Goal: Task Accomplishment & Management: Manage account settings

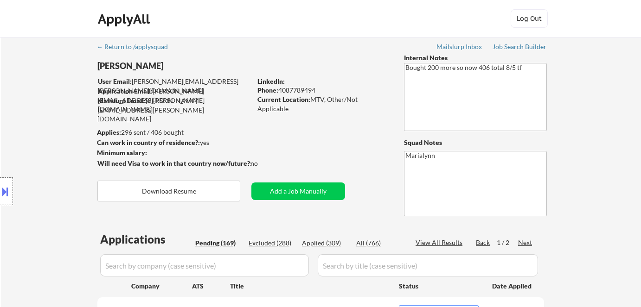
select select ""pending""
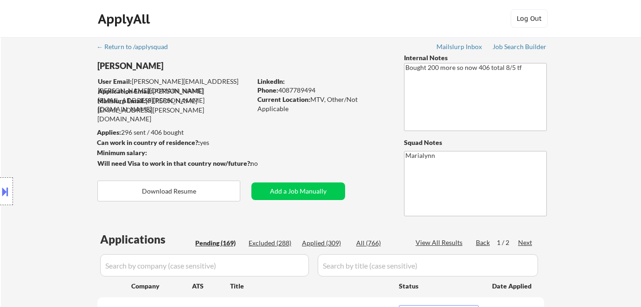
select select ""pending""
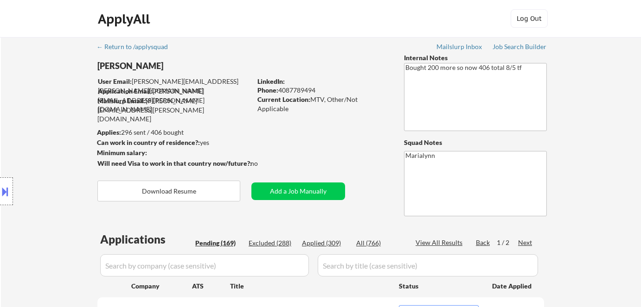
select select ""pending""
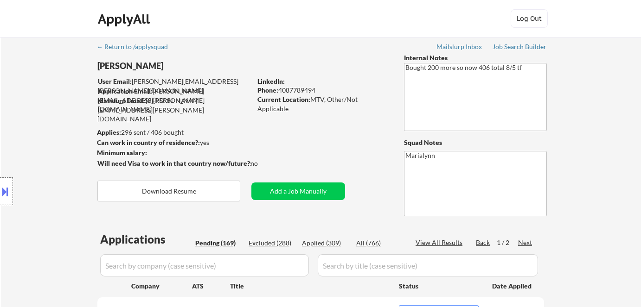
select select ""pending""
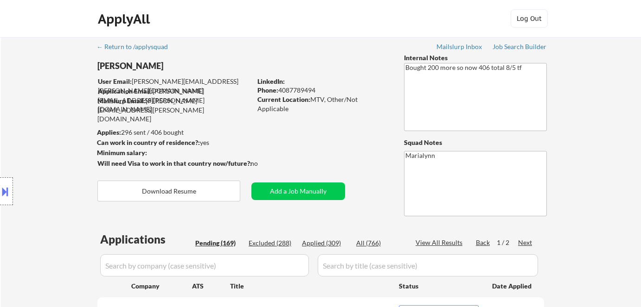
select select ""pending""
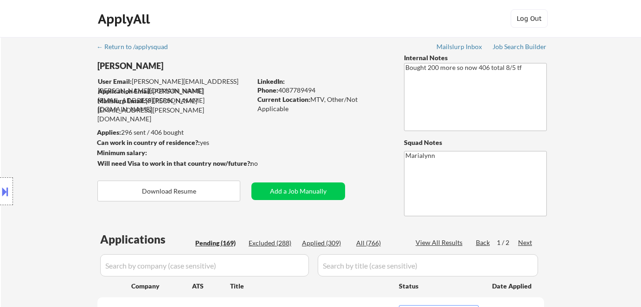
select select ""pending""
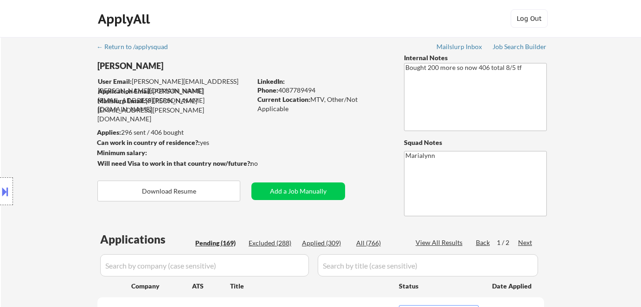
select select ""pending""
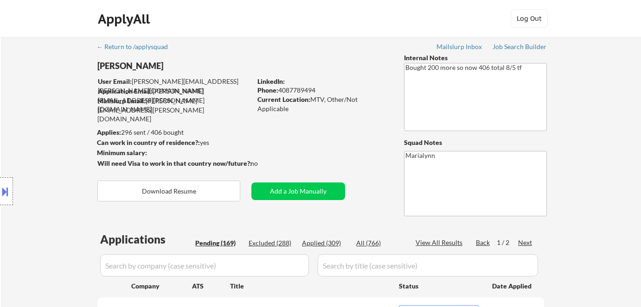
select select ""pending""
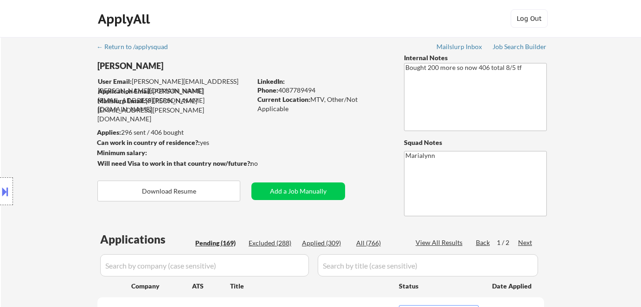
select select ""pending""
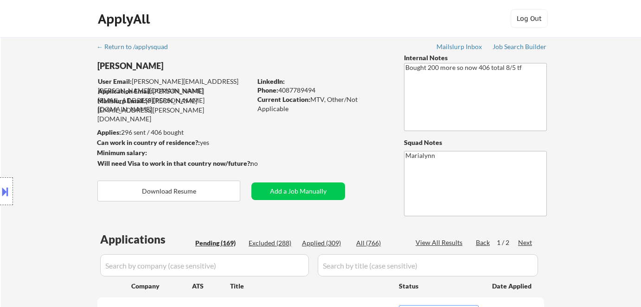
select select ""pending""
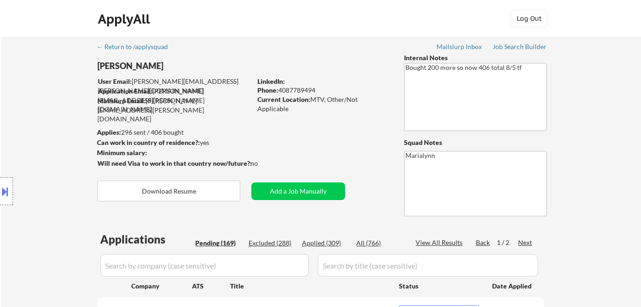
select select ""pending""
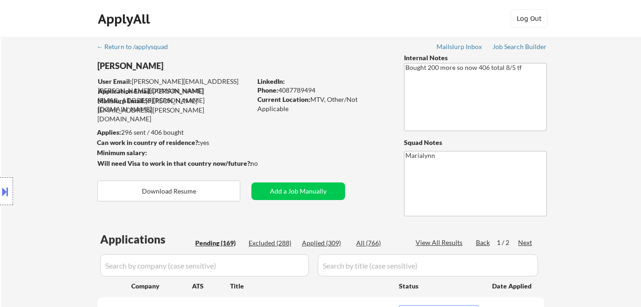
select select ""pending""
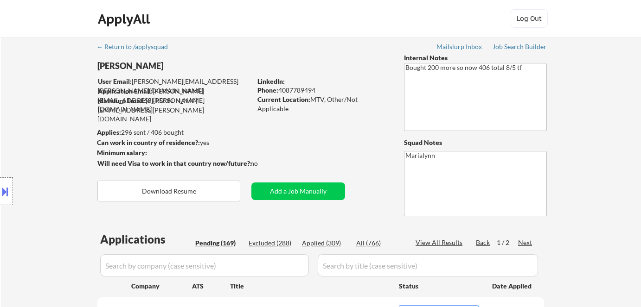
select select ""pending""
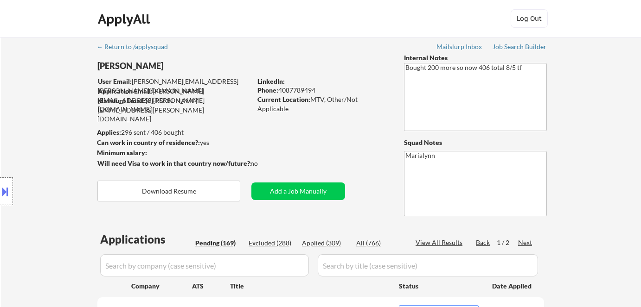
select select ""pending""
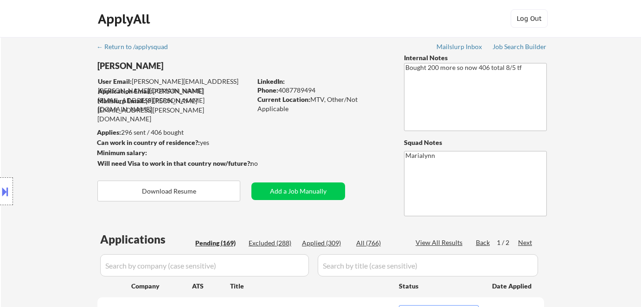
select select ""pending""
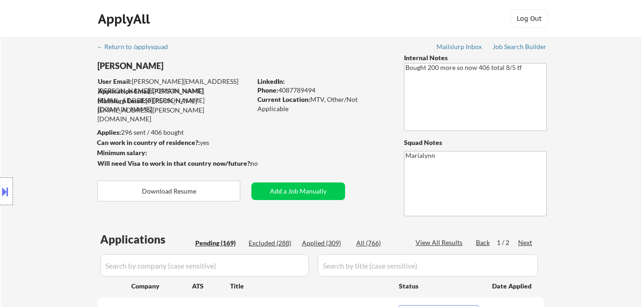
select select ""pending""
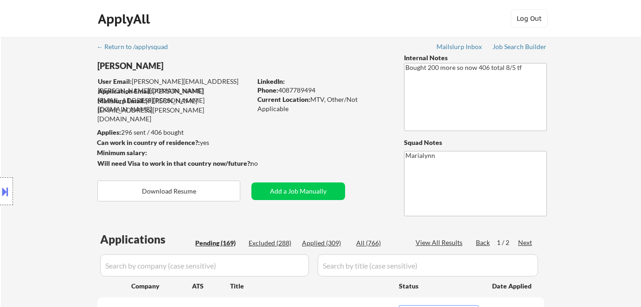
select select ""pending""
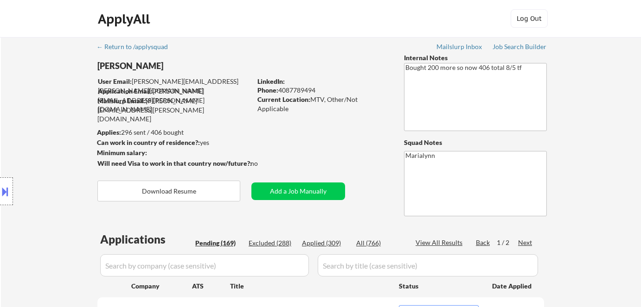
select select ""pending""
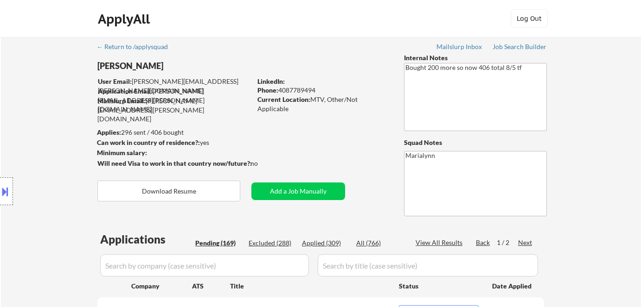
select select ""pending""
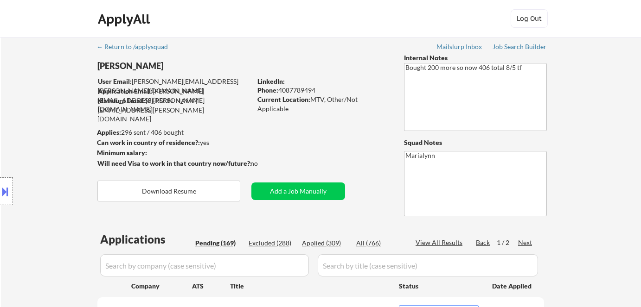
select select ""pending""
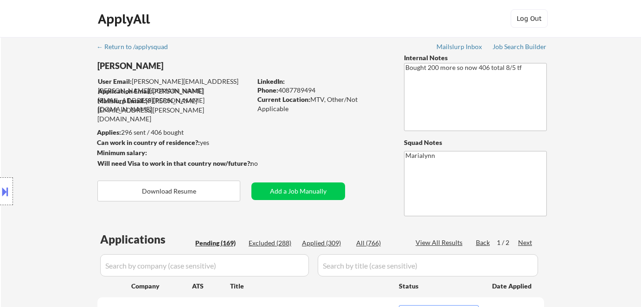
scroll to position [278, 0]
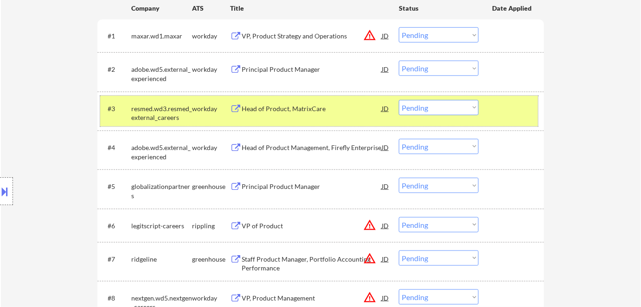
click at [323, 116] on div "#3 resmed.wd3.resmed_external_careers workday Head of Product, MatrixCare JD Ch…" at bounding box center [319, 111] width 438 height 31
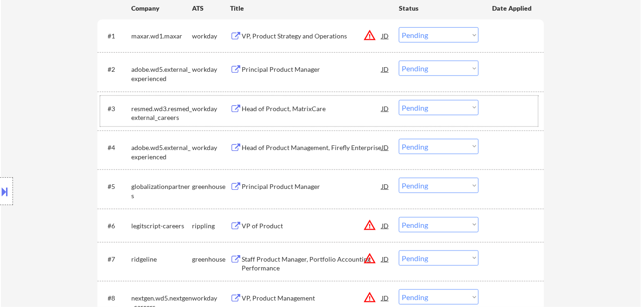
click at [279, 108] on div "Head of Product, MatrixCare" at bounding box center [311, 108] width 140 height 9
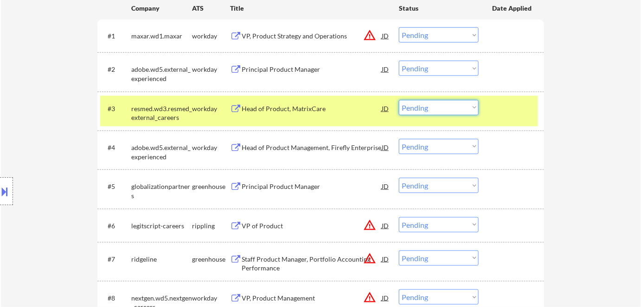
click at [438, 109] on select "Choose an option... Pending Applied Excluded (Questions) Excluded (Expired) Exc…" at bounding box center [439, 107] width 80 height 15
click at [399, 100] on select "Choose an option... Pending Applied Excluded (Questions) Excluded (Expired) Exc…" at bounding box center [439, 107] width 80 height 15
select select ""pending""
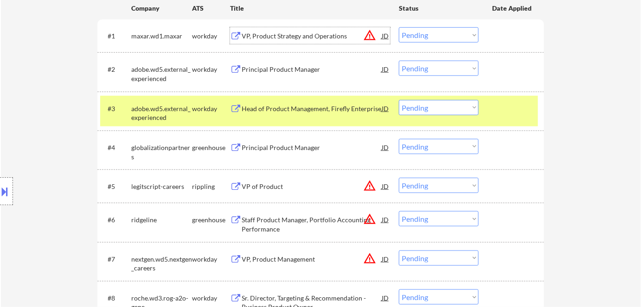
click at [271, 43] on div "VP, Product Strategy and Operations" at bounding box center [311, 35] width 140 height 17
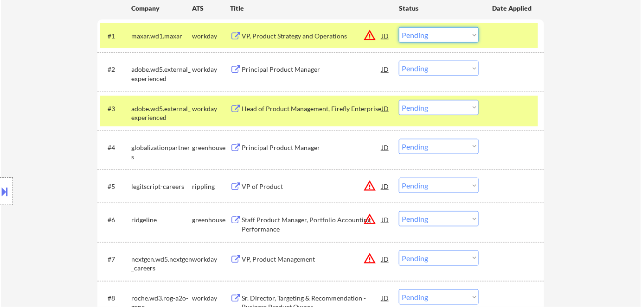
click at [414, 35] on select "Choose an option... Pending Applied Excluded (Questions) Excluded (Expired) Exc…" at bounding box center [439, 34] width 80 height 15
click at [399, 27] on select "Choose an option... Pending Applied Excluded (Questions) Excluded (Expired) Exc…" at bounding box center [439, 34] width 80 height 15
click at [171, 37] on div "maxar.wd1.maxar" at bounding box center [161, 36] width 61 height 9
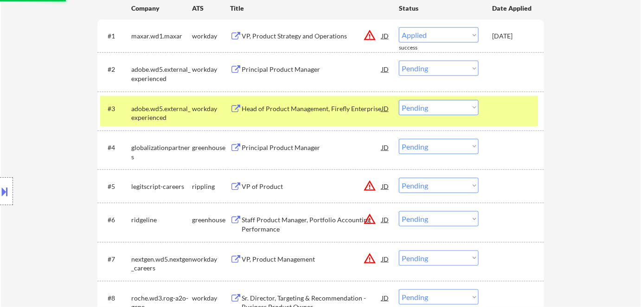
select select ""pending""
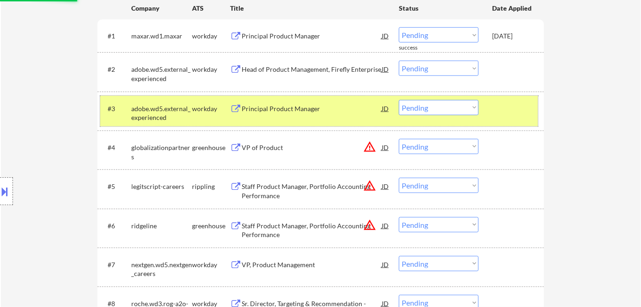
click at [180, 107] on div "adobe.wd5.external_experienced" at bounding box center [161, 111] width 61 height 22
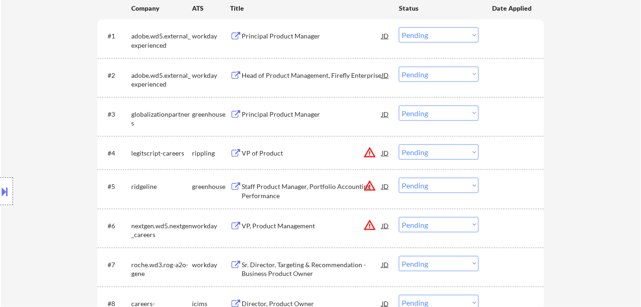
click at [290, 119] on div "Principal Product Manager" at bounding box center [311, 114] width 140 height 9
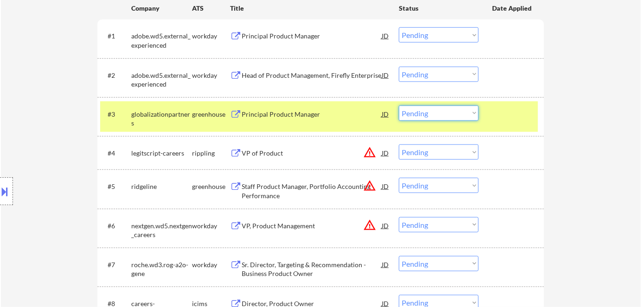
drag, startPoint x: 422, startPoint y: 115, endPoint x: 424, endPoint y: 120, distance: 5.3
click at [423, 117] on select "Choose an option... Pending Applied Excluded (Questions) Excluded (Expired) Exc…" at bounding box center [439, 113] width 80 height 15
click at [399, 106] on select "Choose an option... Pending Applied Excluded (Questions) Excluded (Expired) Exc…" at bounding box center [439, 113] width 80 height 15
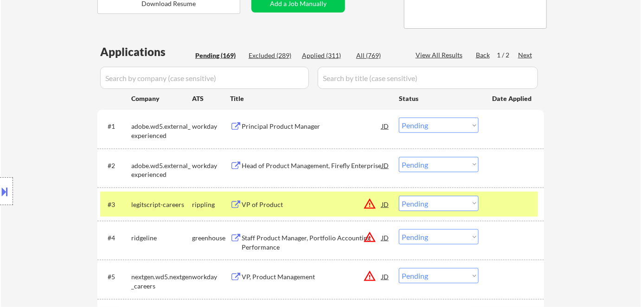
scroll to position [236, 0]
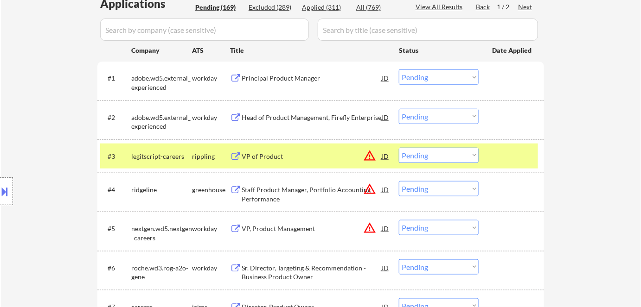
click at [281, 154] on div "VP of Product" at bounding box center [311, 156] width 140 height 9
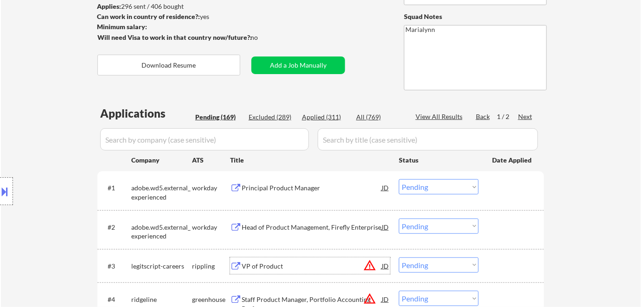
scroll to position [210, 0]
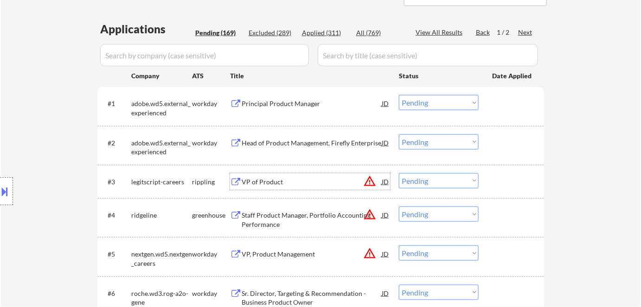
click at [423, 179] on select "Choose an option... Pending Applied Excluded (Questions) Excluded (Expired) Exc…" at bounding box center [439, 180] width 80 height 15
click at [399, 173] on select "Choose an option... Pending Applied Excluded (Questions) Excluded (Expired) Exc…" at bounding box center [439, 180] width 80 height 15
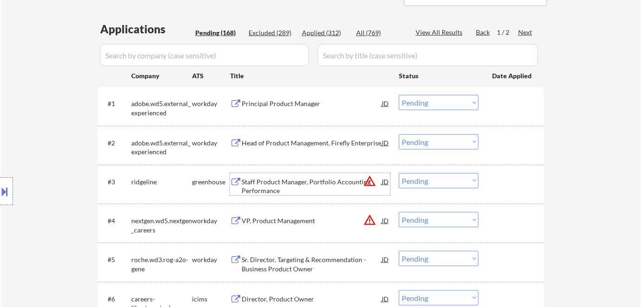
click at [284, 181] on div "Staff Product Manager, Portfolio Accounting Performance" at bounding box center [311, 187] width 140 height 18
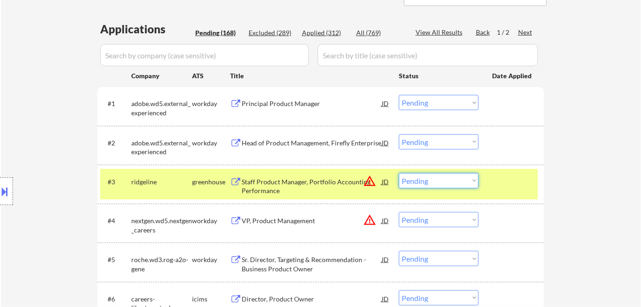
click at [423, 183] on select "Choose an option... Pending Applied Excluded (Questions) Excluded (Expired) Exc…" at bounding box center [439, 180] width 80 height 15
click at [399, 173] on select "Choose an option... Pending Applied Excluded (Questions) Excluded (Expired) Exc…" at bounding box center [439, 180] width 80 height 15
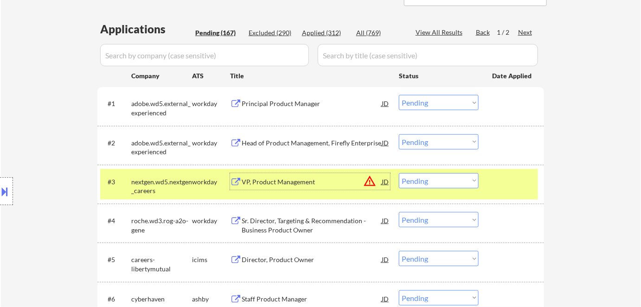
click at [294, 189] on div "VP, Product Management" at bounding box center [311, 181] width 140 height 17
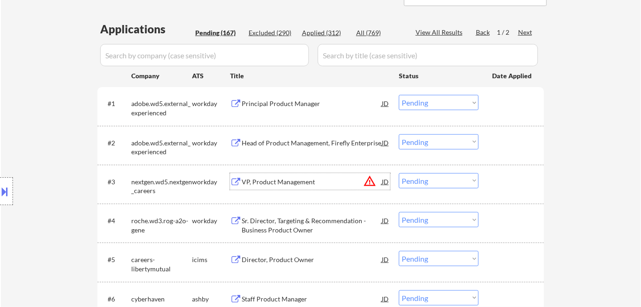
click at [414, 177] on select "Choose an option... Pending Applied Excluded (Questions) Excluded (Expired) Exc…" at bounding box center [439, 180] width 80 height 15
click at [399, 173] on select "Choose an option... Pending Applied Excluded (Questions) Excluded (Expired) Exc…" at bounding box center [439, 180] width 80 height 15
select select ""pending""
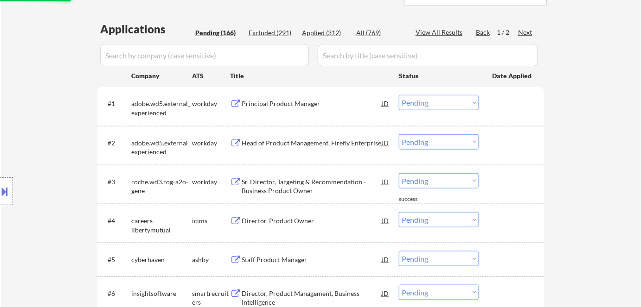
scroll to position [337, 0]
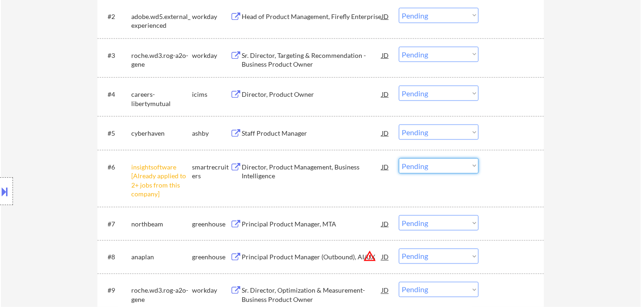
click at [435, 170] on select "Choose an option... Pending Applied Excluded (Questions) Excluded (Expired) Exc…" at bounding box center [439, 166] width 80 height 15
click at [399, 159] on select "Choose an option... Pending Applied Excluded (Questions) Excluded (Expired) Exc…" at bounding box center [439, 166] width 80 height 15
select select ""pending""
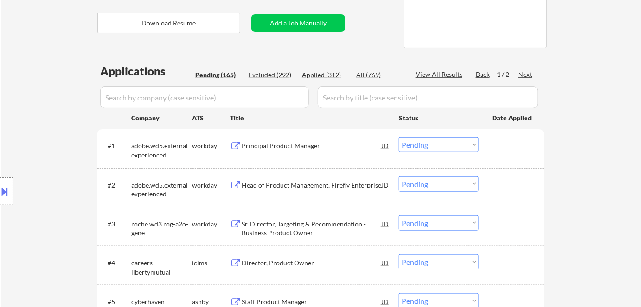
scroll to position [295, 0]
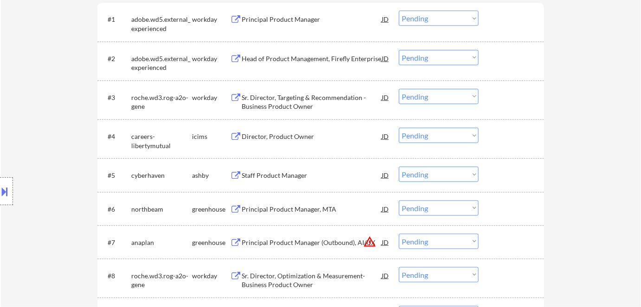
click at [278, 101] on div "Sr. Director, Targeting & Recommendation - Business Product Owner" at bounding box center [311, 102] width 140 height 18
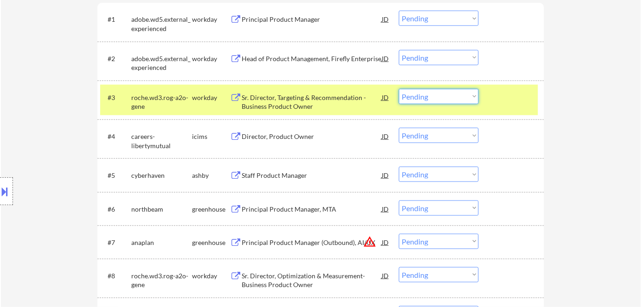
drag, startPoint x: 425, startPoint y: 92, endPoint x: 427, endPoint y: 103, distance: 11.4
click at [425, 92] on select "Choose an option... Pending Applied Excluded (Questions) Excluded (Expired) Exc…" at bounding box center [439, 96] width 80 height 15
click at [399, 89] on select "Choose an option... Pending Applied Excluded (Questions) Excluded (Expired) Exc…" at bounding box center [439, 96] width 80 height 15
select select ""pending""
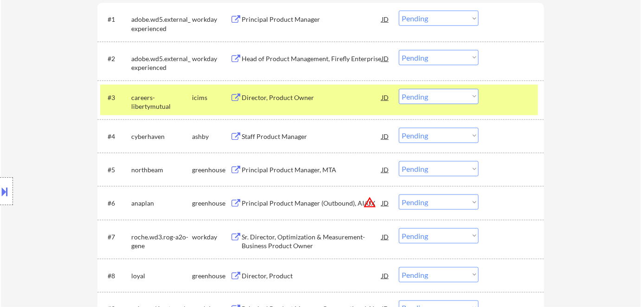
click at [252, 98] on div "Director, Product Owner" at bounding box center [311, 97] width 140 height 9
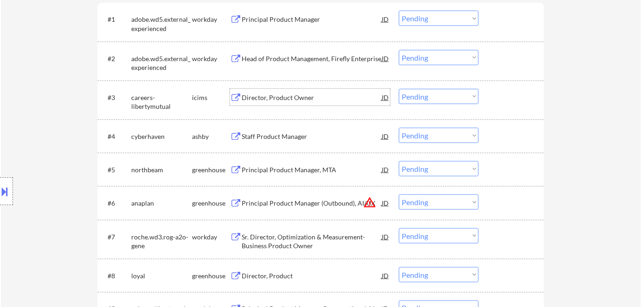
click at [273, 131] on div "Staff Product Manager" at bounding box center [311, 136] width 140 height 17
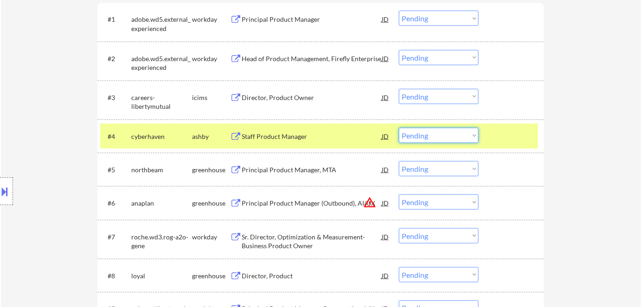
click at [424, 135] on select "Choose an option... Pending Applied Excluded (Questions) Excluded (Expired) Exc…" at bounding box center [439, 135] width 80 height 15
click at [399, 128] on select "Choose an option... Pending Applied Excluded (Questions) Excluded (Expired) Exc…" at bounding box center [439, 135] width 80 height 15
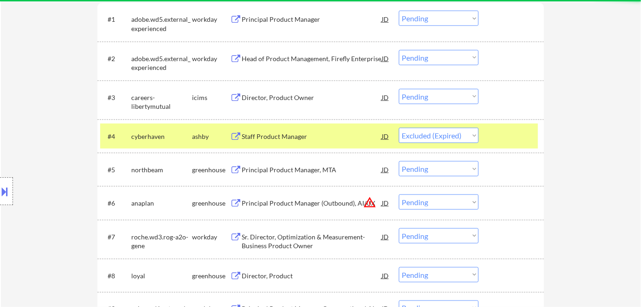
select select ""pending""
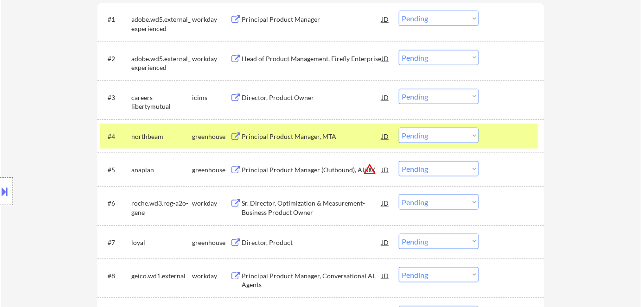
click at [274, 135] on div "Principal Product Manager, MTA" at bounding box center [311, 136] width 140 height 9
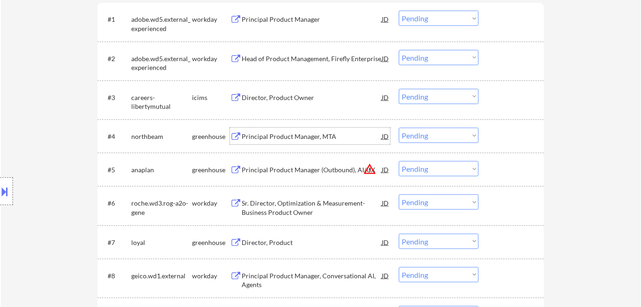
click at [425, 95] on select "Choose an option... Pending Applied Excluded (Questions) Excluded (Expired) Exc…" at bounding box center [439, 96] width 80 height 15
click at [399, 89] on select "Choose an option... Pending Applied Excluded (Questions) Excluded (Expired) Exc…" at bounding box center [439, 96] width 80 height 15
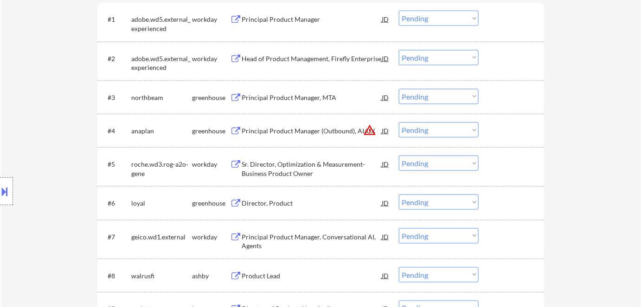
click at [417, 95] on select "Choose an option... Pending Applied Excluded (Questions) Excluded (Expired) Exc…" at bounding box center [439, 96] width 80 height 15
click at [399, 89] on select "Choose an option... Pending Applied Excluded (Questions) Excluded (Expired) Exc…" at bounding box center [439, 96] width 80 height 15
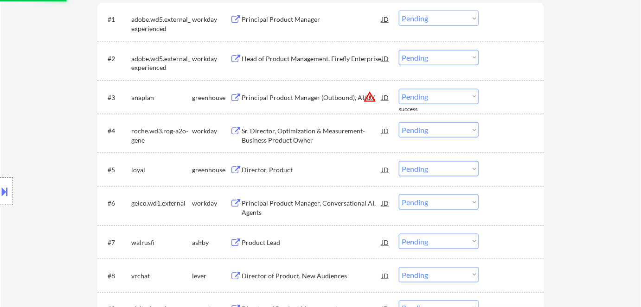
click at [255, 97] on div "Principal Product Manager (Outbound), AI/UX" at bounding box center [311, 97] width 140 height 9
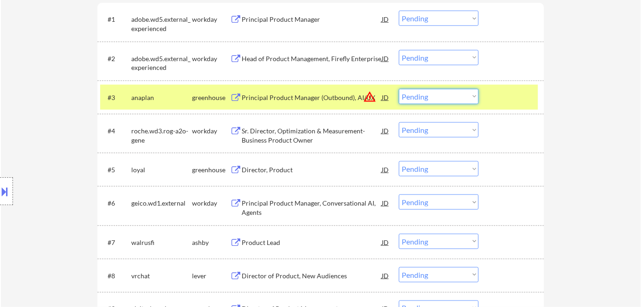
click at [429, 100] on select "Choose an option... Pending Applied Excluded (Questions) Excluded (Expired) Exc…" at bounding box center [439, 96] width 80 height 15
click at [399, 89] on select "Choose an option... Pending Applied Excluded (Questions) Excluded (Expired) Exc…" at bounding box center [439, 96] width 80 height 15
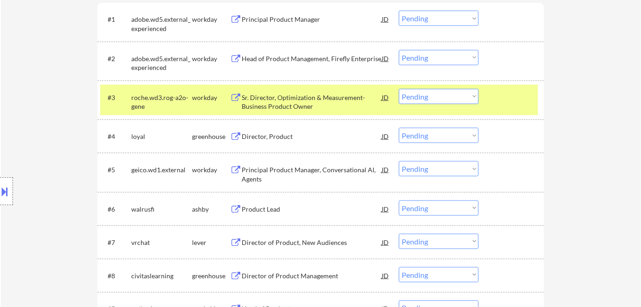
click at [289, 101] on div "Sr. Director, Optimization & Measurement- Business Product Owner" at bounding box center [311, 102] width 140 height 18
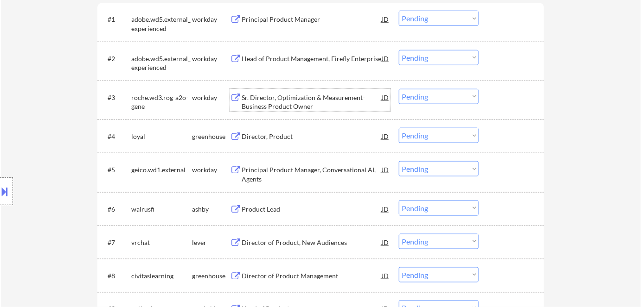
click at [427, 99] on select "Choose an option... Pending Applied Excluded (Questions) Excluded (Expired) Exc…" at bounding box center [439, 96] width 80 height 15
click at [399, 89] on select "Choose an option... Pending Applied Excluded (Questions) Excluded (Expired) Exc…" at bounding box center [439, 96] width 80 height 15
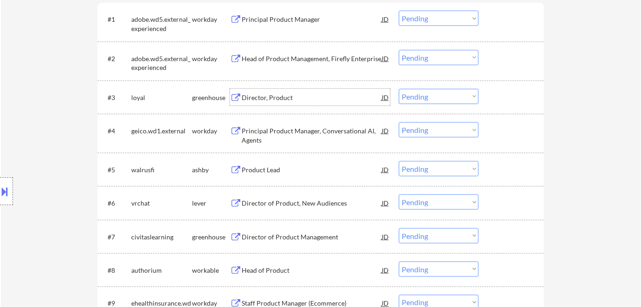
click at [285, 95] on div "Director, Product" at bounding box center [311, 97] width 140 height 9
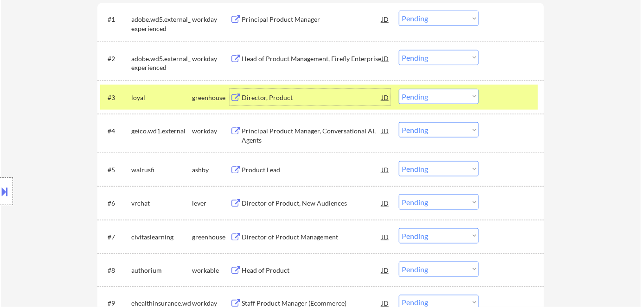
click at [438, 99] on select "Choose an option... Pending Applied Excluded (Questions) Excluded (Expired) Exc…" at bounding box center [439, 96] width 80 height 15
click at [399, 89] on select "Choose an option... Pending Applied Excluded (Questions) Excluded (Expired) Exc…" at bounding box center [439, 96] width 80 height 15
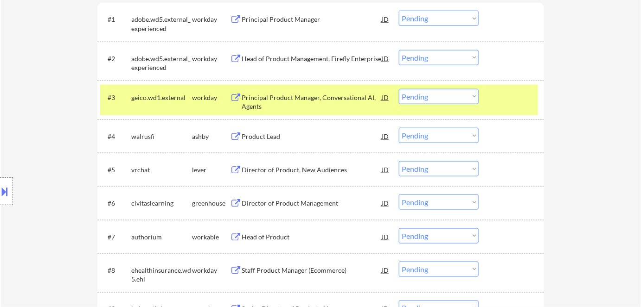
click at [295, 93] on div "Principal Product Manager, Conversational AI, Agents" at bounding box center [311, 102] width 140 height 18
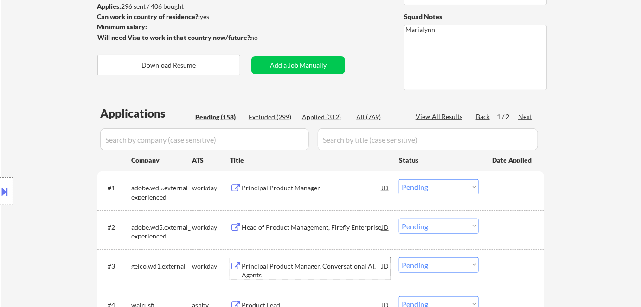
scroll to position [210, 0]
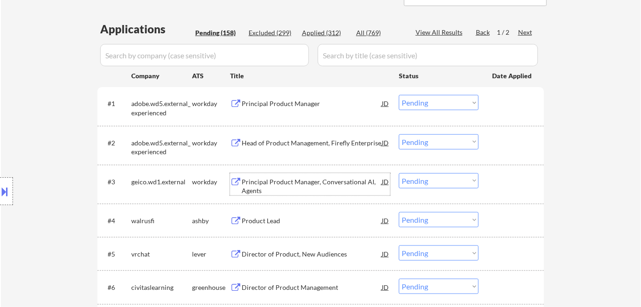
click at [432, 179] on select "Choose an option... Pending Applied Excluded (Questions) Excluded (Expired) Exc…" at bounding box center [439, 180] width 80 height 15
click at [399, 173] on select "Choose an option... Pending Applied Excluded (Questions) Excluded (Expired) Exc…" at bounding box center [439, 180] width 80 height 15
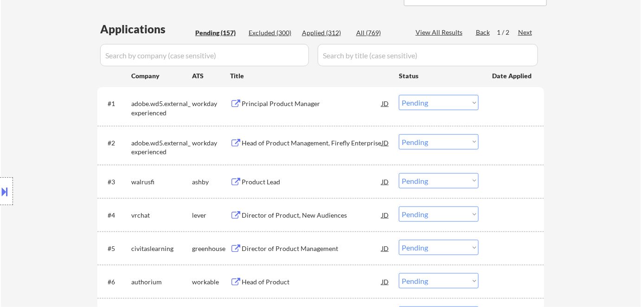
click at [251, 178] on div "Product Lead" at bounding box center [311, 182] width 140 height 9
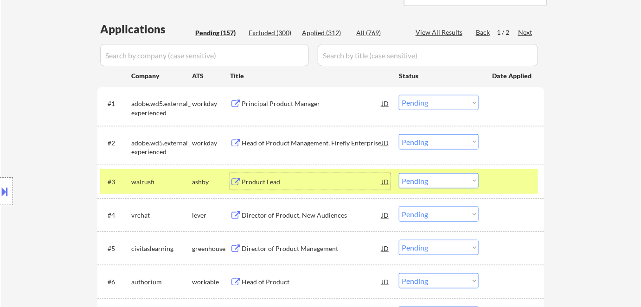
click at [424, 181] on select "Choose an option... Pending Applied Excluded (Questions) Excluded (Expired) Exc…" at bounding box center [439, 180] width 80 height 15
click at [399, 173] on select "Choose an option... Pending Applied Excluded (Questions) Excluded (Expired) Exc…" at bounding box center [439, 180] width 80 height 15
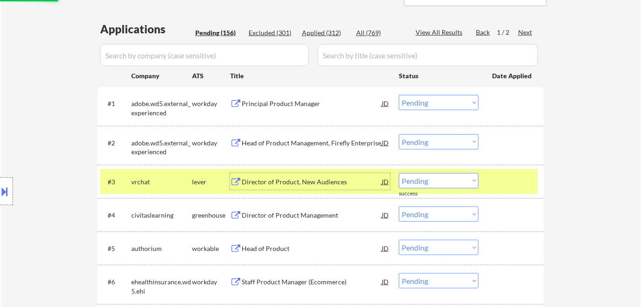
click at [275, 178] on div "Director of Product, New Audiences" at bounding box center [311, 182] width 140 height 9
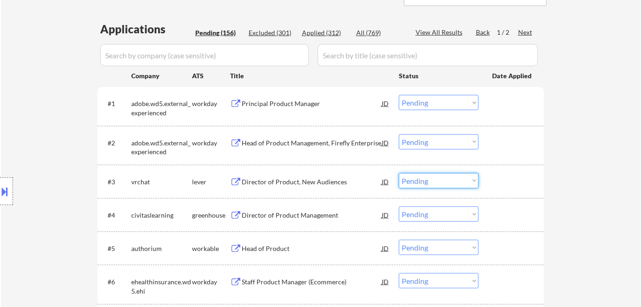
drag, startPoint x: 431, startPoint y: 179, endPoint x: 441, endPoint y: 187, distance: 13.5
click at [431, 179] on select "Choose an option... Pending Applied Excluded (Questions) Excluded (Expired) Exc…" at bounding box center [439, 180] width 80 height 15
click at [399, 173] on select "Choose an option... Pending Applied Excluded (Questions) Excluded (Expired) Exc…" at bounding box center [439, 180] width 80 height 15
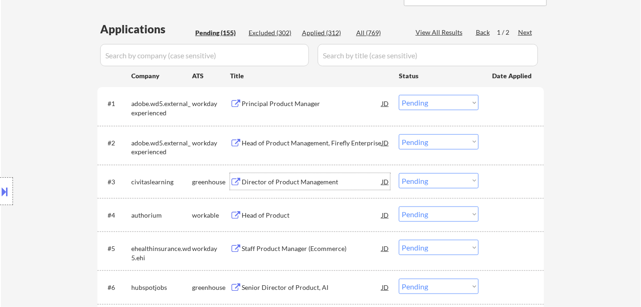
click at [272, 179] on div "Director of Product Management" at bounding box center [311, 182] width 140 height 9
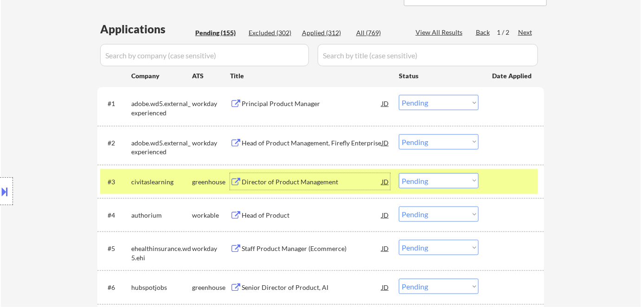
drag, startPoint x: 413, startPoint y: 181, endPoint x: 414, endPoint y: 185, distance: 5.0
click at [413, 181] on select "Choose an option... Pending Applied Excluded (Questions) Excluded (Expired) Exc…" at bounding box center [439, 180] width 80 height 15
click at [399, 173] on select "Choose an option... Pending Applied Excluded (Questions) Excluded (Expired) Exc…" at bounding box center [439, 180] width 80 height 15
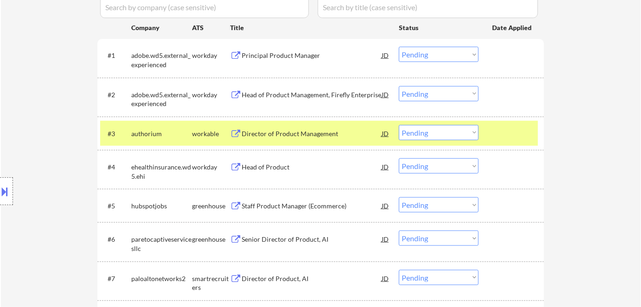
scroll to position [295, 0]
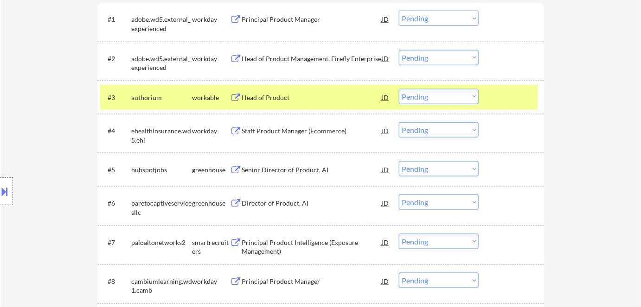
click at [249, 95] on div "Head of Product" at bounding box center [311, 97] width 140 height 9
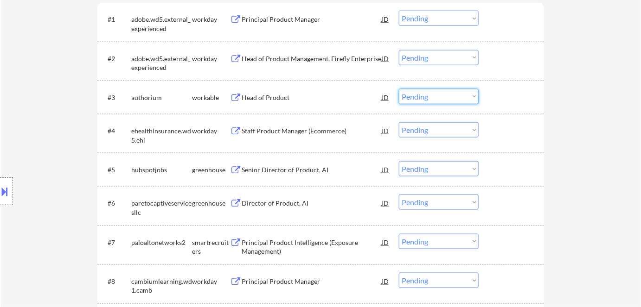
drag, startPoint x: 416, startPoint y: 95, endPoint x: 422, endPoint y: 102, distance: 9.6
click at [417, 95] on select "Choose an option... Pending Applied Excluded (Questions) Excluded (Expired) Exc…" at bounding box center [439, 96] width 80 height 15
click at [399, 89] on select "Choose an option... Pending Applied Excluded (Questions) Excluded (Expired) Exc…" at bounding box center [439, 96] width 80 height 15
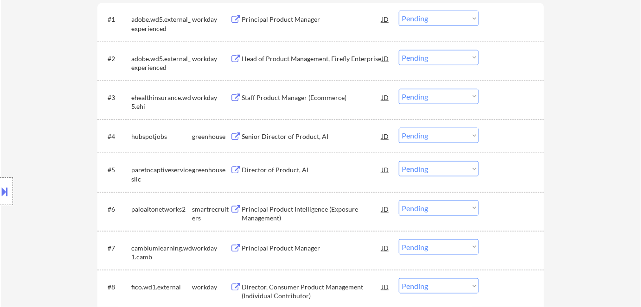
click at [268, 99] on div "Staff Product Manager (Ecommerce)" at bounding box center [311, 97] width 140 height 9
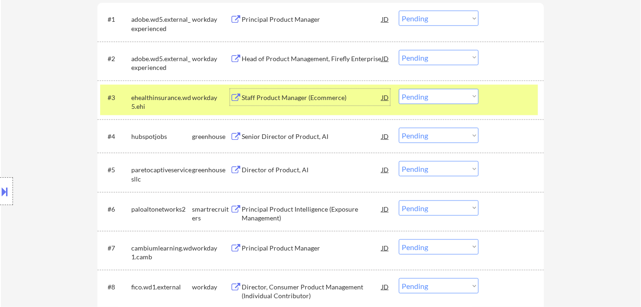
click at [443, 100] on select "Choose an option... Pending Applied Excluded (Questions) Excluded (Expired) Exc…" at bounding box center [439, 96] width 80 height 15
click at [399, 89] on select "Choose an option... Pending Applied Excluded (Questions) Excluded (Expired) Exc…" at bounding box center [439, 96] width 80 height 15
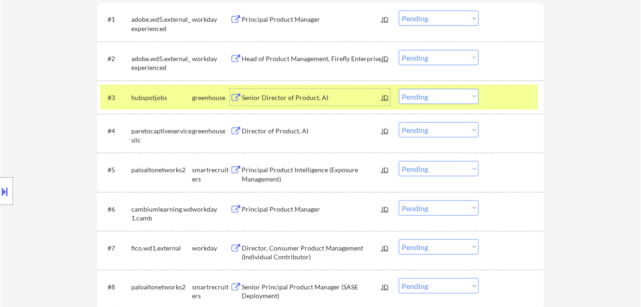
click at [259, 97] on div "Senior Director of Product, AI" at bounding box center [311, 97] width 140 height 9
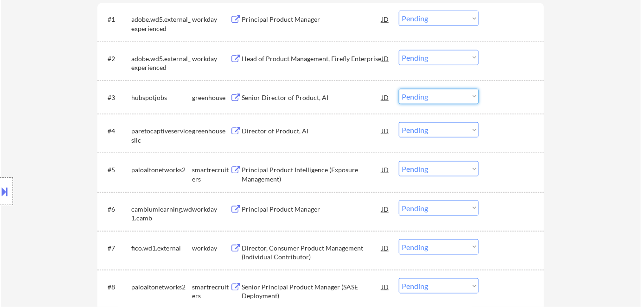
drag, startPoint x: 419, startPoint y: 96, endPoint x: 422, endPoint y: 103, distance: 7.5
click at [419, 96] on select "Choose an option... Pending Applied Excluded (Questions) Excluded (Expired) Exc…" at bounding box center [439, 96] width 80 height 15
click at [399, 89] on select "Choose an option... Pending Applied Excluded (Questions) Excluded (Expired) Exc…" at bounding box center [439, 96] width 80 height 15
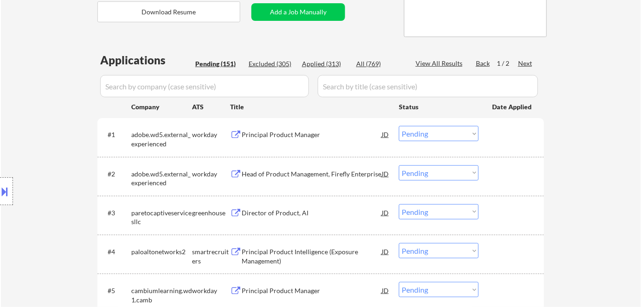
scroll to position [253, 0]
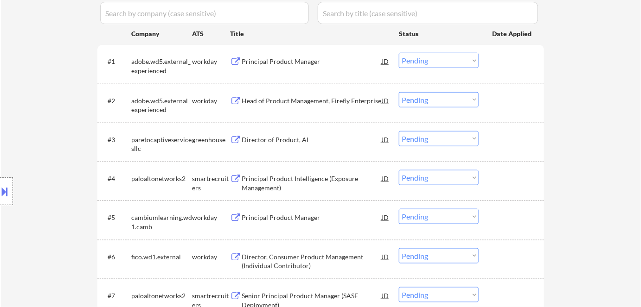
click at [272, 140] on div "Director of Product, AI" at bounding box center [311, 139] width 140 height 9
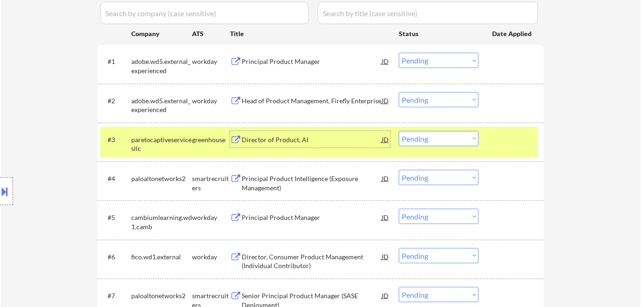
drag, startPoint x: 444, startPoint y: 140, endPoint x: 445, endPoint y: 145, distance: 5.3
click at [444, 140] on select "Choose an option... Pending Applied Excluded (Questions) Excluded (Expired) Exc…" at bounding box center [439, 138] width 80 height 15
click at [399, 131] on select "Choose an option... Pending Applied Excluded (Questions) Excluded (Expired) Exc…" at bounding box center [439, 138] width 80 height 15
select select ""pending""
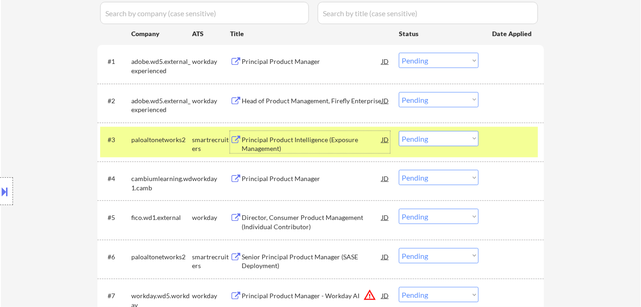
click at [276, 140] on div "Principal Product Intelligence (Exposure Management)" at bounding box center [311, 144] width 140 height 18
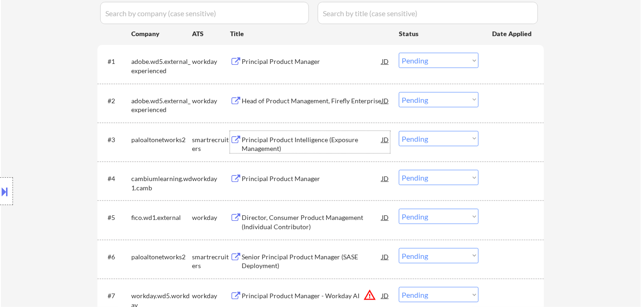
click at [286, 184] on div "Principal Product Manager" at bounding box center [311, 178] width 140 height 17
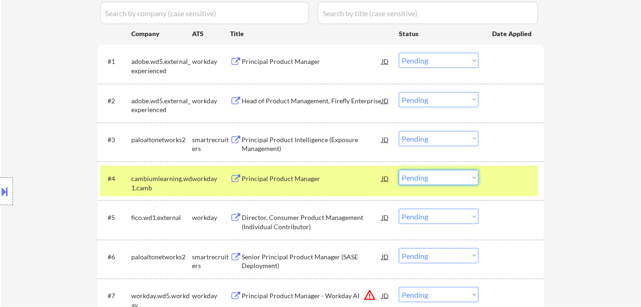
drag, startPoint x: 446, startPoint y: 179, endPoint x: 448, endPoint y: 184, distance: 5.4
click at [446, 181] on select "Choose an option... Pending Applied Excluded (Questions) Excluded (Expired) Exc…" at bounding box center [439, 177] width 80 height 15
click at [399, 170] on select "Choose an option... Pending Applied Excluded (Questions) Excluded (Expired) Exc…" at bounding box center [439, 177] width 80 height 15
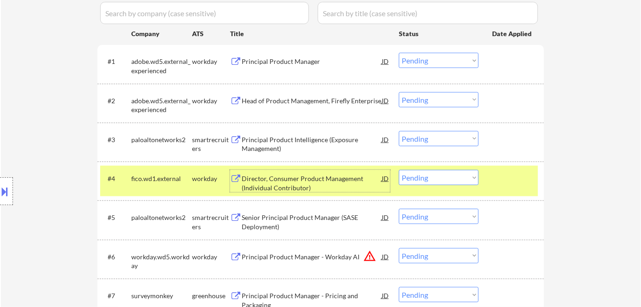
click at [316, 177] on div "Director, Consumer Product Management (Individual Contributor)" at bounding box center [311, 183] width 140 height 18
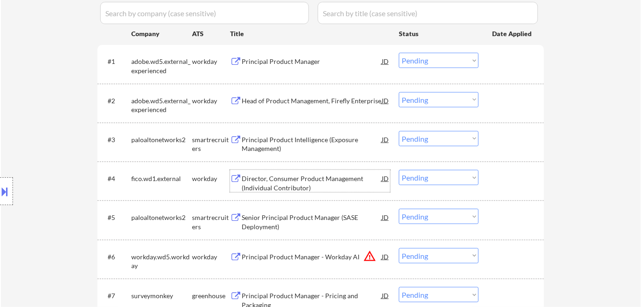
click at [430, 178] on select "Choose an option... Pending Applied Excluded (Questions) Excluded (Expired) Exc…" at bounding box center [439, 177] width 80 height 15
click at [399, 170] on select "Choose an option... Pending Applied Excluded (Questions) Excluded (Expired) Exc…" at bounding box center [439, 177] width 80 height 15
select select ""pending""
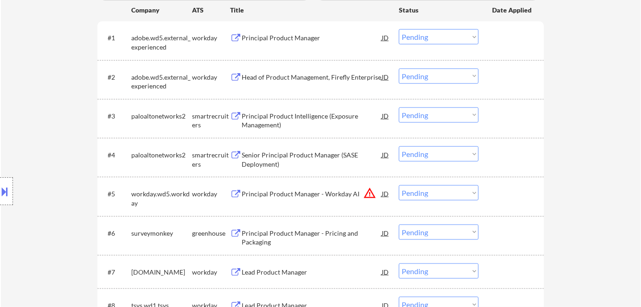
scroll to position [337, 0]
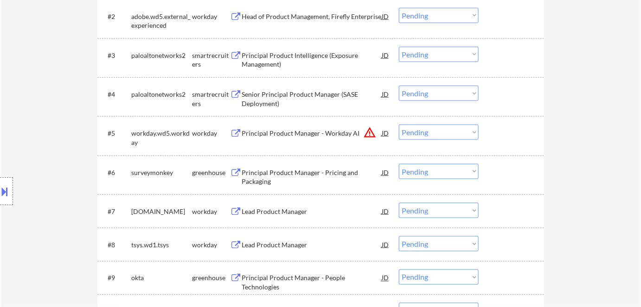
click at [275, 174] on div "Principal Product Manager - Pricing and Packaging" at bounding box center [311, 177] width 140 height 18
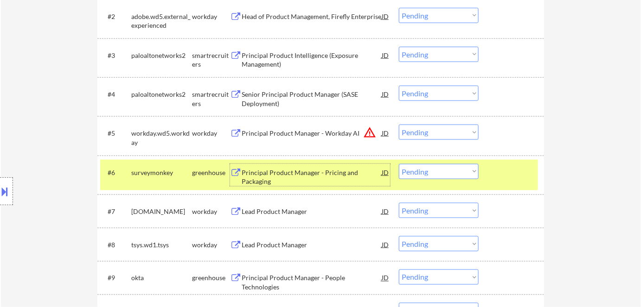
click at [440, 166] on select "Choose an option... Pending Applied Excluded (Questions) Excluded (Expired) Exc…" at bounding box center [439, 171] width 80 height 15
click at [399, 164] on select "Choose an option... Pending Applied Excluded (Questions) Excluded (Expired) Exc…" at bounding box center [439, 171] width 80 height 15
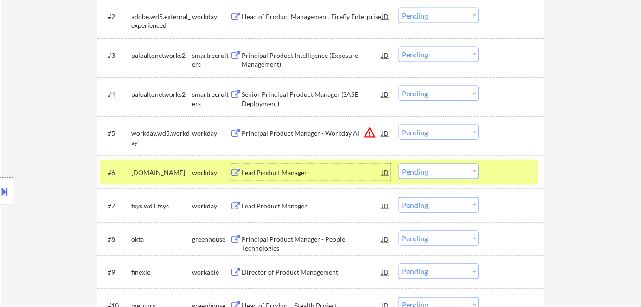
click at [266, 171] on div "Lead Product Manager" at bounding box center [311, 172] width 140 height 9
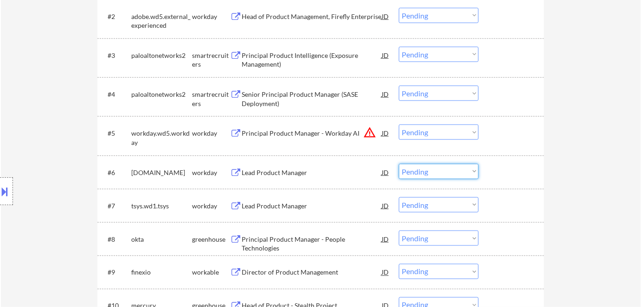
click at [418, 172] on select "Choose an option... Pending Applied Excluded (Questions) Excluded (Expired) Exc…" at bounding box center [439, 171] width 80 height 15
click at [399, 164] on select "Choose an option... Pending Applied Excluded (Questions) Excluded (Expired) Exc…" at bounding box center [439, 171] width 80 height 15
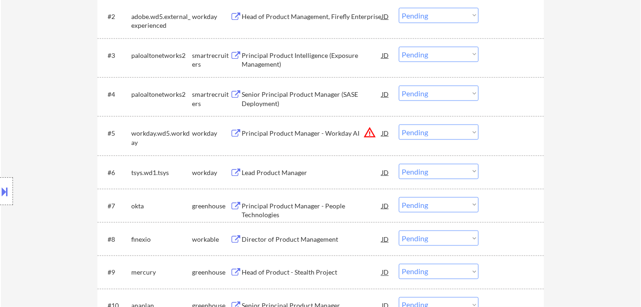
click at [272, 171] on div "Lead Product Manager" at bounding box center [311, 172] width 140 height 9
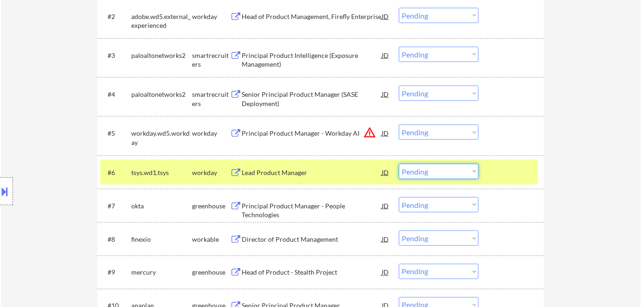
drag, startPoint x: 413, startPoint y: 171, endPoint x: 418, endPoint y: 175, distance: 6.2
click at [413, 171] on select "Choose an option... Pending Applied Excluded (Questions) Excluded (Expired) Exc…" at bounding box center [439, 171] width 80 height 15
click at [399, 164] on select "Choose an option... Pending Applied Excluded (Questions) Excluded (Expired) Exc…" at bounding box center [439, 171] width 80 height 15
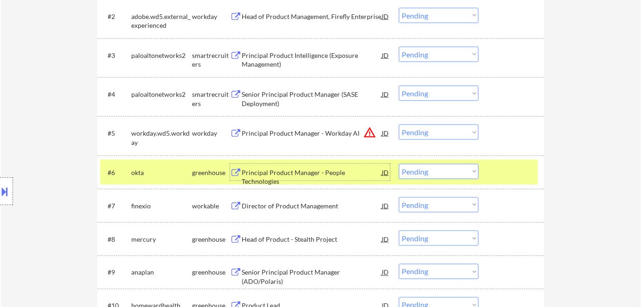
click at [280, 173] on div "Principal Product Manager - People Technologies" at bounding box center [311, 177] width 140 height 18
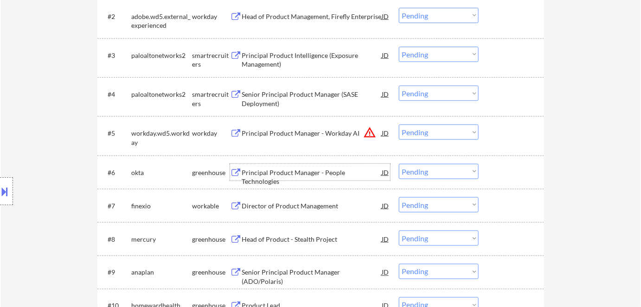
click at [421, 175] on select "Choose an option... Pending Applied Excluded (Questions) Excluded (Expired) Exc…" at bounding box center [439, 171] width 80 height 15
click at [399, 164] on select "Choose an option... Pending Applied Excluded (Questions) Excluded (Expired) Exc…" at bounding box center [439, 171] width 80 height 15
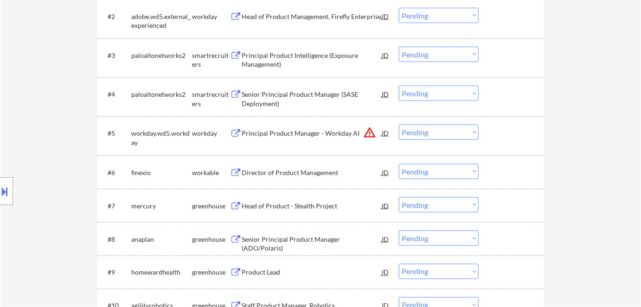
click at [309, 176] on div "Director of Product Management" at bounding box center [311, 172] width 140 height 9
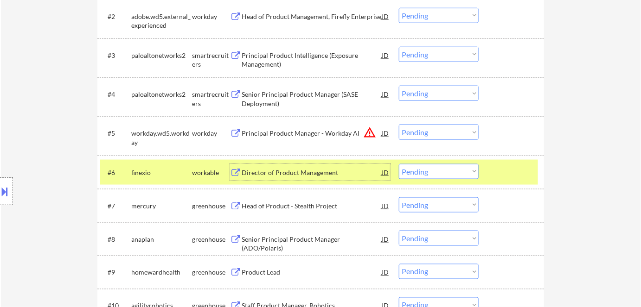
click at [433, 168] on select "Choose an option... Pending Applied Excluded (Questions) Excluded (Expired) Exc…" at bounding box center [439, 171] width 80 height 15
click at [399, 164] on select "Choose an option... Pending Applied Excluded (Questions) Excluded (Expired) Exc…" at bounding box center [439, 171] width 80 height 15
click at [452, 172] on select "Choose an option... Pending Applied Excluded (Questions) Excluded (Expired) Exc…" at bounding box center [439, 171] width 80 height 15
click at [399, 164] on select "Choose an option... Pending Applied Excluded (Questions) Excluded (Expired) Exc…" at bounding box center [439, 171] width 80 height 15
select select ""pending""
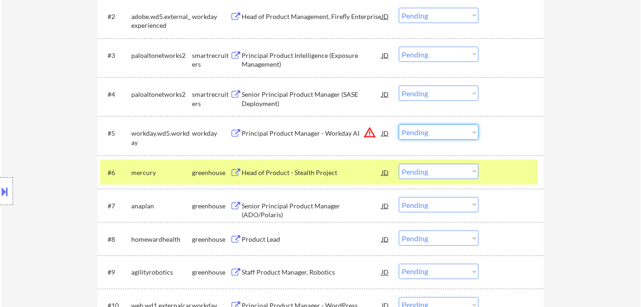
drag, startPoint x: 423, startPoint y: 127, endPoint x: 428, endPoint y: 135, distance: 9.4
click at [423, 127] on select "Choose an option... Pending Applied Excluded (Questions) Excluded (Expired) Exc…" at bounding box center [439, 132] width 80 height 15
click at [399, 125] on select "Choose an option... Pending Applied Excluded (Questions) Excluded (Expired) Exc…" at bounding box center [439, 132] width 80 height 15
select select ""pending""
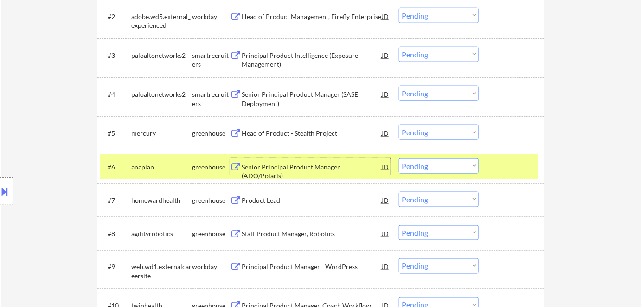
click at [257, 163] on div "Senior Principal Product Manager (ADO/Polaris)" at bounding box center [311, 172] width 140 height 18
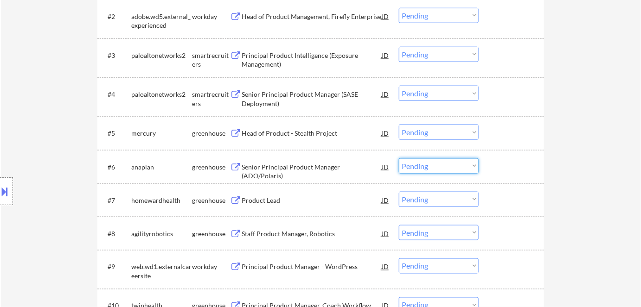
drag, startPoint x: 419, startPoint y: 166, endPoint x: 422, endPoint y: 172, distance: 7.1
click at [419, 166] on select "Choose an option... Pending Applied Excluded (Questions) Excluded (Expired) Exc…" at bounding box center [439, 166] width 80 height 15
click at [399, 159] on select "Choose an option... Pending Applied Excluded (Questions) Excluded (Expired) Exc…" at bounding box center [439, 166] width 80 height 15
select select ""pending""
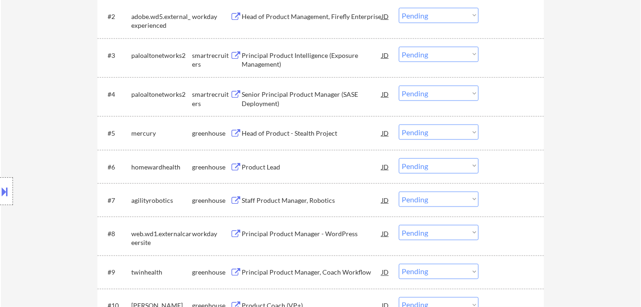
click at [279, 133] on div "Head of Product - Stealth Project" at bounding box center [311, 133] width 140 height 9
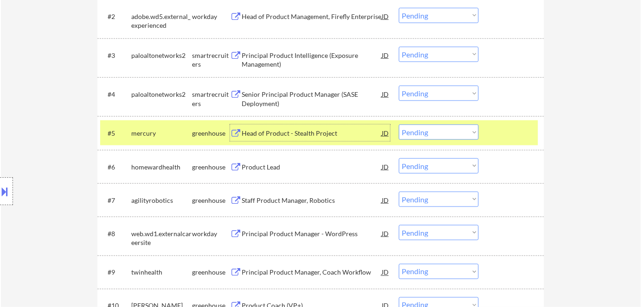
click at [438, 133] on select "Choose an option... Pending Applied Excluded (Questions) Excluded (Expired) Exc…" at bounding box center [439, 132] width 80 height 15
click at [399, 125] on select "Choose an option... Pending Applied Excluded (Questions) Excluded (Expired) Exc…" at bounding box center [439, 132] width 80 height 15
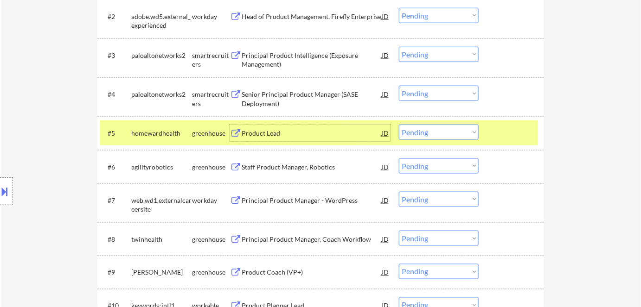
click at [279, 136] on div "Product Lead" at bounding box center [311, 133] width 140 height 9
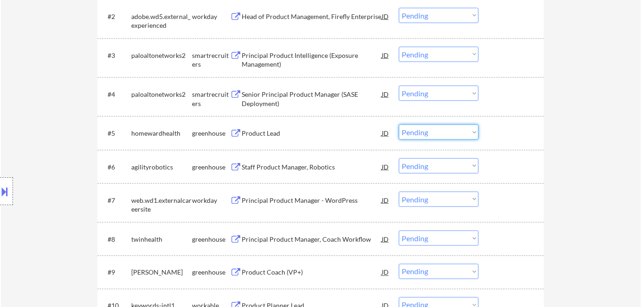
drag, startPoint x: 412, startPoint y: 130, endPoint x: 419, endPoint y: 139, distance: 11.9
click at [413, 130] on select "Choose an option... Pending Applied Excluded (Questions) Excluded (Expired) Exc…" at bounding box center [439, 132] width 80 height 15
click at [399, 125] on select "Choose an option... Pending Applied Excluded (Questions) Excluded (Expired) Exc…" at bounding box center [439, 132] width 80 height 15
select select ""pending""
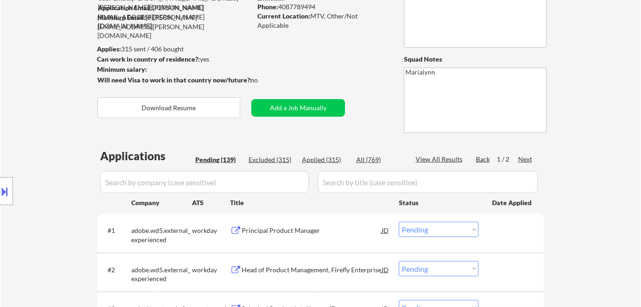
scroll to position [0, 0]
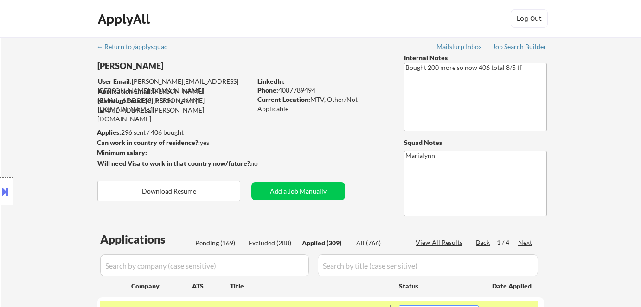
select select ""applied""
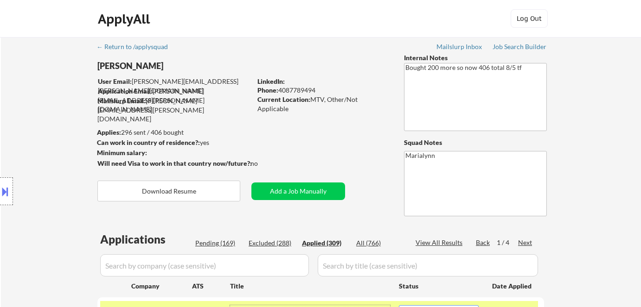
select select ""applied""
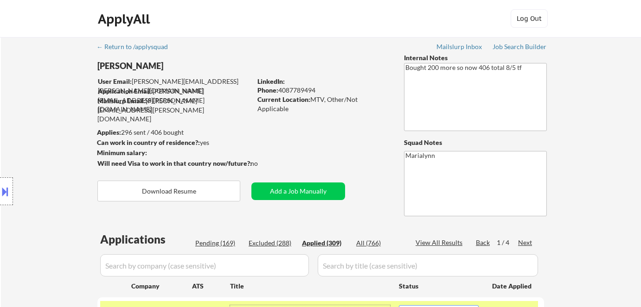
select select ""applied""
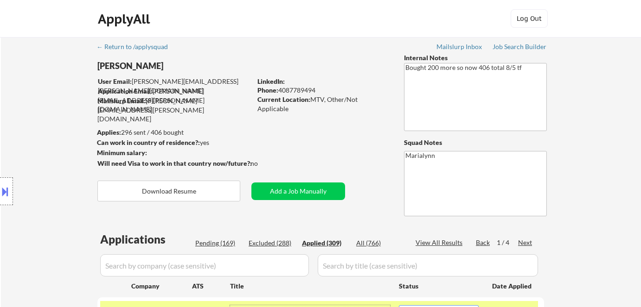
select select ""applied""
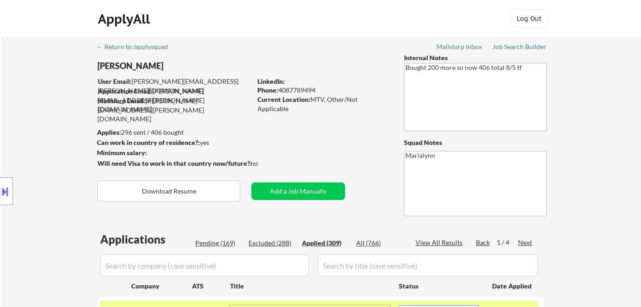
select select ""applied""
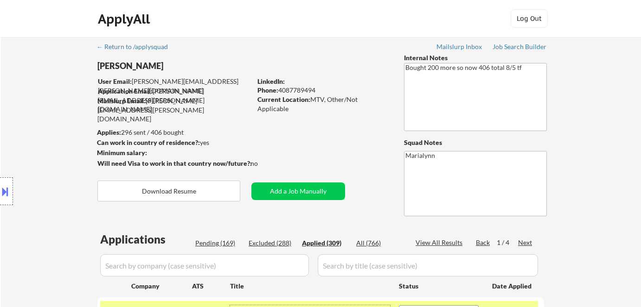
select select ""applied""
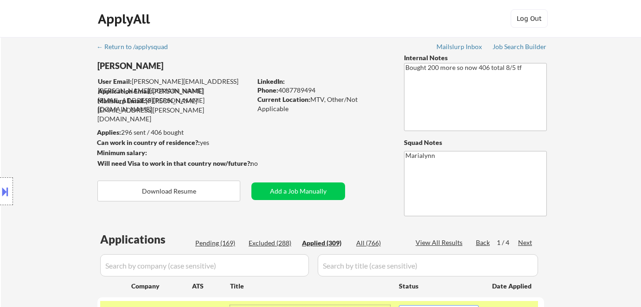
select select ""applied""
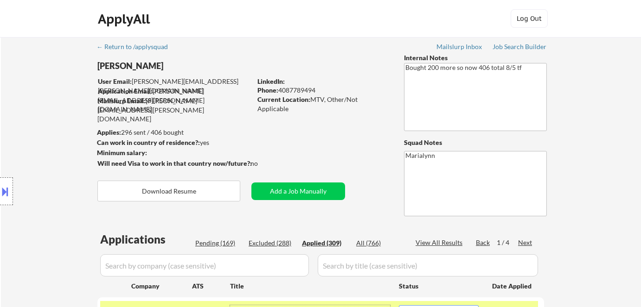
select select ""applied""
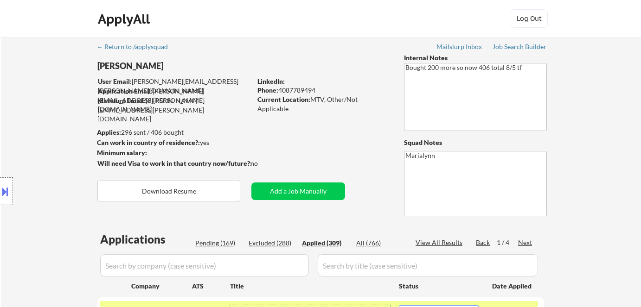
select select ""applied""
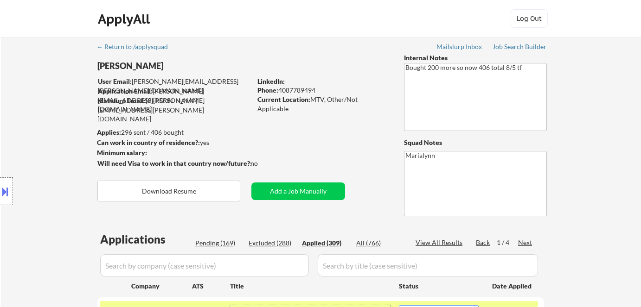
select select ""applied""
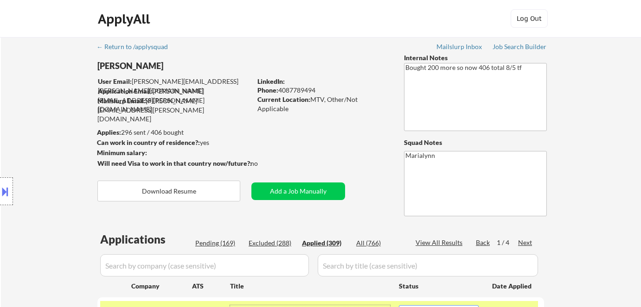
select select ""applied""
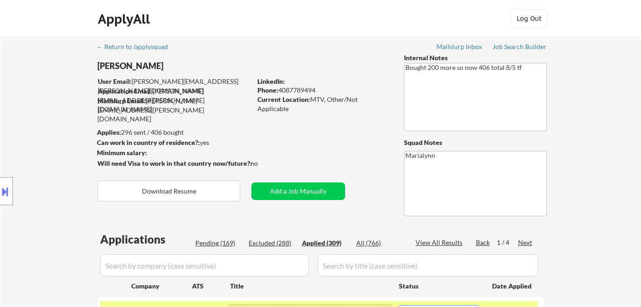
select select ""applied""
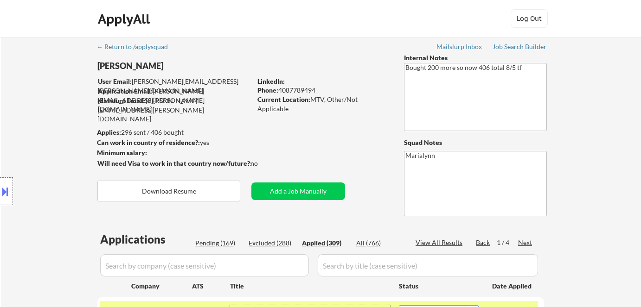
select select ""applied""
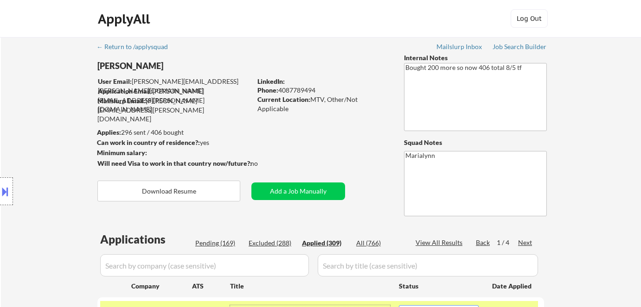
select select ""applied""
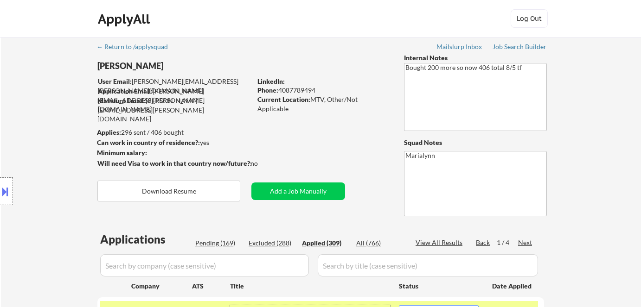
select select ""applied""
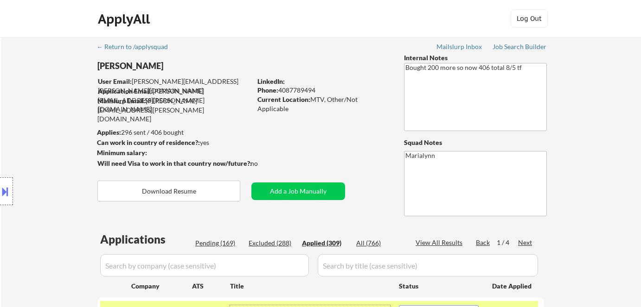
select select ""applied""
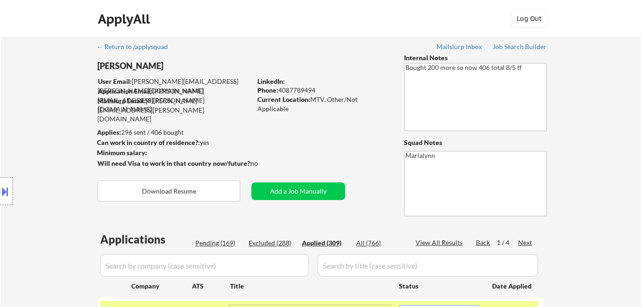
select select ""applied""
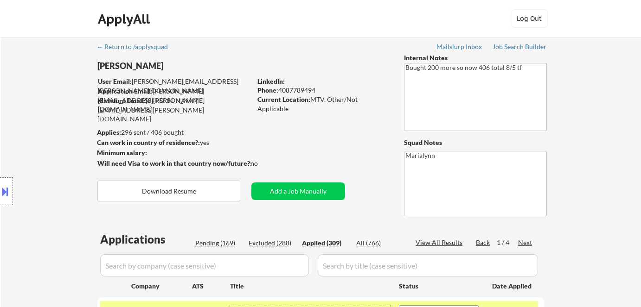
select select ""applied""
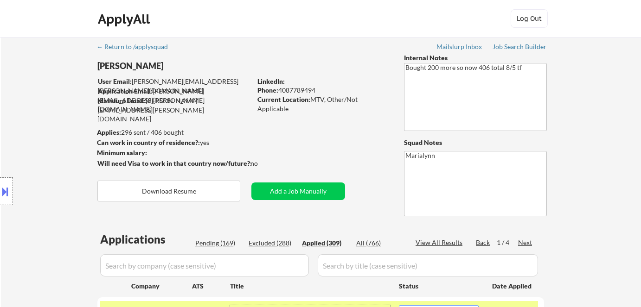
select select ""applied""
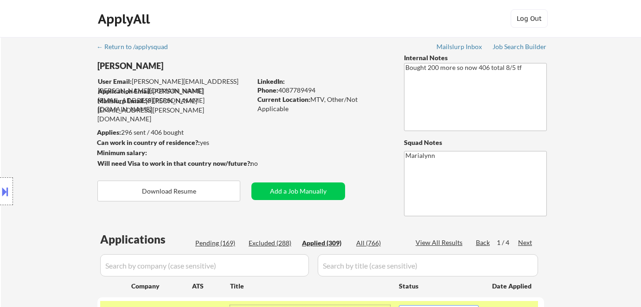
select select ""applied""
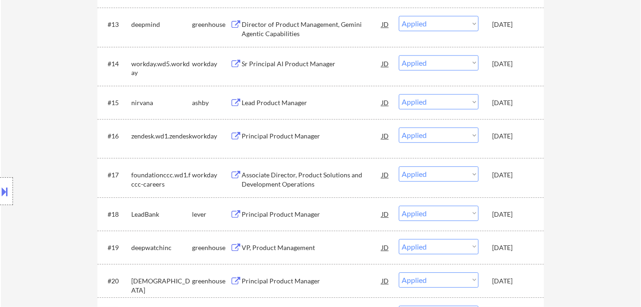
scroll to position [738, 0]
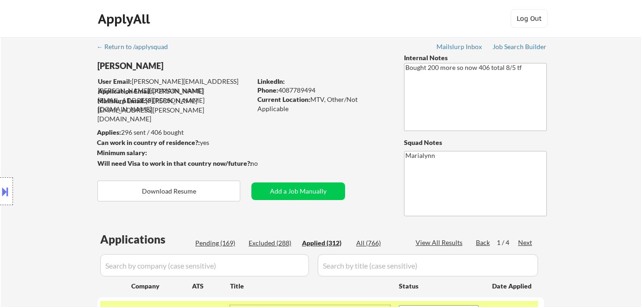
select select ""applied""
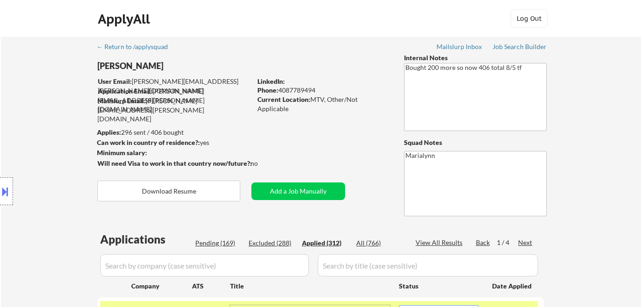
select select ""applied""
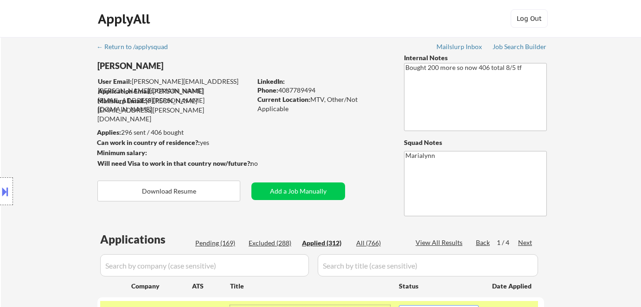
select select ""applied""
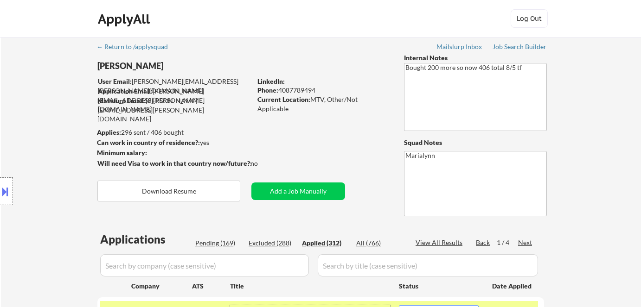
select select ""applied""
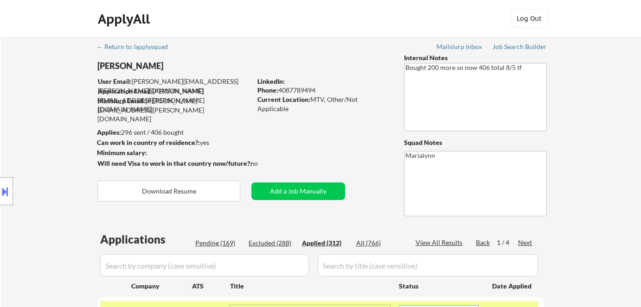
select select ""applied""
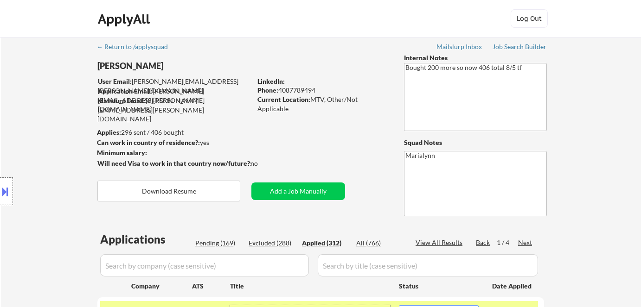
select select ""applied""
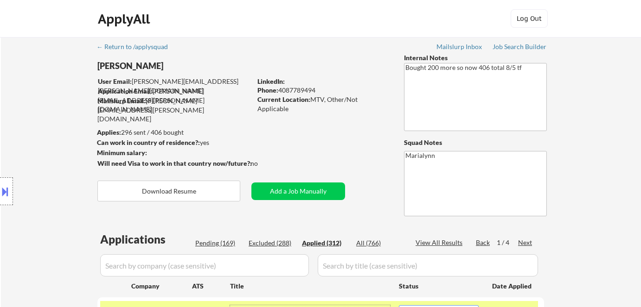
select select ""applied""
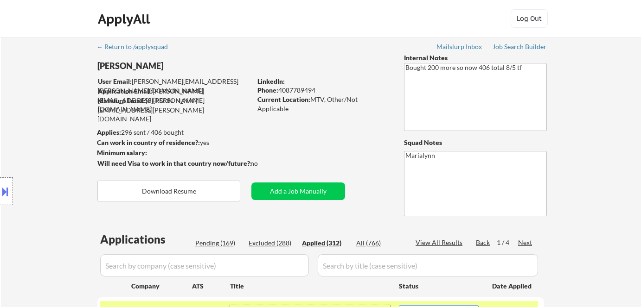
select select ""applied""
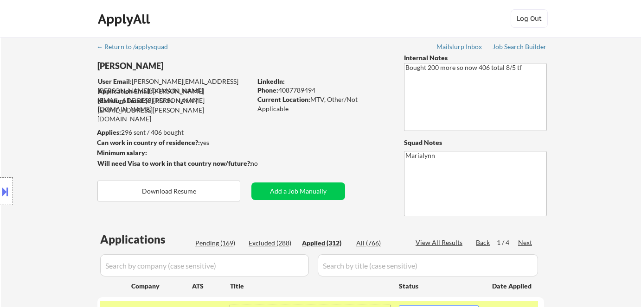
select select ""applied""
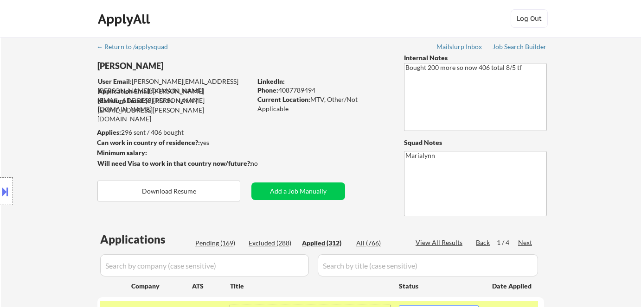
select select ""applied""
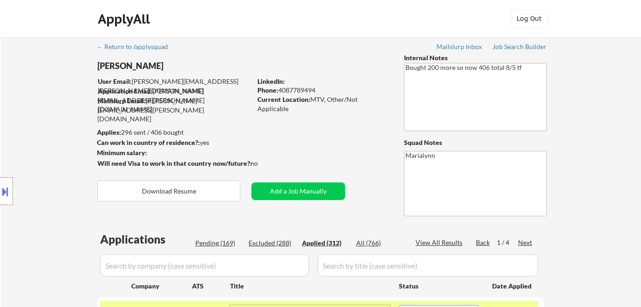
select select ""applied""
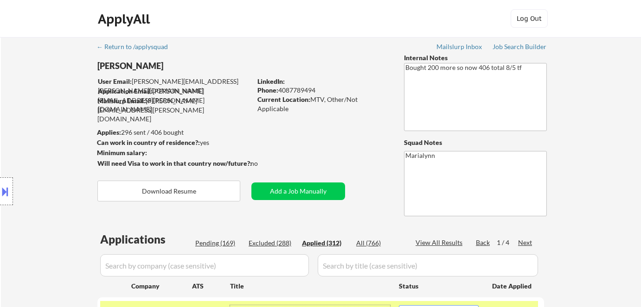
select select ""applied""
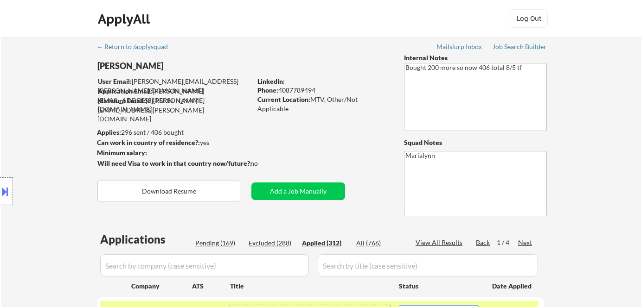
select select ""applied""
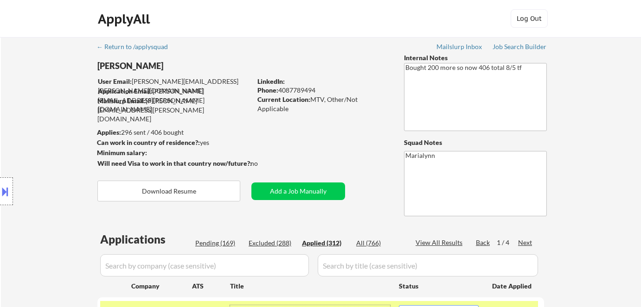
select select ""applied""
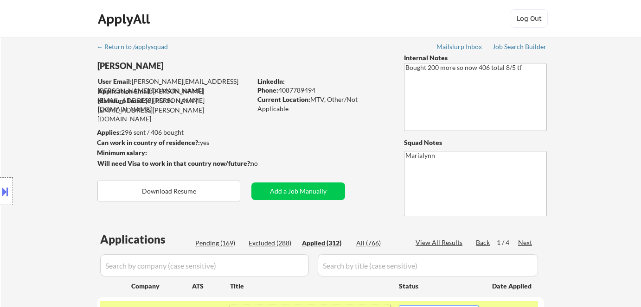
select select ""applied""
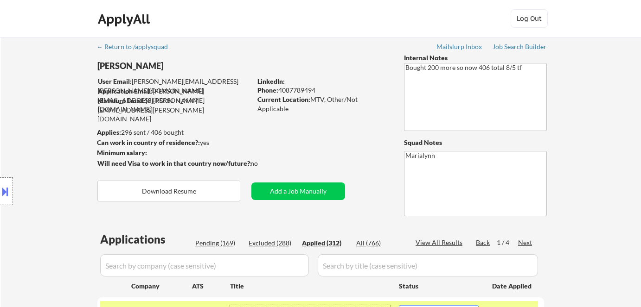
select select ""applied""
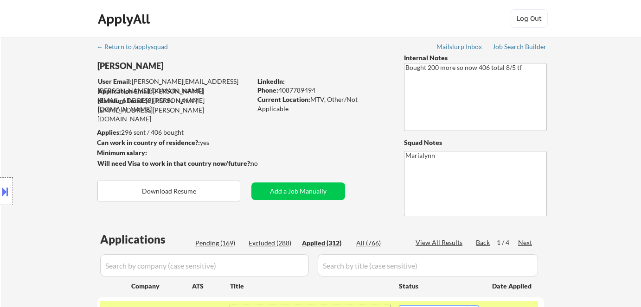
select select ""applied""
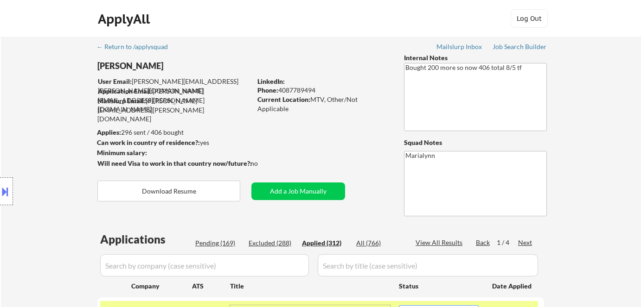
select select ""applied""
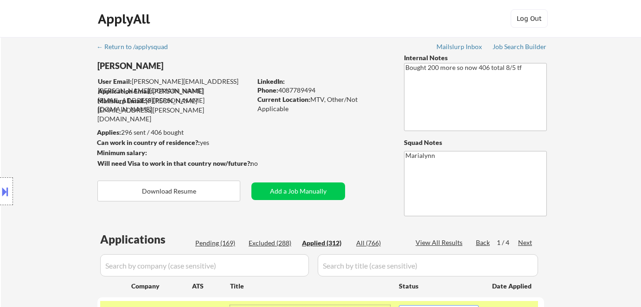
select select ""applied""
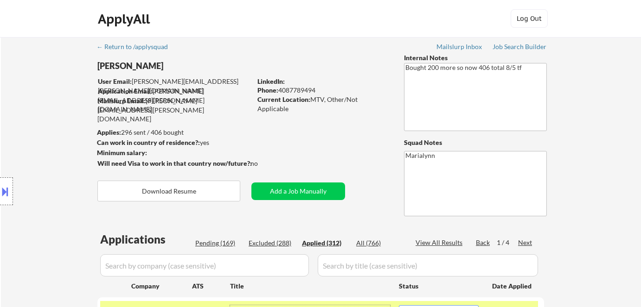
select select ""applied""
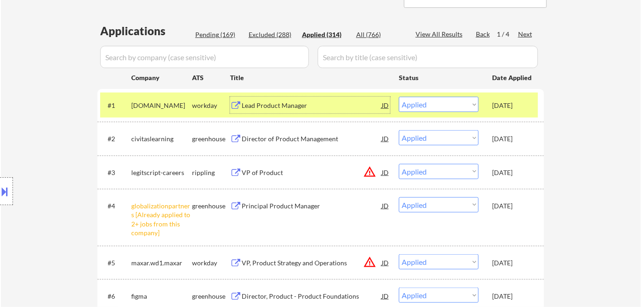
scroll to position [106, 0]
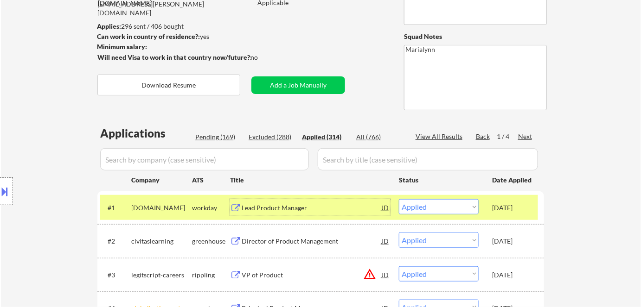
click at [178, 155] on input "input" at bounding box center [204, 159] width 209 height 22
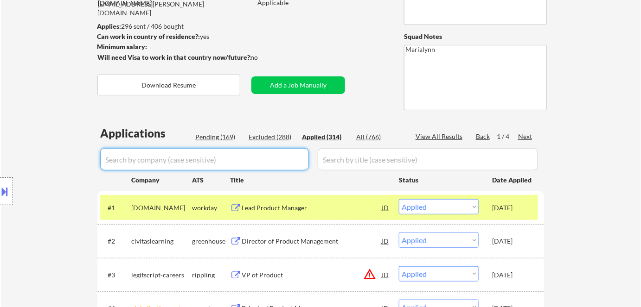
paste input "finexio"
type input "finexio"
click at [286, 135] on div "Excluded (288)" at bounding box center [271, 137] width 46 height 9
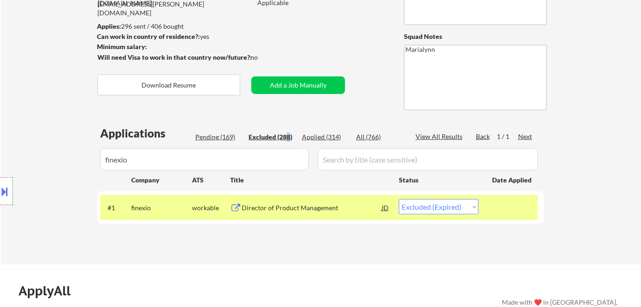
click at [431, 201] on select "Choose an option... Pending Applied Excluded (Questions) Excluded (Expired) Exc…" at bounding box center [439, 206] width 80 height 15
click at [432, 209] on select "Choose an option... Pending Applied Excluded (Questions) Excluded (Expired) Exc…" at bounding box center [439, 206] width 80 height 15
click at [433, 208] on select "Choose an option... Pending Applied Excluded (Questions) Excluded (Expired) Exc…" at bounding box center [439, 206] width 80 height 15
select select ""excluded""
click at [399, 199] on select "Choose an option... Pending Applied Excluded (Questions) Excluded (Expired) Exc…" at bounding box center [439, 206] width 80 height 15
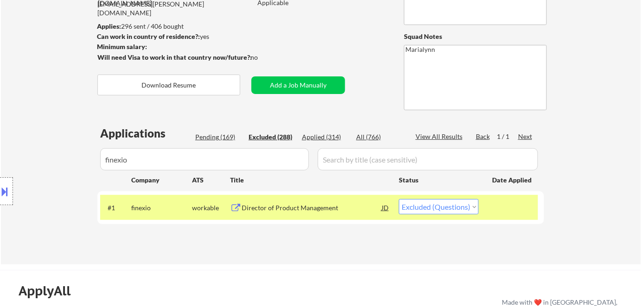
drag, startPoint x: 158, startPoint y: 156, endPoint x: 44, endPoint y: 161, distance: 114.2
click at [45, 162] on div "Location Inclusions:" at bounding box center [83, 191] width 166 height 269
click at [130, 160] on div "Location Inclusions:" at bounding box center [83, 191] width 166 height 269
drag, startPoint x: 130, startPoint y: 159, endPoint x: 134, endPoint y: 160, distance: 4.7
click at [130, 159] on div "Location Inclusions:" at bounding box center [83, 191] width 166 height 269
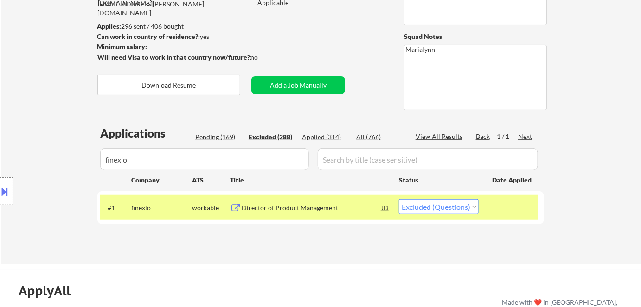
click at [154, 159] on div "Location Inclusions:" at bounding box center [83, 191] width 166 height 269
click at [134, 159] on div "Location Inclusions:" at bounding box center [83, 191] width 166 height 269
drag, startPoint x: 141, startPoint y: 166, endPoint x: 56, endPoint y: 123, distance: 95.8
click at [58, 125] on div "Location Inclusions:" at bounding box center [83, 191] width 166 height 269
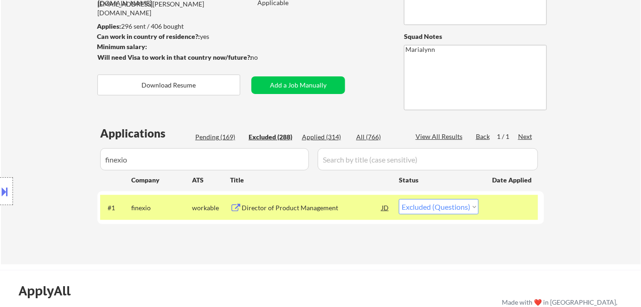
click at [136, 164] on div "Location Inclusions:" at bounding box center [83, 191] width 166 height 269
click at [171, 168] on input "input" at bounding box center [204, 159] width 209 height 22
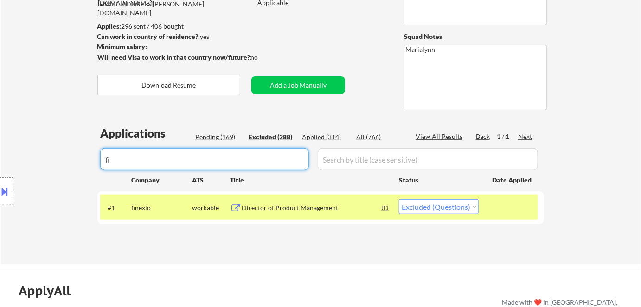
type input "f"
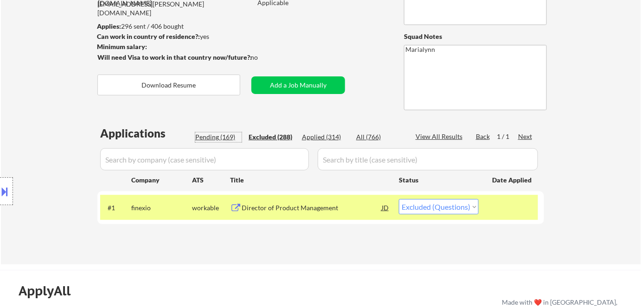
click at [210, 136] on div "Pending (169)" at bounding box center [218, 137] width 46 height 9
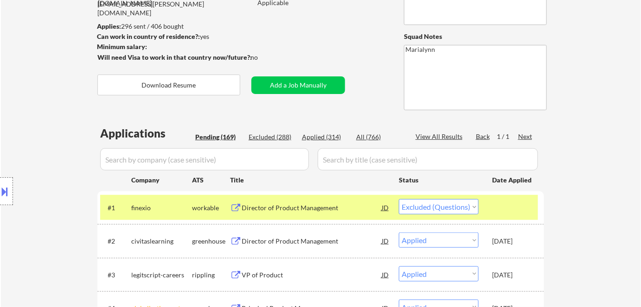
select select ""pending""
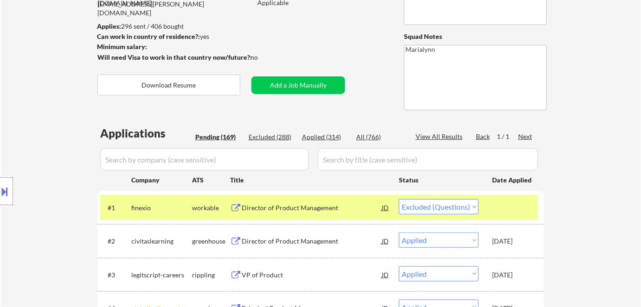
select select ""pending""
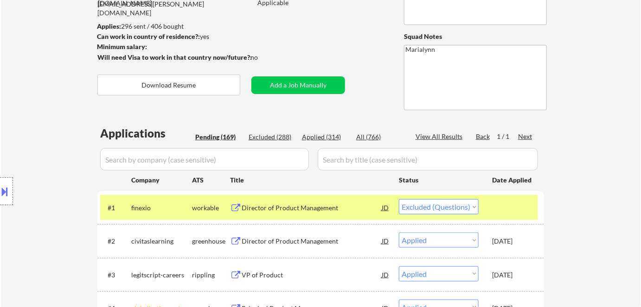
select select ""pending""
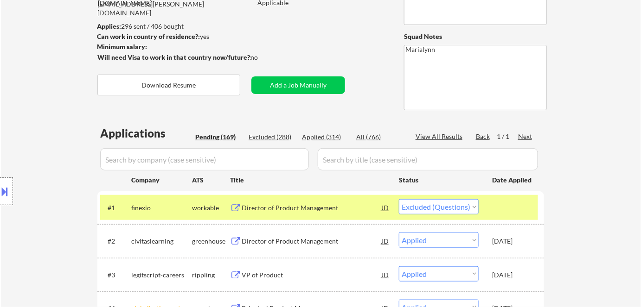
select select ""pending""
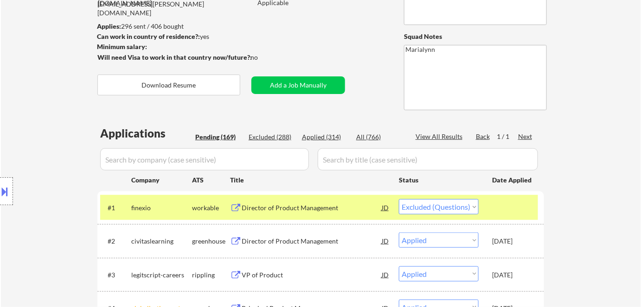
select select ""pending""
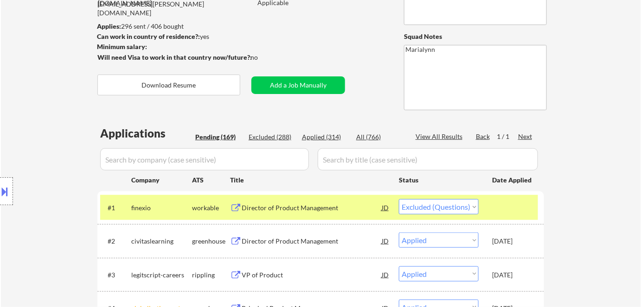
select select ""pending""
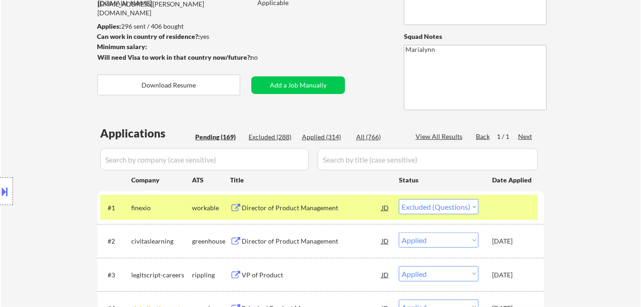
select select ""pending""
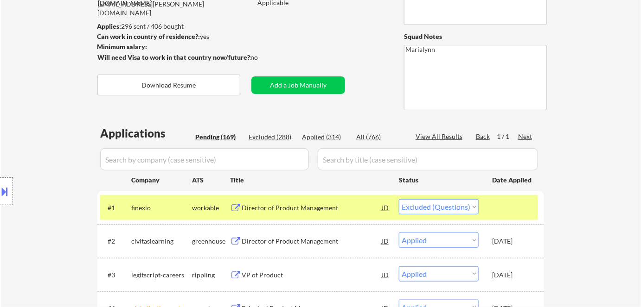
select select ""pending""
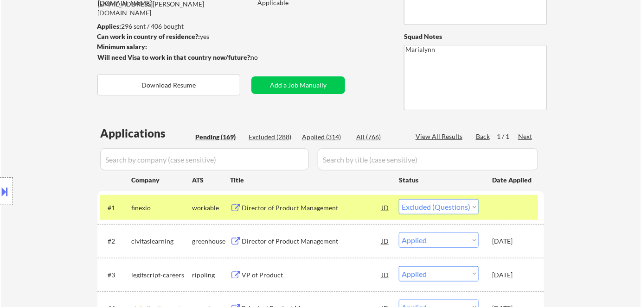
select select ""pending""
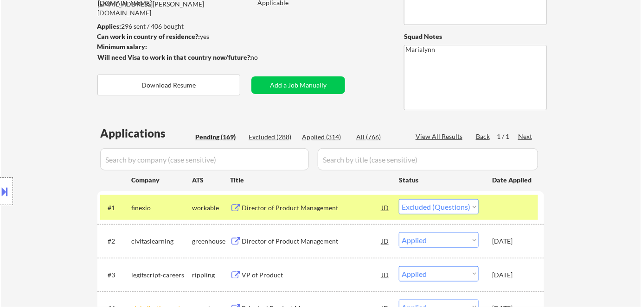
select select ""pending""
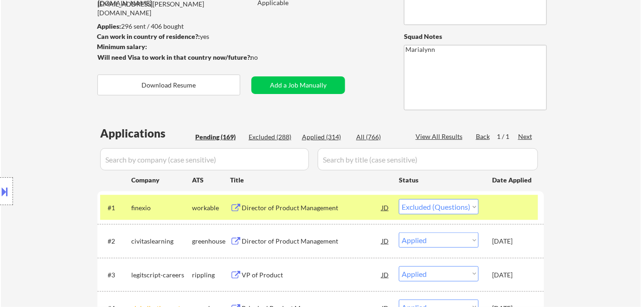
select select ""pending""
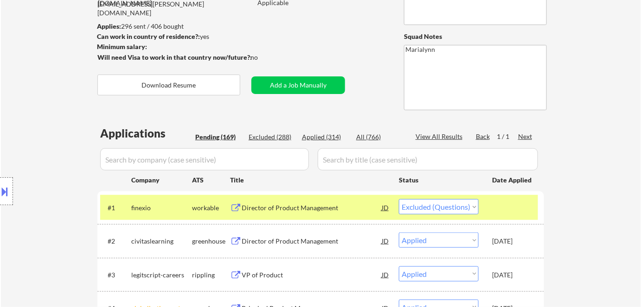
select select ""pending""
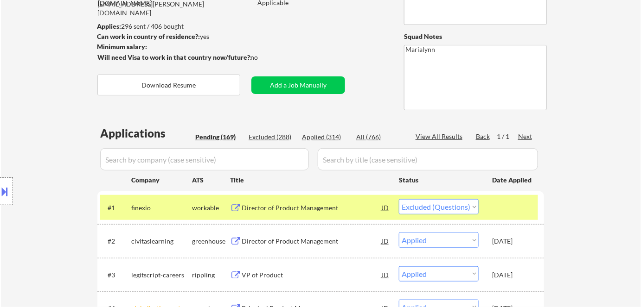
select select ""pending""
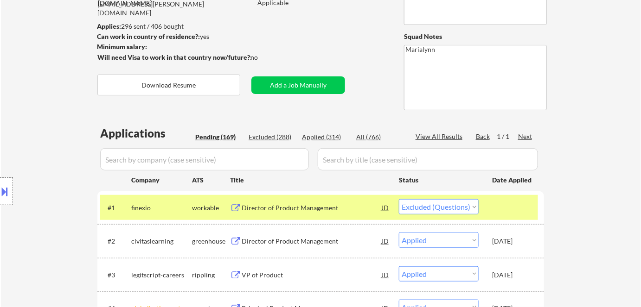
select select ""pending""
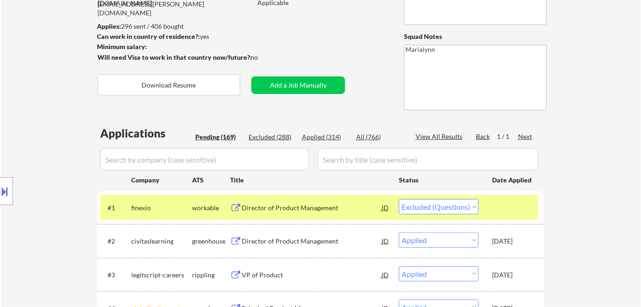
select select ""pending""
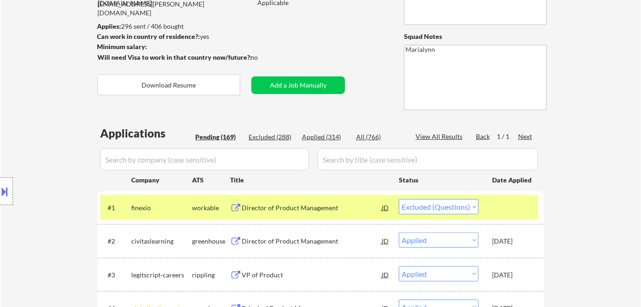
select select ""pending""
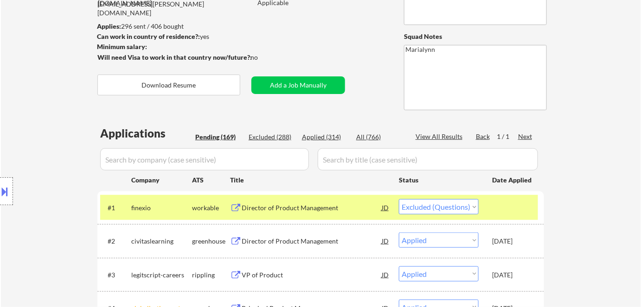
select select ""pending""
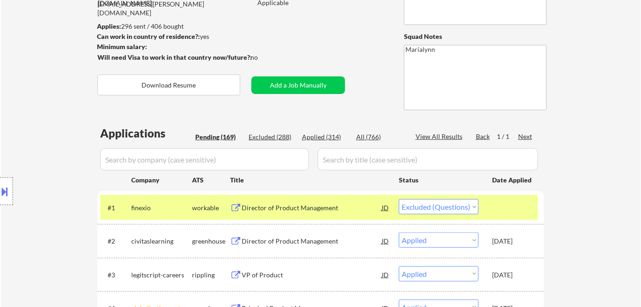
select select ""pending""
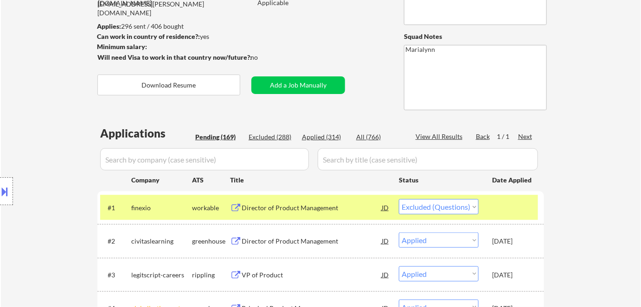
select select ""pending""
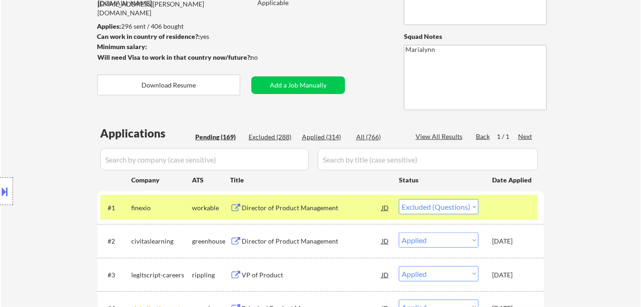
select select ""pending""
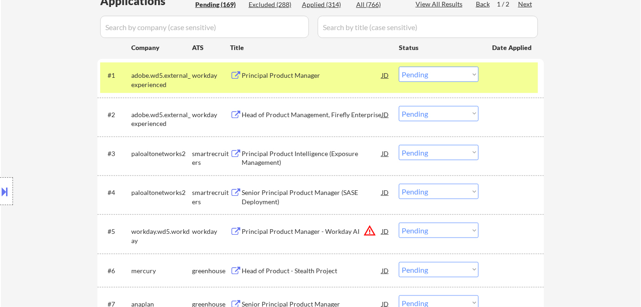
scroll to position [275, 0]
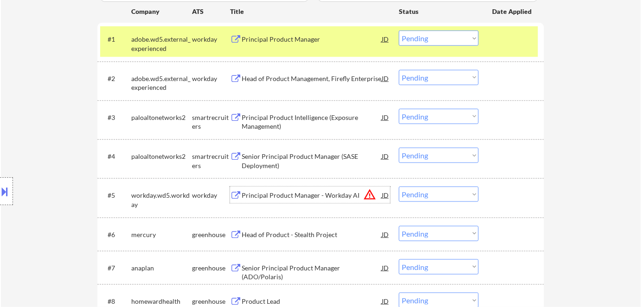
click at [256, 193] on div "Principal Product Manager - Workday AI" at bounding box center [311, 195] width 140 height 9
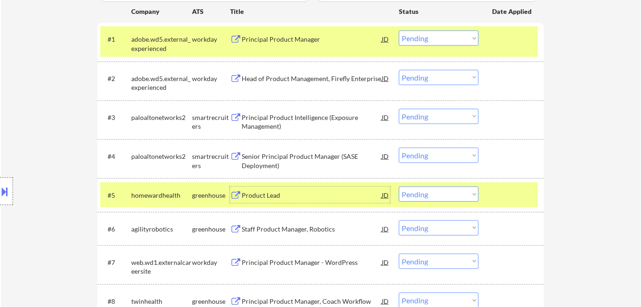
click at [12, 190] on div at bounding box center [6, 192] width 13 height 28
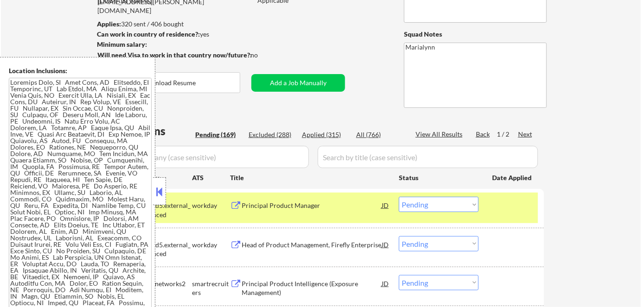
scroll to position [106, 0]
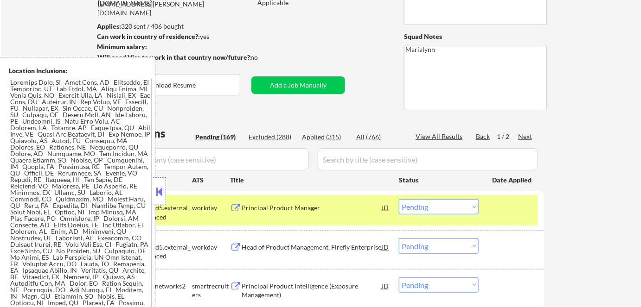
click at [158, 185] on button at bounding box center [159, 192] width 10 height 14
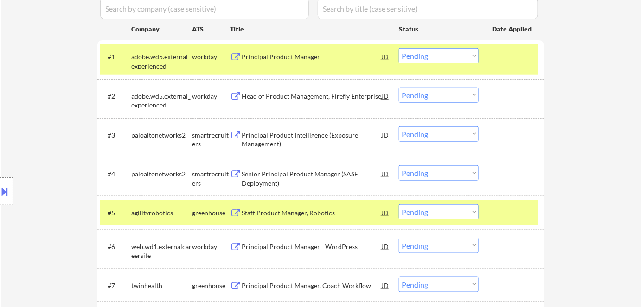
scroll to position [190, 0]
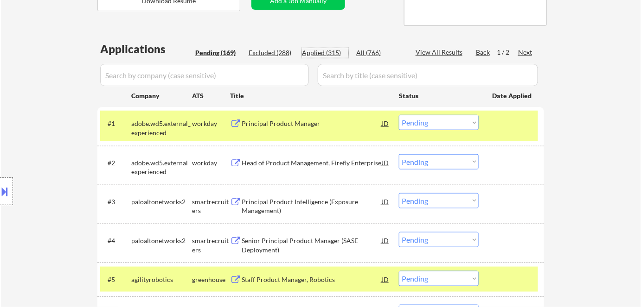
click at [326, 55] on div "Applied (315)" at bounding box center [325, 52] width 46 height 9
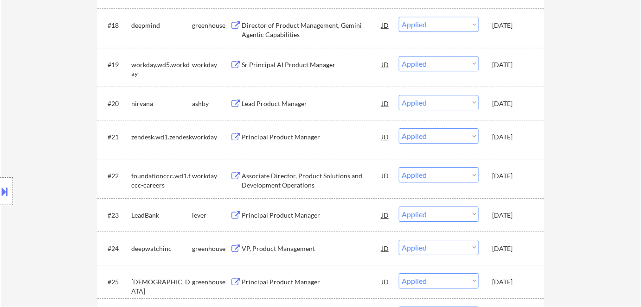
scroll to position [865, 0]
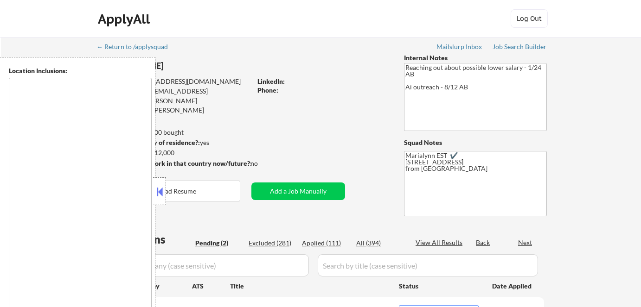
select select ""pending""
type textarea "remote"
drag, startPoint x: 160, startPoint y: 188, endPoint x: 171, endPoint y: 162, distance: 27.8
click at [162, 184] on div at bounding box center [159, 192] width 13 height 28
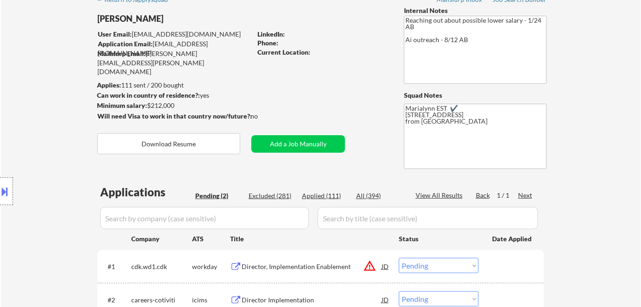
scroll to position [126, 0]
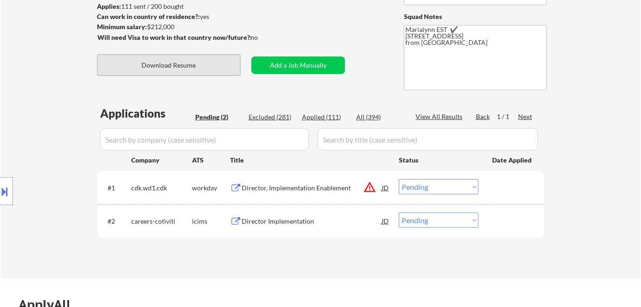
click at [203, 70] on button "Download Resume" at bounding box center [168, 65] width 143 height 21
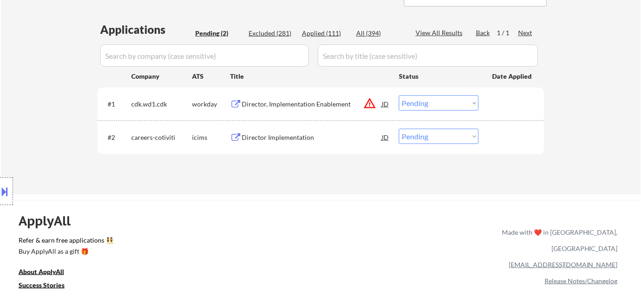
scroll to position [210, 0]
click at [279, 133] on div "Director Implementation" at bounding box center [311, 137] width 140 height 9
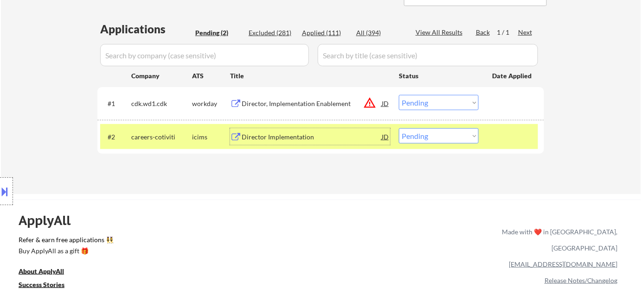
click at [294, 102] on div "Director, Implementation Enablement" at bounding box center [311, 103] width 140 height 9
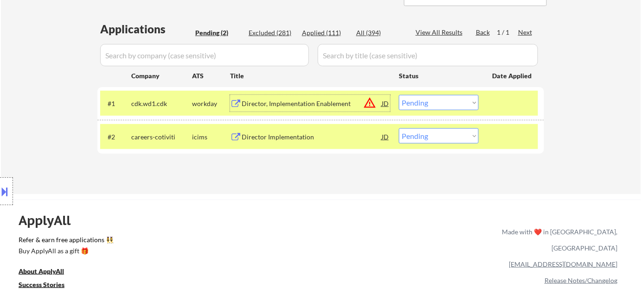
click at [432, 100] on select "Choose an option... Pending Applied Excluded (Questions) Excluded (Expired) Exc…" at bounding box center [439, 102] width 80 height 15
click at [399, 95] on select "Choose an option... Pending Applied Excluded (Questions) Excluded (Expired) Exc…" at bounding box center [439, 102] width 80 height 15
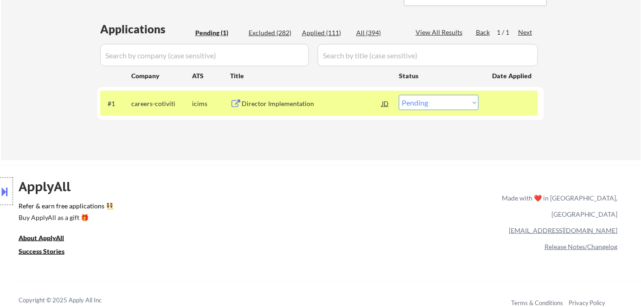
drag, startPoint x: 433, startPoint y: 99, endPoint x: 436, endPoint y: 108, distance: 9.2
click at [433, 99] on select "Choose an option... Pending Applied Excluded (Questions) Excluded (Expired) Exc…" at bounding box center [439, 102] width 80 height 15
select select ""excluded__salary_""
click at [399, 95] on select "Choose an option... Pending Applied Excluded (Questions) Excluded (Expired) Exc…" at bounding box center [439, 102] width 80 height 15
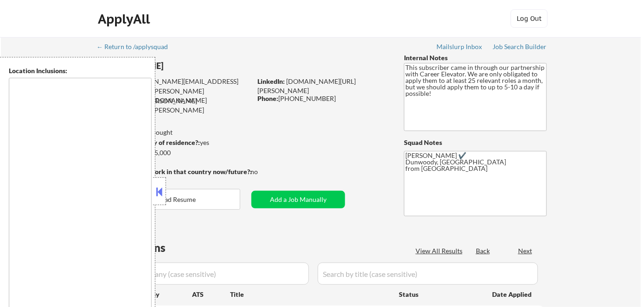
type textarea "[GEOGRAPHIC_DATA], [GEOGRAPHIC_DATA] [GEOGRAPHIC_DATA], [GEOGRAPHIC_DATA] [GEOG…"
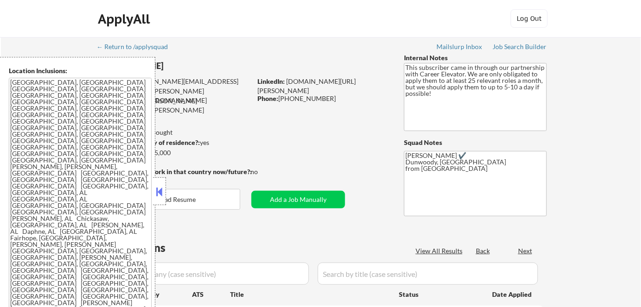
select select ""pending""
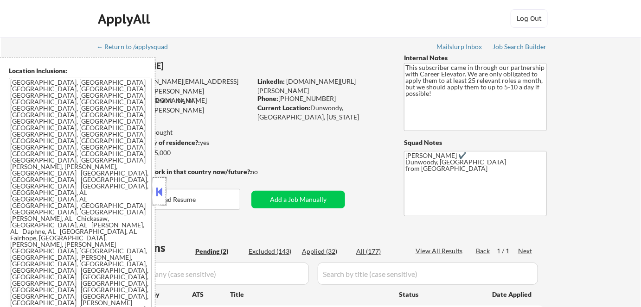
drag, startPoint x: 156, startPoint y: 178, endPoint x: 199, endPoint y: 177, distance: 43.1
click at [157, 178] on div at bounding box center [159, 192] width 13 height 28
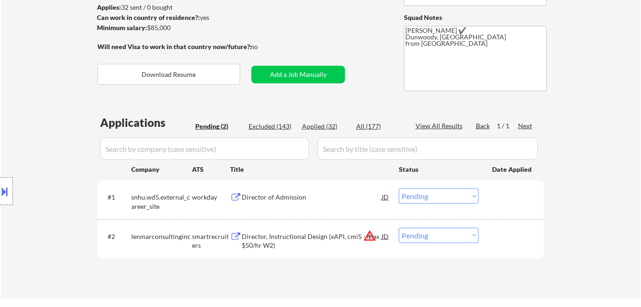
scroll to position [126, 0]
click at [203, 78] on button "Download Resume" at bounding box center [168, 73] width 143 height 21
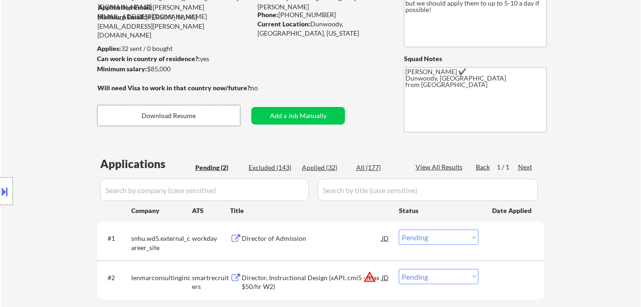
scroll to position [295, 0]
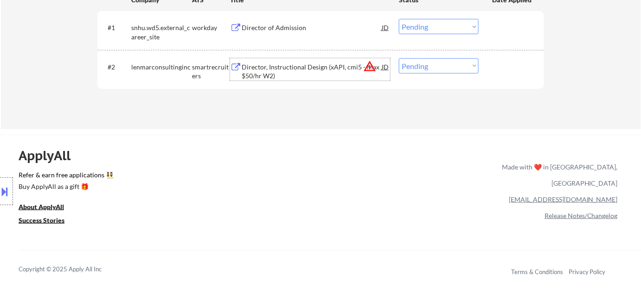
click at [319, 70] on div "Director, Instructional Design (xAPI, cmi5 - Max $50/hr W2)" at bounding box center [311, 72] width 140 height 18
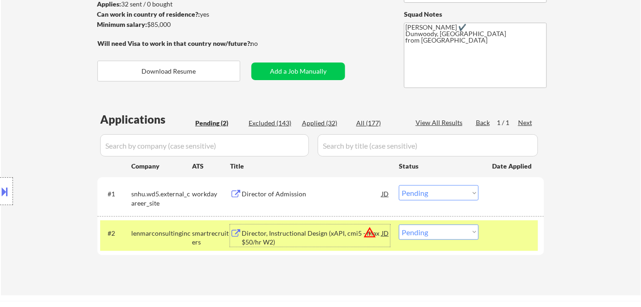
scroll to position [126, 0]
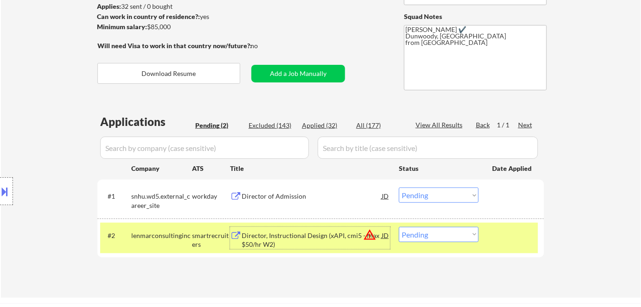
click at [305, 236] on div "Director, Instructional Design (xAPI, cmi5 - Max $50/hr W2)" at bounding box center [311, 240] width 140 height 18
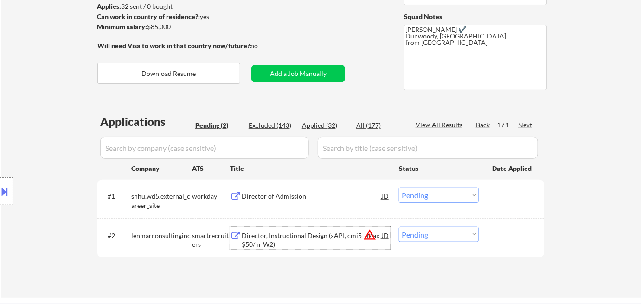
click at [419, 239] on select "Choose an option... Pending Applied Excluded (Questions) Excluded (Expired) Exc…" at bounding box center [439, 234] width 80 height 15
select select ""excluded__bad_match_""
click at [399, 227] on select "Choose an option... Pending Applied Excluded (Questions) Excluded (Expired) Exc…" at bounding box center [439, 234] width 80 height 15
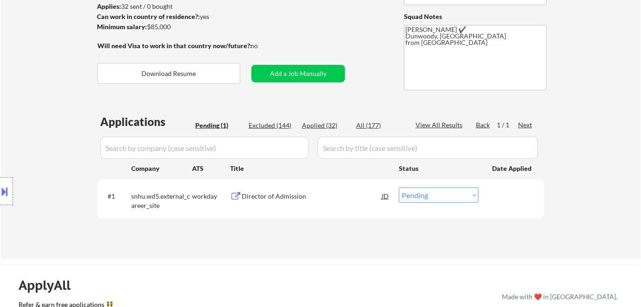
drag, startPoint x: 556, startPoint y: 152, endPoint x: 647, endPoint y: 90, distance: 109.1
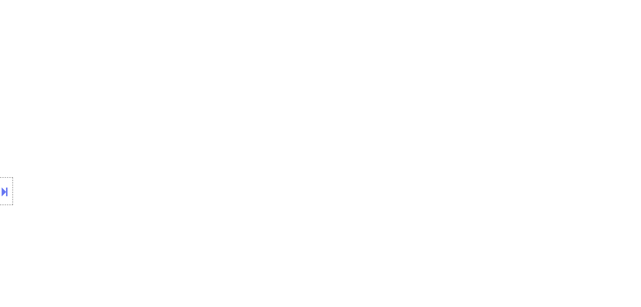
scroll to position [269, 0]
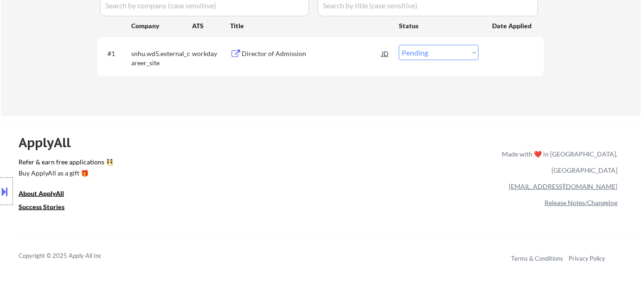
click at [475, 184] on div "ApplyAll Refer & earn free applications 👯‍♀️ Buy ApplyAll as a gift 🎁 About App…" at bounding box center [320, 201] width 641 height 147
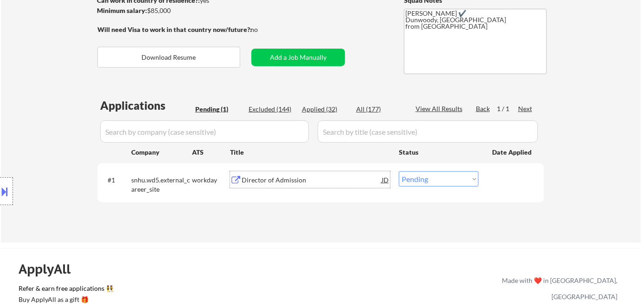
click at [286, 181] on div "Director of Admission" at bounding box center [311, 180] width 140 height 9
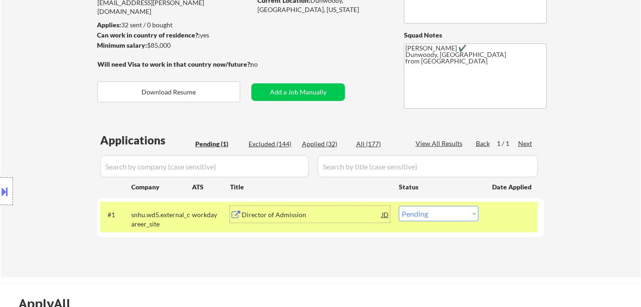
scroll to position [58, 0]
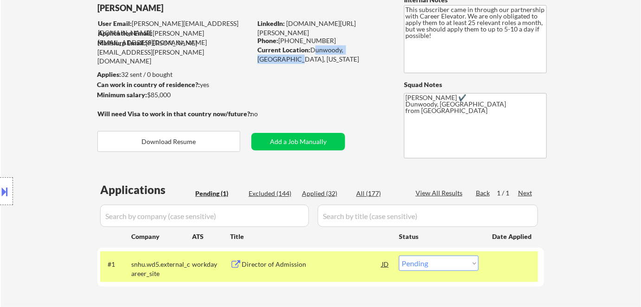
drag, startPoint x: 312, startPoint y: 51, endPoint x: 378, endPoint y: 54, distance: 66.3
click at [378, 54] on div "Current Location: [GEOGRAPHIC_DATA], [GEOGRAPHIC_DATA], [US_STATE]" at bounding box center [322, 54] width 131 height 18
copy div "Dunwoody, [GEOGRAPHIC_DATA], [US_STATE]"
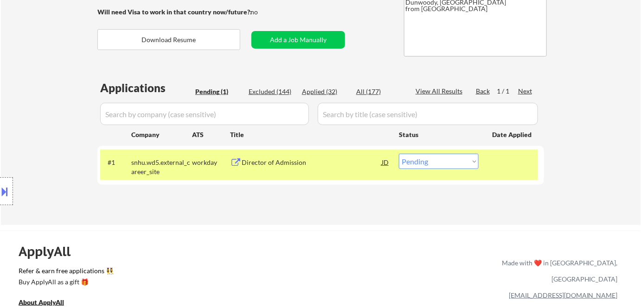
scroll to position [227, 0]
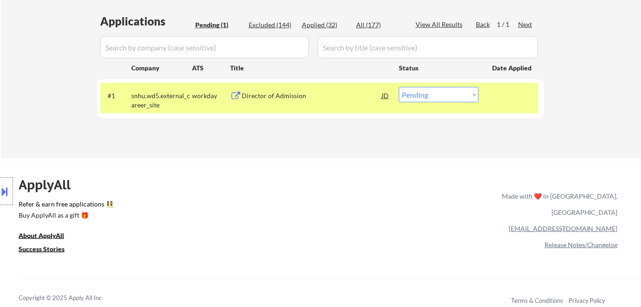
click at [429, 90] on select "Choose an option... Pending Applied Excluded (Questions) Excluded (Expired) Exc…" at bounding box center [439, 94] width 80 height 15
select select ""excluded""
click at [399, 87] on select "Choose an option... Pending Applied Excluded (Questions) Excluded (Expired) Exc…" at bounding box center [439, 94] width 80 height 15
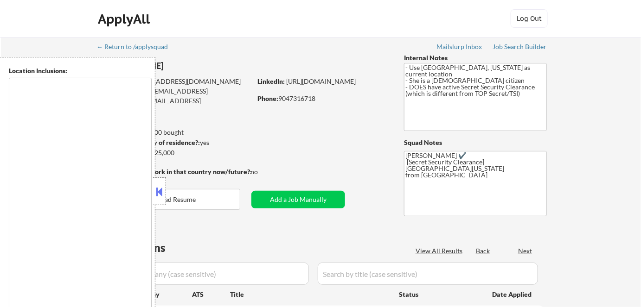
type textarea "[GEOGRAPHIC_DATA], [GEOGRAPHIC_DATA] [GEOGRAPHIC_DATA], [GEOGRAPHIC_DATA] [GEOG…"
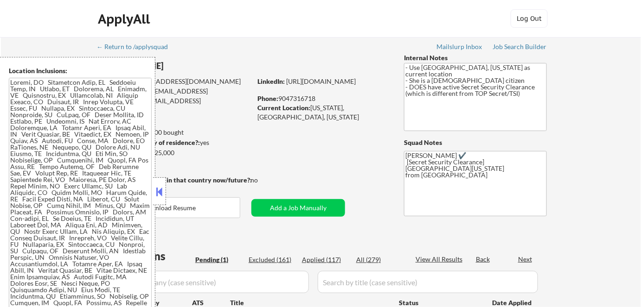
drag, startPoint x: 154, startPoint y: 193, endPoint x: 177, endPoint y: 152, distance: 46.9
click at [158, 190] on button at bounding box center [159, 192] width 10 height 14
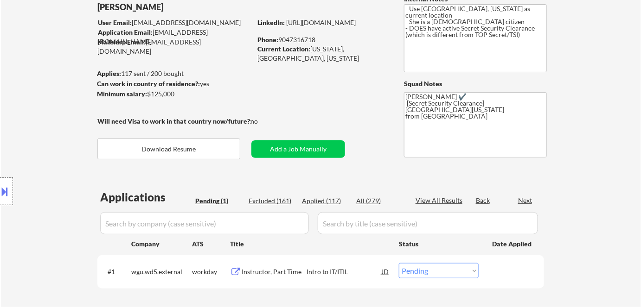
scroll to position [126, 0]
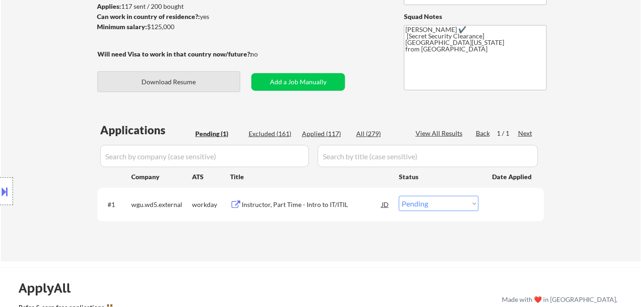
click at [210, 80] on button "Download Resume" at bounding box center [168, 81] width 143 height 21
click at [288, 197] on div "Instructor, Part Time - Intro to IT/ITIL" at bounding box center [311, 204] width 140 height 17
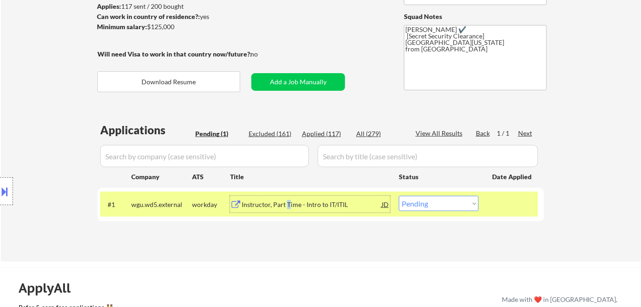
click at [446, 204] on select "Choose an option... Pending Applied Excluded (Questions) Excluded (Expired) Exc…" at bounding box center [439, 203] width 80 height 15
click at [399, 196] on select "Choose an option... Pending Applied Excluded (Questions) Excluded (Expired) Exc…" at bounding box center [439, 203] width 80 height 15
click at [452, 203] on select "Choose an option... Pending Applied Excluded (Questions) Excluded (Expired) Exc…" at bounding box center [439, 203] width 80 height 15
select select ""excluded__bad_match_""
click at [399, 196] on select "Choose an option... Pending Applied Excluded (Questions) Excluded (Expired) Exc…" at bounding box center [439, 203] width 80 height 15
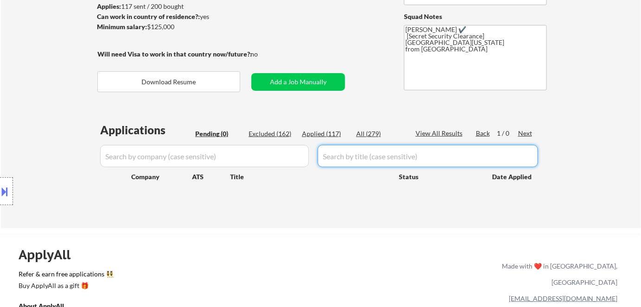
click at [339, 151] on input "input" at bounding box center [427, 156] width 220 height 22
paste input "Instructor, Part Time - Intro to IT/ITIL"
type input "Instructor, Part Time - Intro to IT/ITIL"
click at [278, 140] on div "Applications Pending (0) Excluded (162) Applied (117) All (279) View All Result…" at bounding box center [320, 166] width 446 height 89
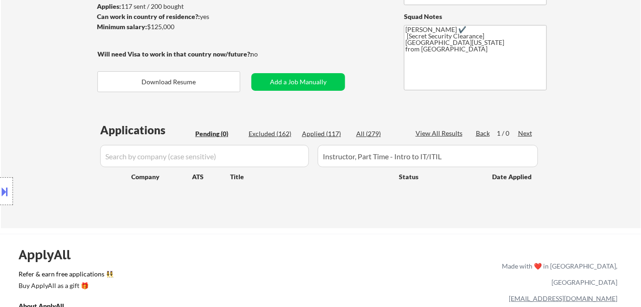
click at [280, 127] on div "Applications Pending (0) Excluded (162) Applied (117) All (279) View All Result…" at bounding box center [320, 166] width 446 height 89
click at [273, 132] on div "Excluded (162)" at bounding box center [271, 133] width 46 height 9
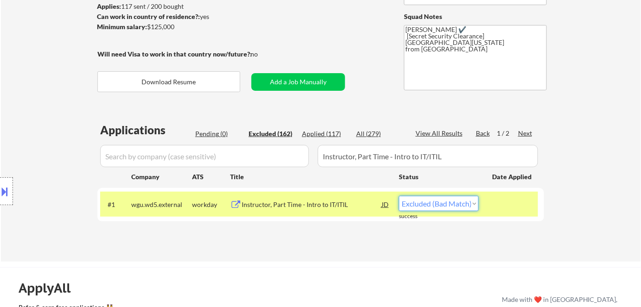
click at [432, 204] on select "Choose an option... Pending Applied Excluded (Questions) Excluded (Expired) Exc…" at bounding box center [439, 203] width 80 height 15
click at [399, 196] on select "Choose an option... Pending Applied Excluded (Questions) Excluded (Expired) Exc…" at bounding box center [439, 203] width 80 height 15
click at [458, 232] on div "Applications Pending (0) Excluded (162) Applied (117) All (279) View All Result…" at bounding box center [320, 182] width 446 height 121
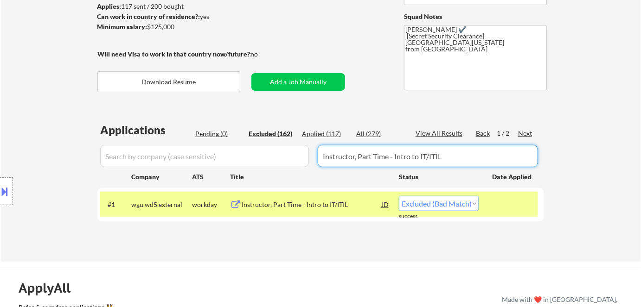
drag, startPoint x: 457, startPoint y: 156, endPoint x: 260, endPoint y: 159, distance: 197.5
click at [272, 157] on div at bounding box center [320, 156] width 446 height 22
select select ""excluded__expired_""
select select ""excluded""
select select ""excluded__expired_""
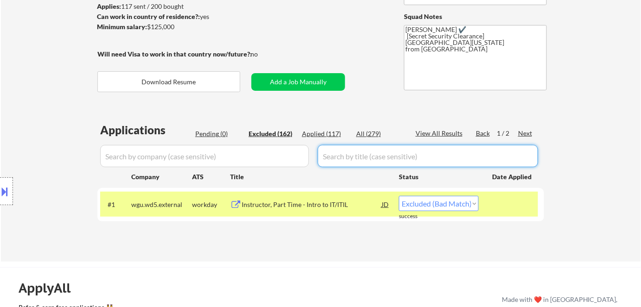
select select ""excluded__expired_""
select select ""excluded__location_""
select select ""excluded__expired_""
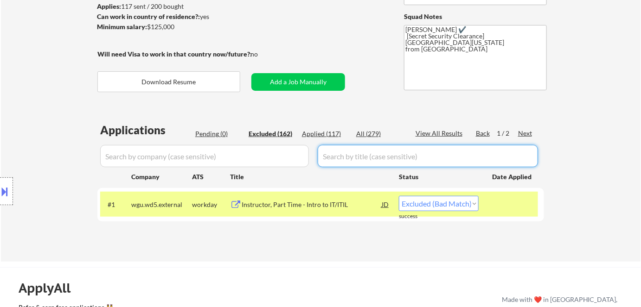
select select ""excluded__location_""
select select ""excluded__expired_""
select select ""excluded""
select select ""excluded__other_""
select select ""excluded__location_""
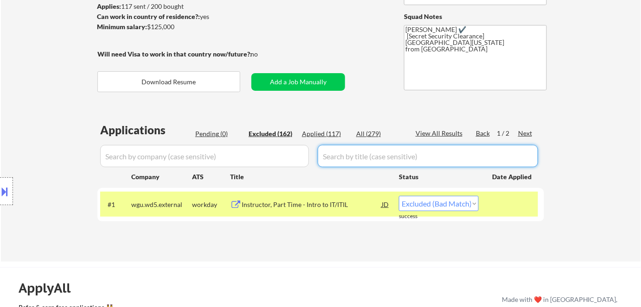
select select ""excluded__bad_match_""
select select ""excluded__salary_""
select select ""excluded__expired_""
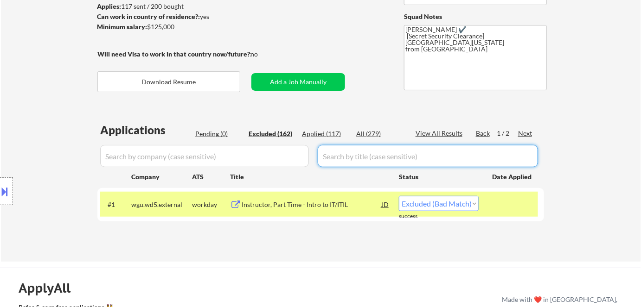
select select ""excluded__location_""
select select ""excluded__other_""
select select ""excluded__salary_""
select select ""excluded""
select select ""excluded__expired_""
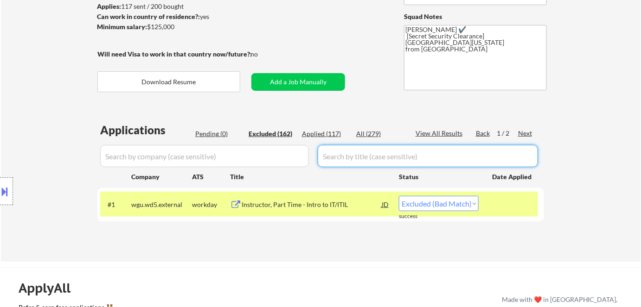
select select ""excluded__expired_""
select select ""excluded__bad_match_""
select select ""excluded__expired_""
select select ""excluded__location_""
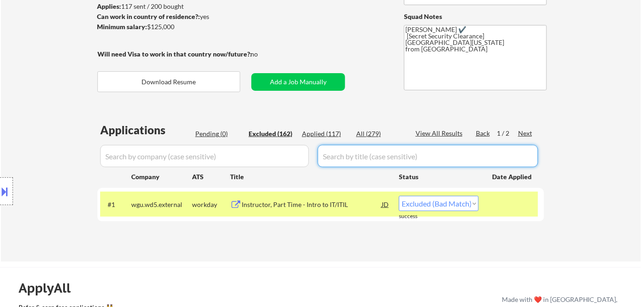
select select ""excluded__bad_match_""
select select ""excluded__expired_""
select select ""excluded__location_""
select select ""excluded__other_""
select select ""excluded__bad_match_""
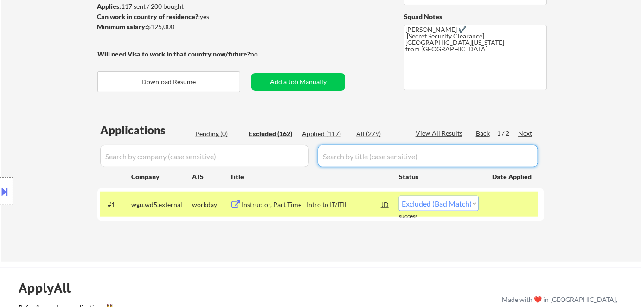
select select ""excluded__location_""
select select ""excluded__expired_""
select select ""excluded__bad_match_""
select select ""excluded__expired_""
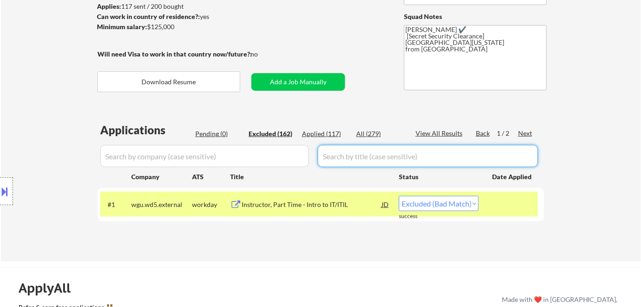
select select ""excluded__bad_match_""
select select ""excluded__expired_""
select select ""excluded__other_""
select select ""excluded__expired_""
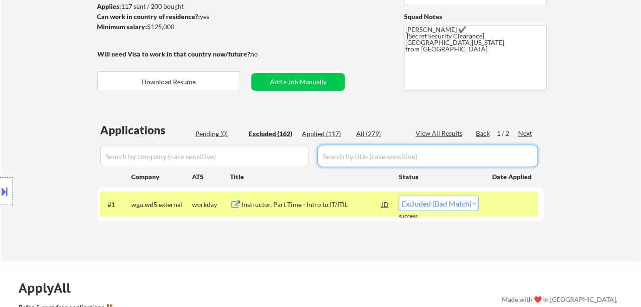
select select ""excluded__bad_match_""
select select ""excluded__expired_""
select select ""excluded__other_""
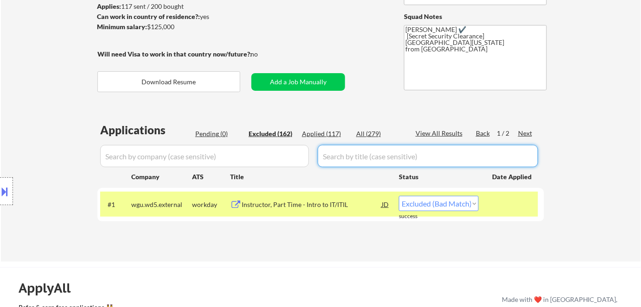
select select ""excluded""
select select ""excluded__bad_match_""
select select ""excluded__other_""
select select ""excluded__expired_""
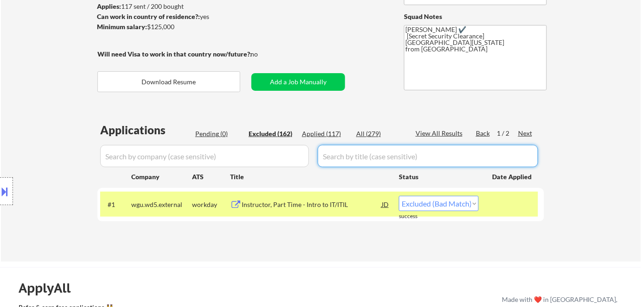
select select ""excluded__other_""
select select ""excluded__bad_match_""
select select ""excluded__expired_""
select select ""excluded__bad_match_""
select select ""excluded""
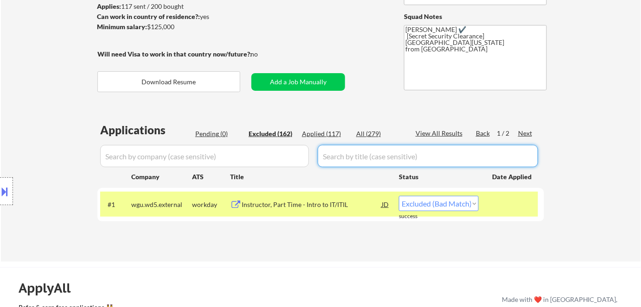
select select ""excluded__expired_""
select select ""excluded__other_""
select select ""excluded__bad_match_""
select select ""excluded__other_""
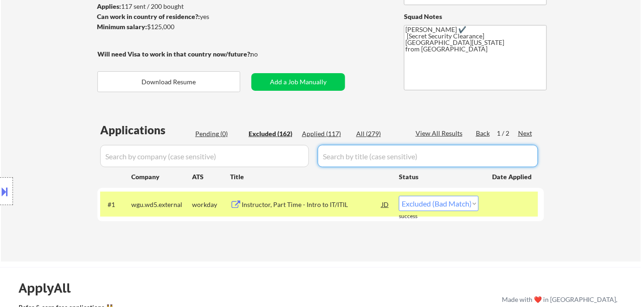
select select ""excluded__other_""
select select ""excluded__bad_match_""
select select ""excluded__other_""
select select ""excluded__expired_""
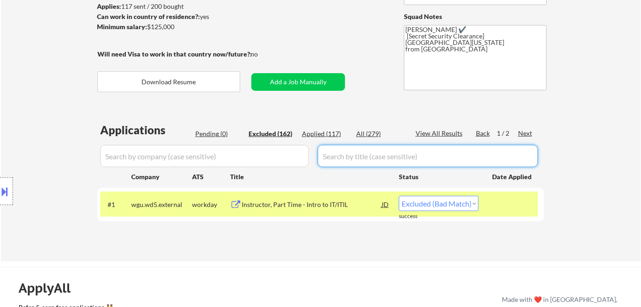
select select ""excluded__expired_""
select select ""excluded__location_""
select select ""excluded__other_""
select select ""excluded__expired_""
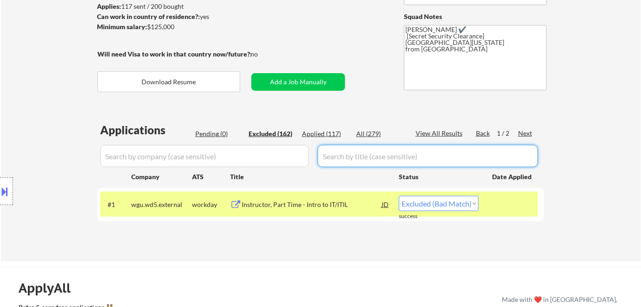
select select ""excluded""
select select ""excluded__other_""
select select ""excluded__expired_""
select select ""excluded__location_""
select select ""excluded__expired_""
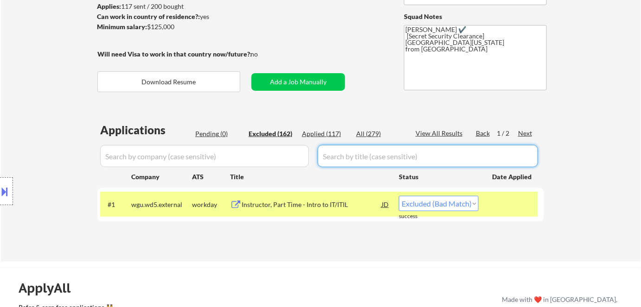
select select ""excluded""
select select ""excluded__expired_""
select select ""excluded__salary_""
select select ""excluded__expired_""
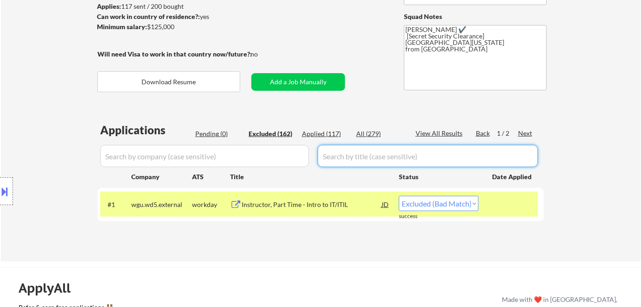
select select ""excluded__salary_""
select select ""excluded__expired_""
select select ""excluded""
select select ""excluded__location_""
select select ""excluded__expired_""
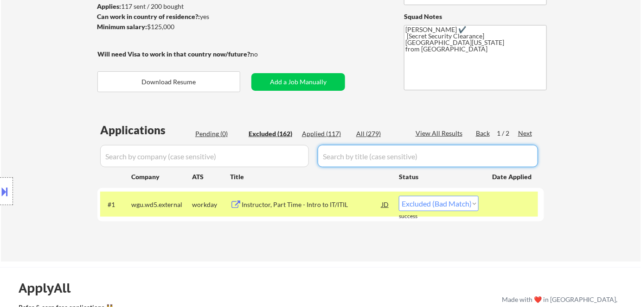
select select ""excluded__expired_""
select select ""excluded__other_""
select select ""excluded__expired_""
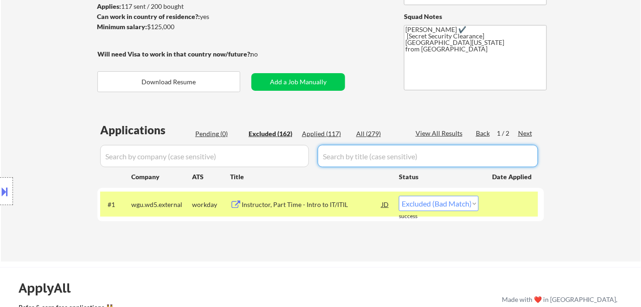
select select ""excluded__expired_""
select select ""excluded__bad_match_""
select select ""excluded__location_""
select select ""excluded__other_""
select select ""excluded__location_""
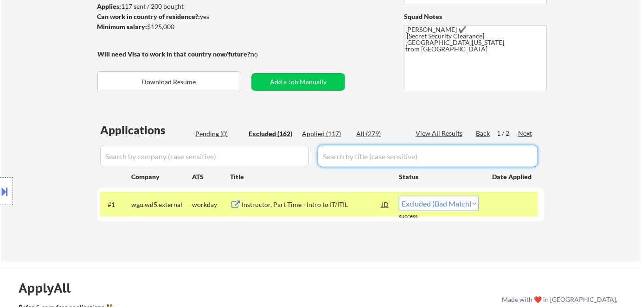
select select ""excluded__salary_""
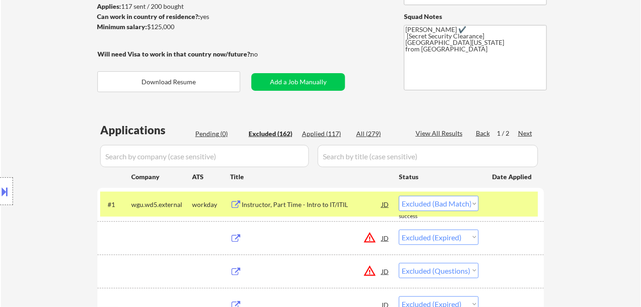
select select ""excluded__other_""
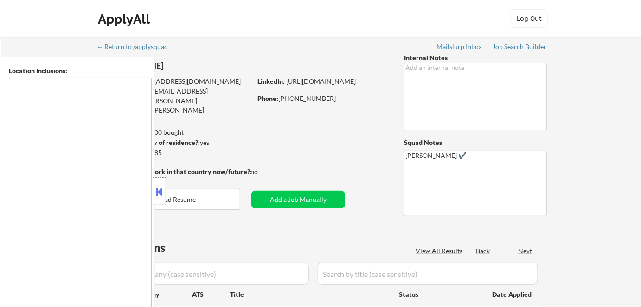
type textarea "[GEOGRAPHIC_DATA], [GEOGRAPHIC_DATA] [GEOGRAPHIC_DATA], [GEOGRAPHIC_DATA] [GEOG…"
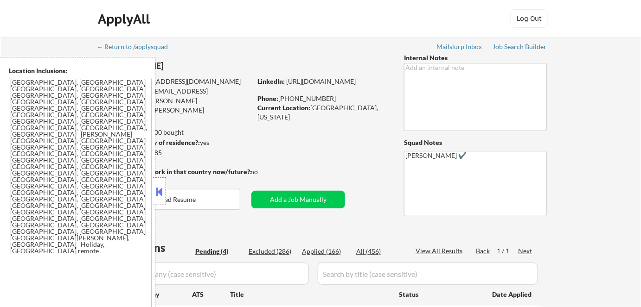
select select ""pending""
click at [160, 185] on button at bounding box center [159, 192] width 10 height 14
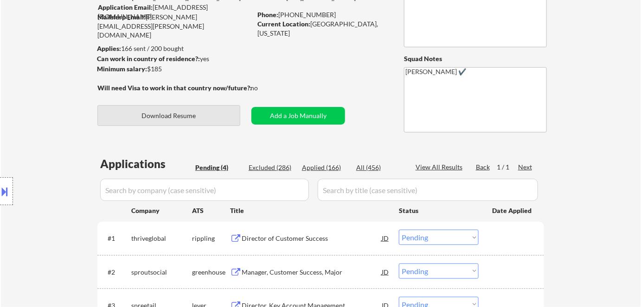
click at [207, 111] on button "Download Resume" at bounding box center [168, 115] width 143 height 21
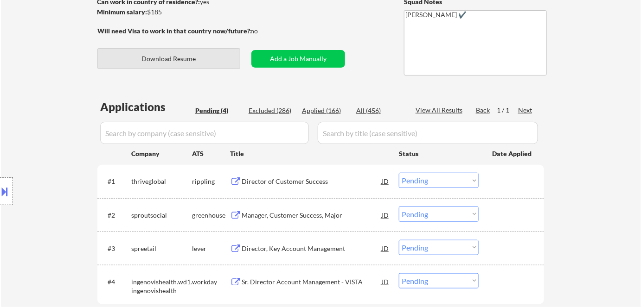
scroll to position [210, 0]
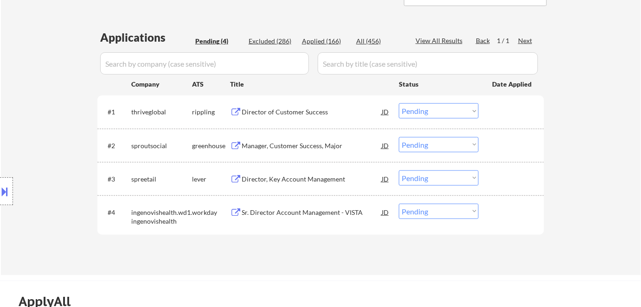
click at [274, 112] on div "Director of Customer Success" at bounding box center [311, 112] width 140 height 9
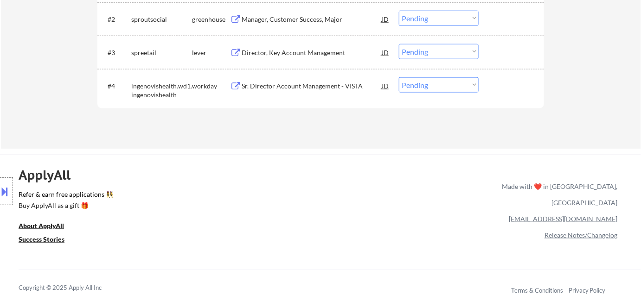
scroll to position [168, 0]
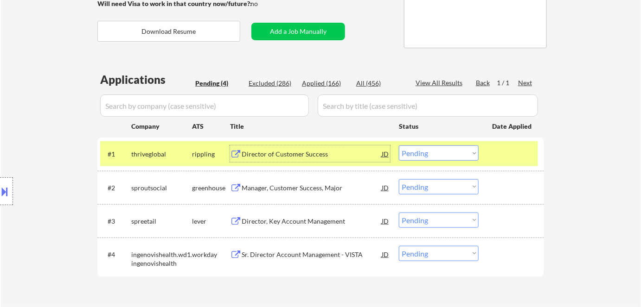
click at [466, 155] on select "Choose an option... Pending Applied Excluded (Questions) Excluded (Expired) Exc…" at bounding box center [439, 153] width 80 height 15
click at [399, 146] on select "Choose an option... Pending Applied Excluded (Questions) Excluded (Expired) Exc…" at bounding box center [439, 153] width 80 height 15
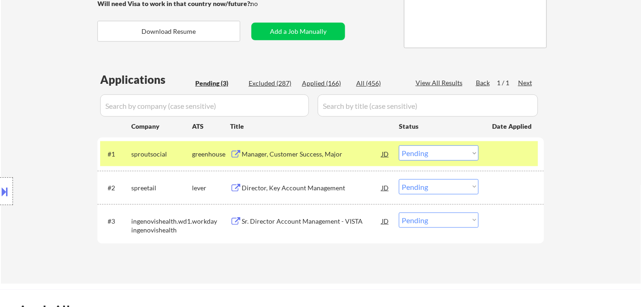
click at [286, 157] on div "Manager, Customer Success, Major" at bounding box center [311, 154] width 140 height 9
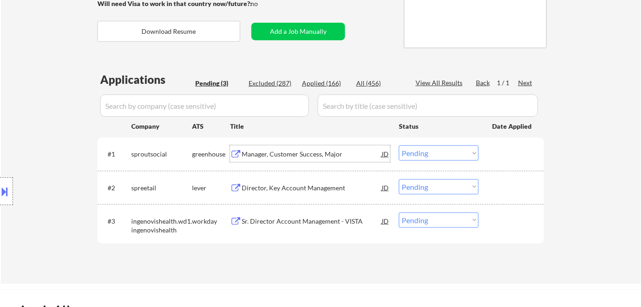
drag, startPoint x: 428, startPoint y: 149, endPoint x: 432, endPoint y: 154, distance: 6.7
click at [428, 150] on select "Choose an option... Pending Applied Excluded (Questions) Excluded (Expired) Exc…" at bounding box center [439, 153] width 80 height 15
click at [399, 146] on select "Choose an option... Pending Applied Excluded (Questions) Excluded (Expired) Exc…" at bounding box center [439, 153] width 80 height 15
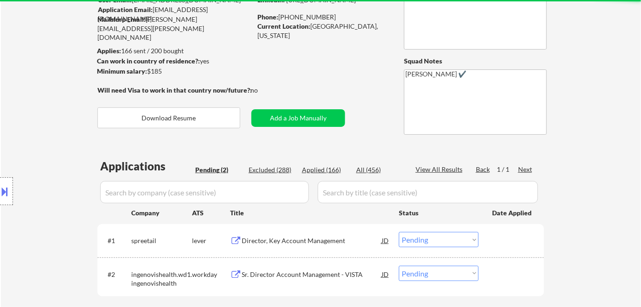
scroll to position [210, 0]
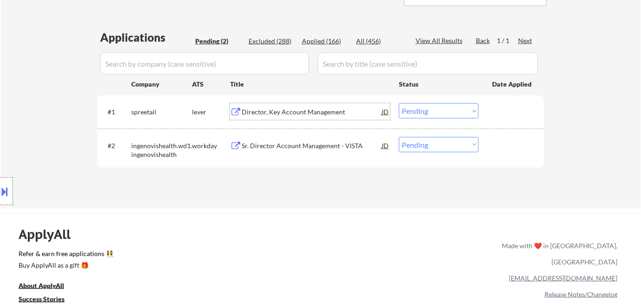
click at [286, 113] on div "Director, Key Account Management" at bounding box center [311, 112] width 140 height 9
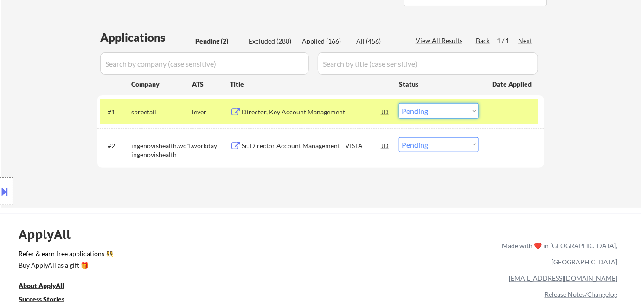
drag, startPoint x: 407, startPoint y: 107, endPoint x: 409, endPoint y: 113, distance: 5.9
click at [407, 107] on select "Choose an option... Pending Applied Excluded (Questions) Excluded (Expired) Exc…" at bounding box center [439, 110] width 80 height 15
click at [399, 103] on select "Choose an option... Pending Applied Excluded (Questions) Excluded (Expired) Exc…" at bounding box center [439, 110] width 80 height 15
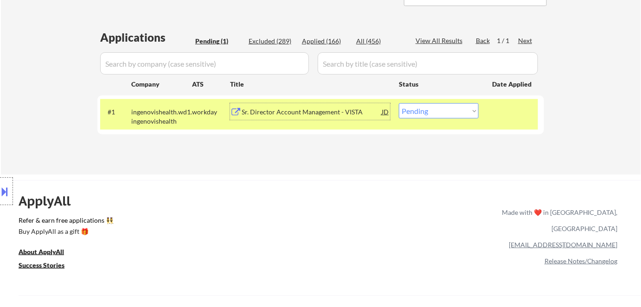
click at [293, 110] on div "Sr. Director Account Management - VISTA" at bounding box center [311, 112] width 140 height 9
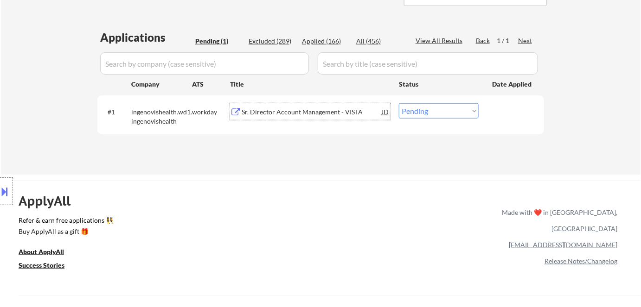
click at [440, 113] on select "Choose an option... Pending Applied Excluded (Questions) Excluded (Expired) Exc…" at bounding box center [439, 110] width 80 height 15
select select ""excluded__salary_""
click at [399, 103] on select "Choose an option... Pending Applied Excluded (Questions) Excluded (Expired) Exc…" at bounding box center [439, 110] width 80 height 15
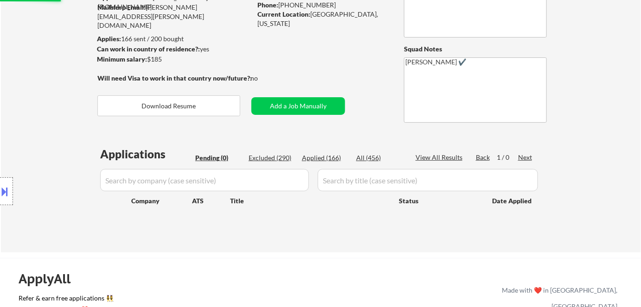
scroll to position [84, 0]
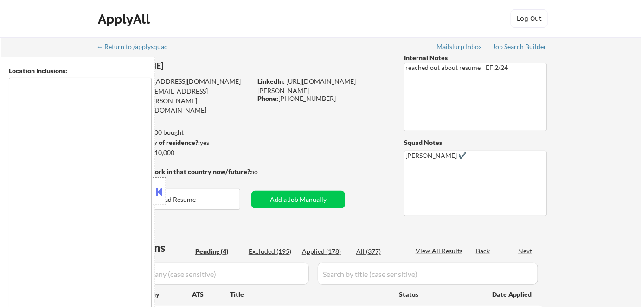
click at [153, 187] on div at bounding box center [159, 192] width 13 height 28
select select ""pending""
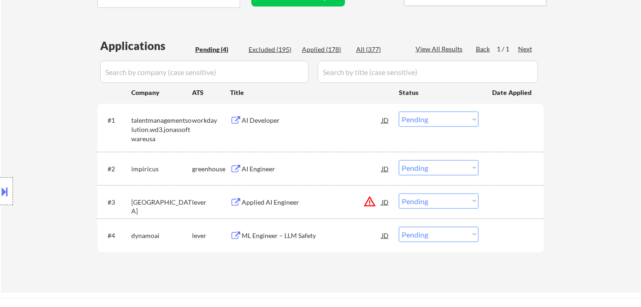
scroll to position [168, 0]
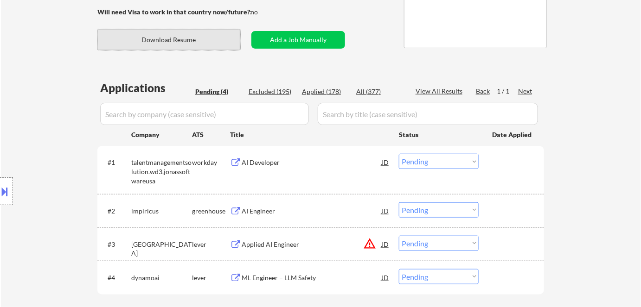
click at [200, 43] on button "Download Resume" at bounding box center [168, 39] width 143 height 21
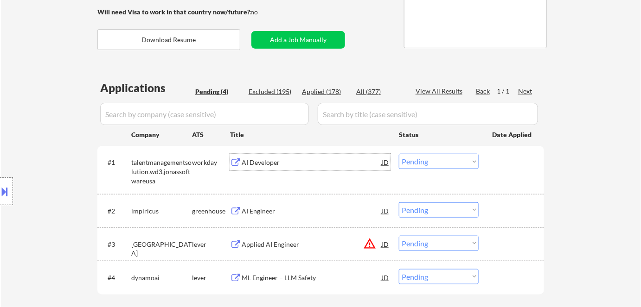
click at [246, 159] on div "AI Developer" at bounding box center [311, 162] width 140 height 9
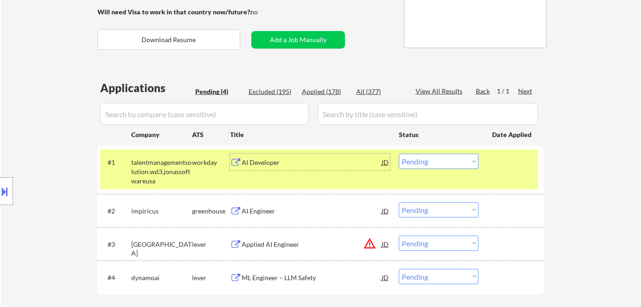
click at [432, 161] on select "Choose an option... Pending Applied Excluded (Questions) Excluded (Expired) Exc…" at bounding box center [439, 161] width 80 height 15
click at [399, 154] on select "Choose an option... Pending Applied Excluded (Questions) Excluded (Expired) Exc…" at bounding box center [439, 161] width 80 height 15
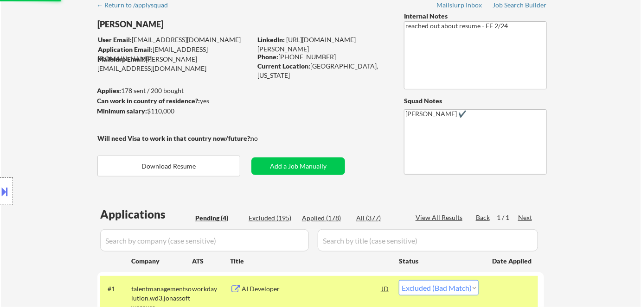
select select ""pending""
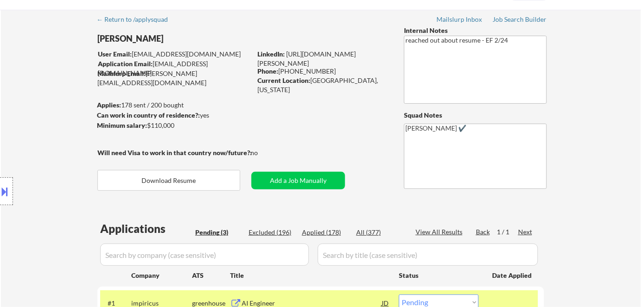
scroll to position [42, 0]
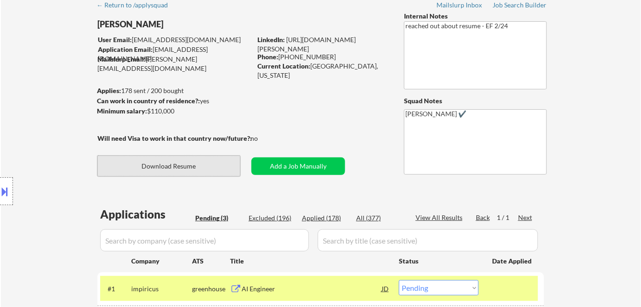
click at [205, 167] on button "Download Resume" at bounding box center [168, 166] width 143 height 21
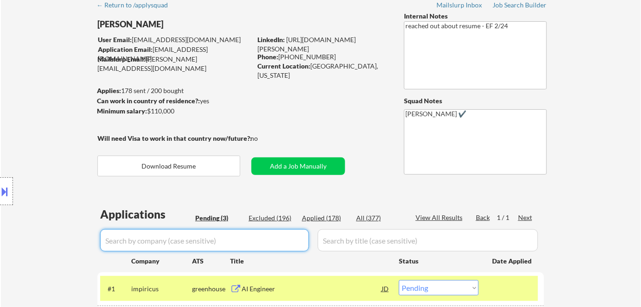
click at [167, 235] on input "input" at bounding box center [204, 240] width 209 height 22
paste input "jonassoftwareusa"
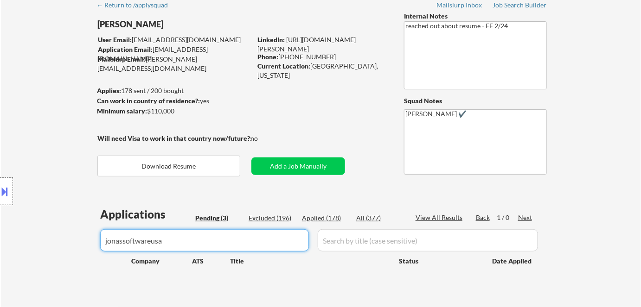
type input "jonassoftwareusa"
click at [279, 216] on div "Excluded (196)" at bounding box center [271, 218] width 46 height 9
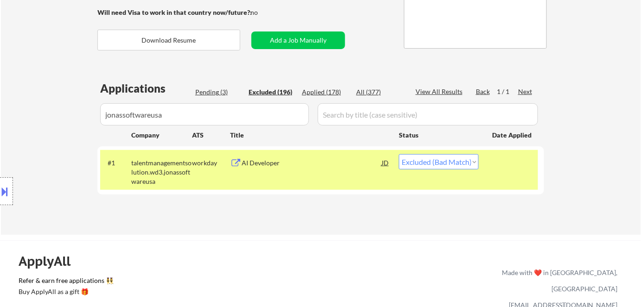
scroll to position [168, 0]
click at [420, 161] on select "Choose an option... Pending Applied Excluded (Questions) Excluded (Expired) Exc…" at bounding box center [439, 161] width 80 height 15
select select ""applied""
click at [399, 154] on select "Choose an option... Pending Applied Excluded (Questions) Excluded (Expired) Exc…" at bounding box center [439, 161] width 80 height 15
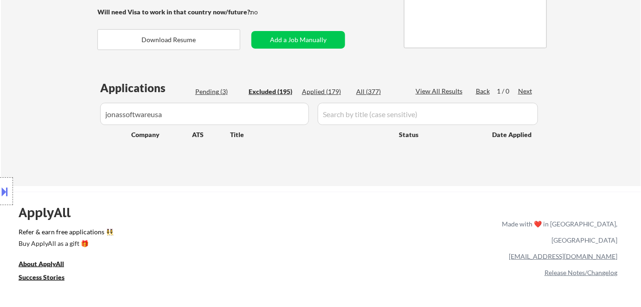
click at [215, 94] on div "Pending (3)" at bounding box center [218, 91] width 46 height 9
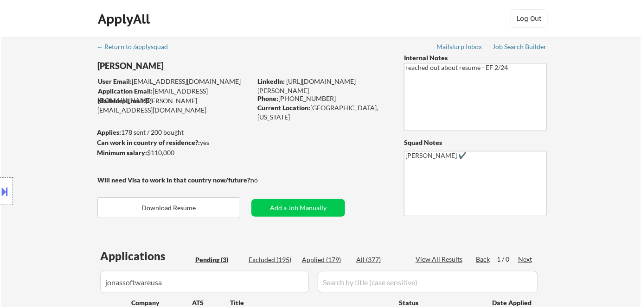
scroll to position [210, 0]
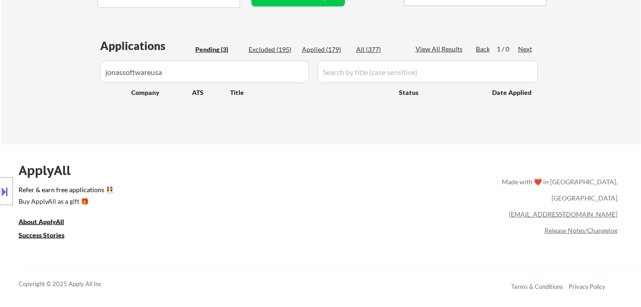
drag, startPoint x: 224, startPoint y: 75, endPoint x: 0, endPoint y: 70, distance: 224.4
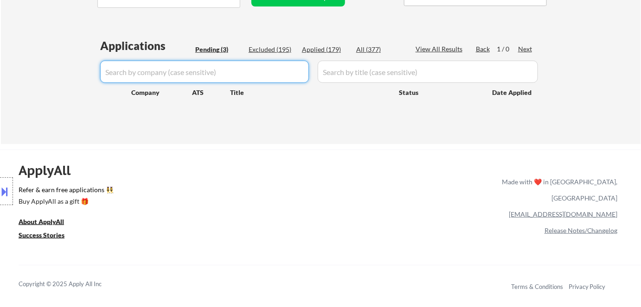
select select ""pending""
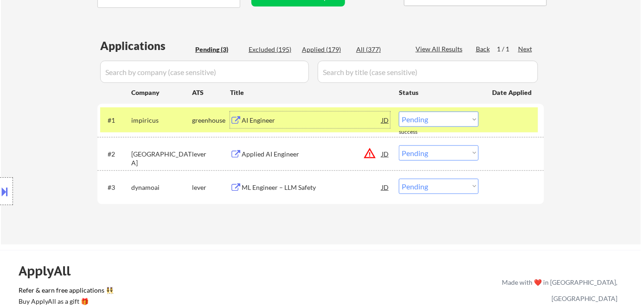
click at [252, 122] on div "AI Engineer" at bounding box center [311, 120] width 140 height 9
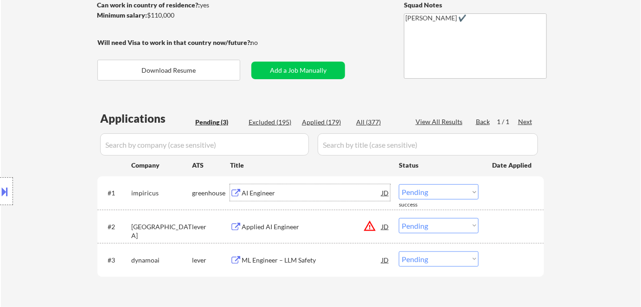
scroll to position [253, 0]
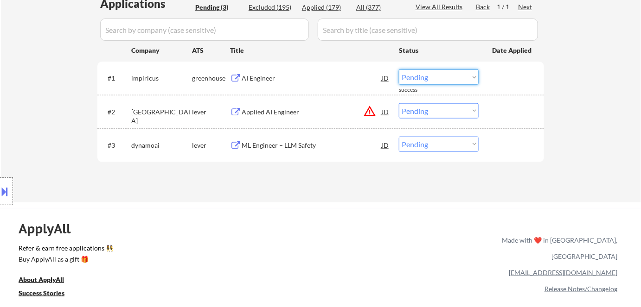
click at [425, 74] on select "Choose an option... Pending Applied Excluded (Questions) Excluded (Expired) Exc…" at bounding box center [439, 77] width 80 height 15
click at [399, 70] on select "Choose an option... Pending Applied Excluded (Questions) Excluded (Expired) Exc…" at bounding box center [439, 77] width 80 height 15
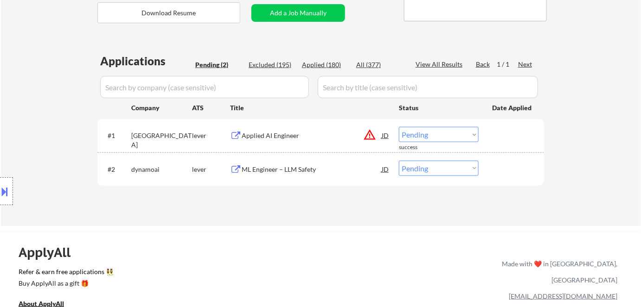
scroll to position [126, 0]
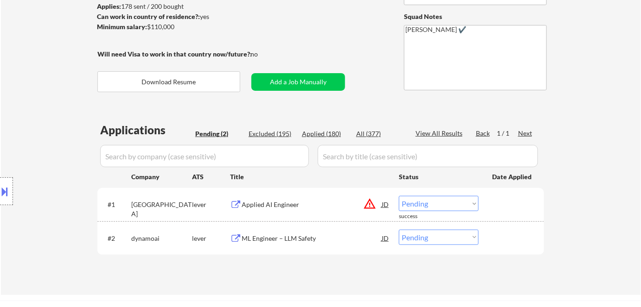
click at [317, 134] on div "Applied (180)" at bounding box center [325, 133] width 46 height 9
select select ""applied""
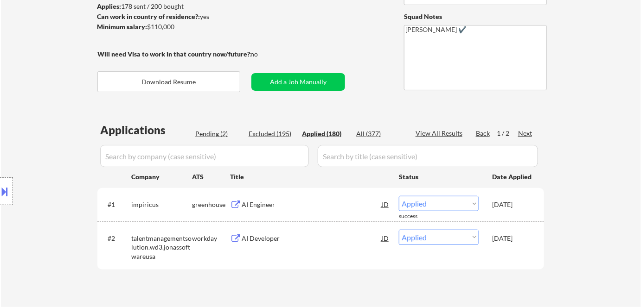
select select ""applied""
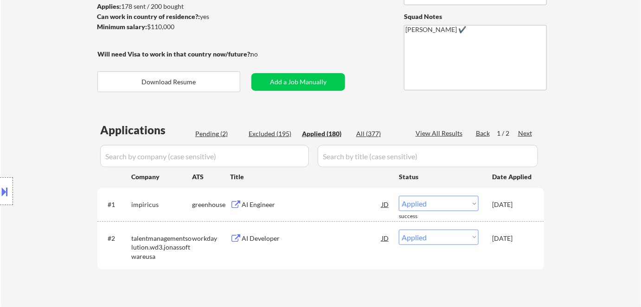
select select ""applied""
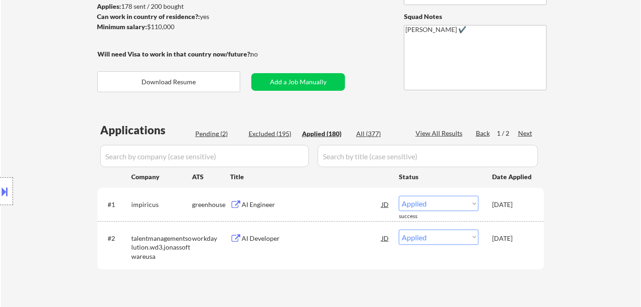
select select ""applied""
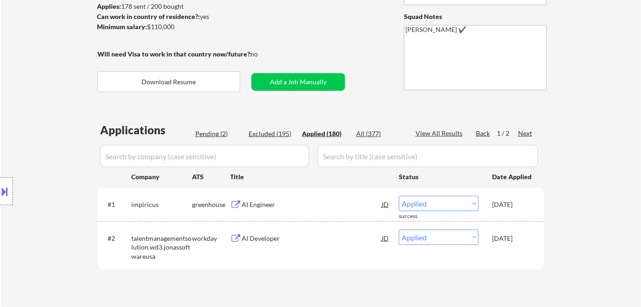
select select ""applied""
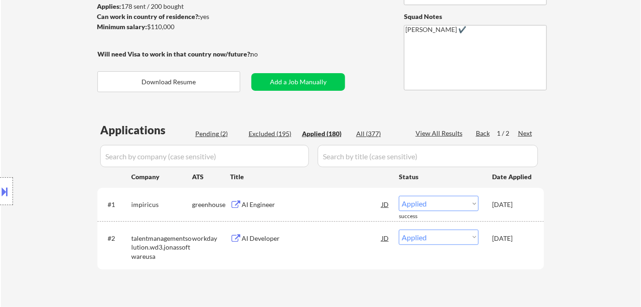
select select ""applied""
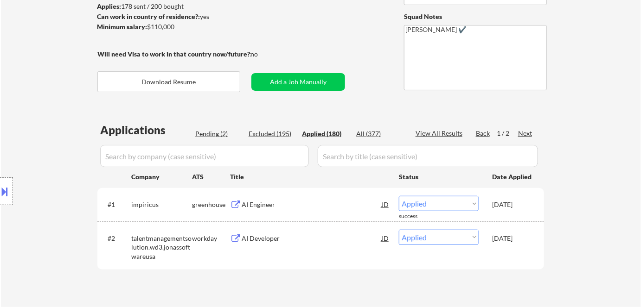
select select ""applied""
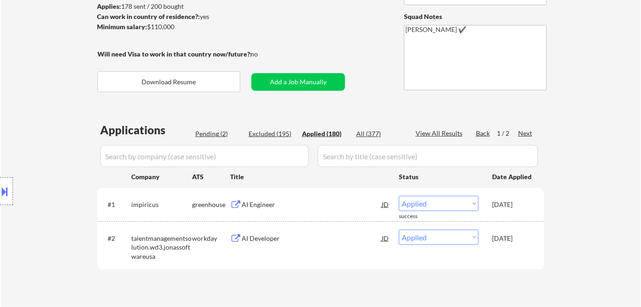
select select ""applied""
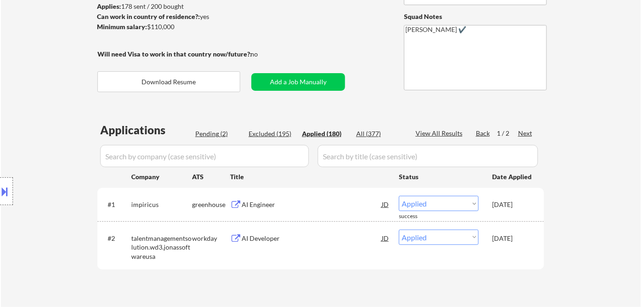
select select ""applied""
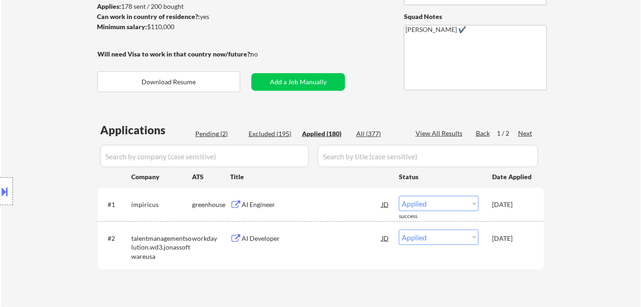
select select ""applied""
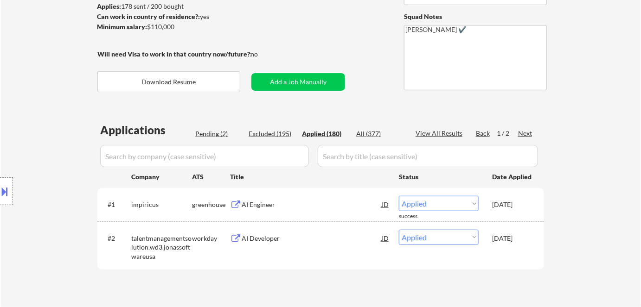
select select ""applied""
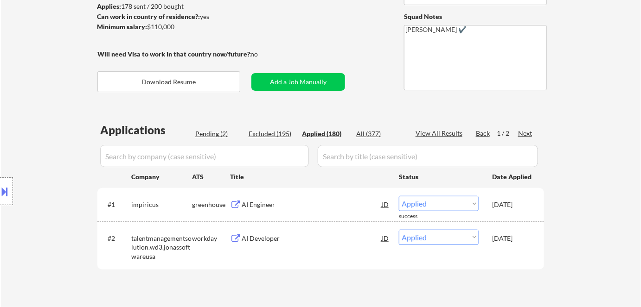
select select ""applied""
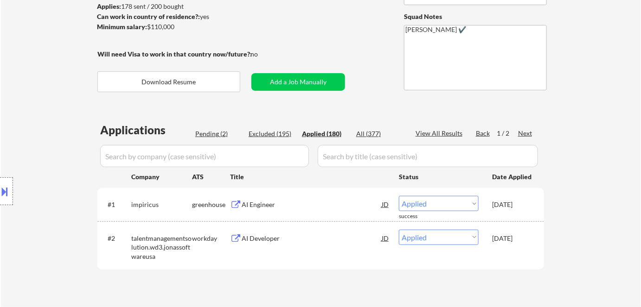
select select ""applied""
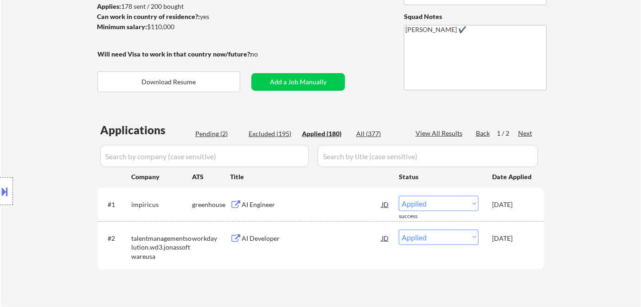
select select ""applied""
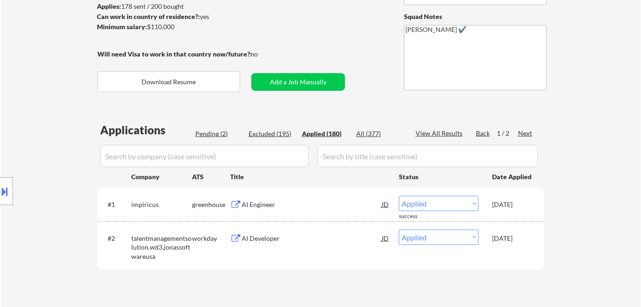
select select ""applied""
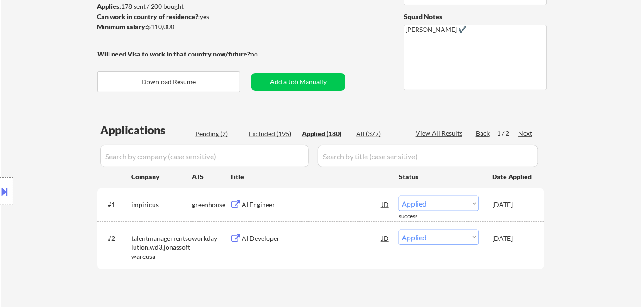
select select ""applied""
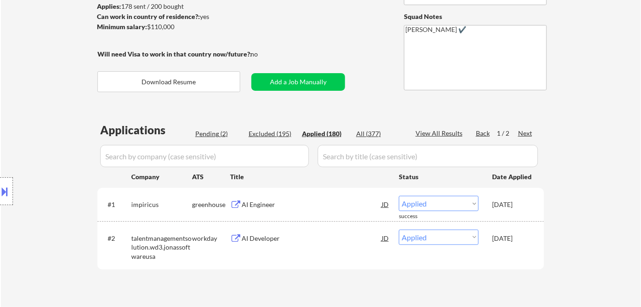
select select ""applied""
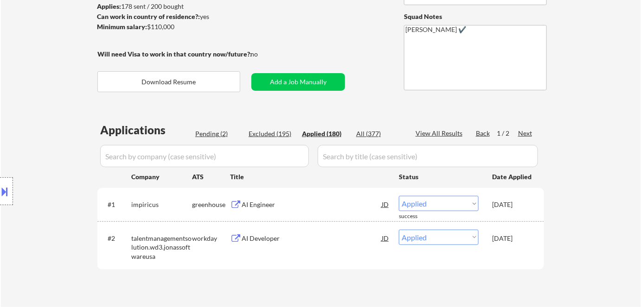
select select ""applied""
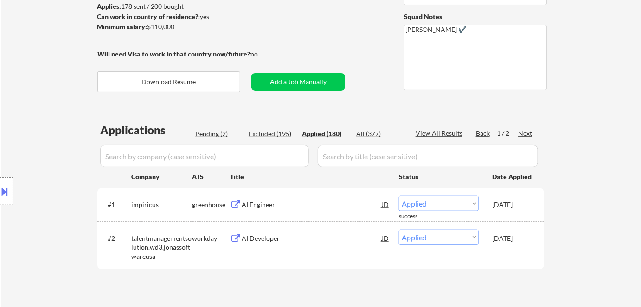
select select ""applied""
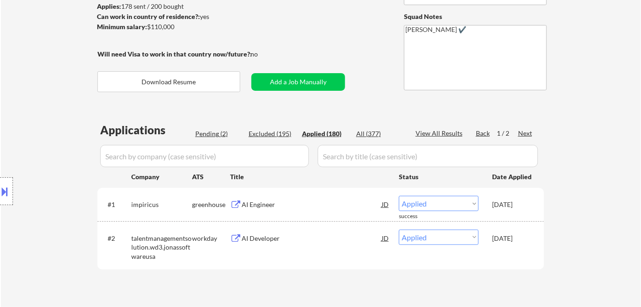
select select ""applied""
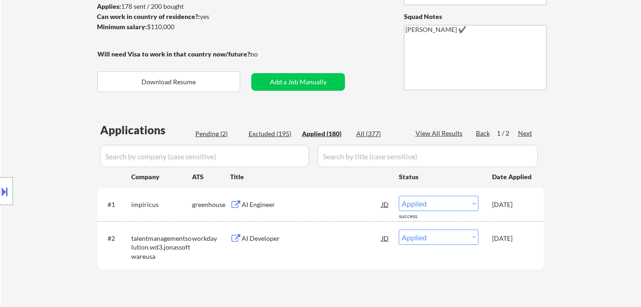
select select ""applied""
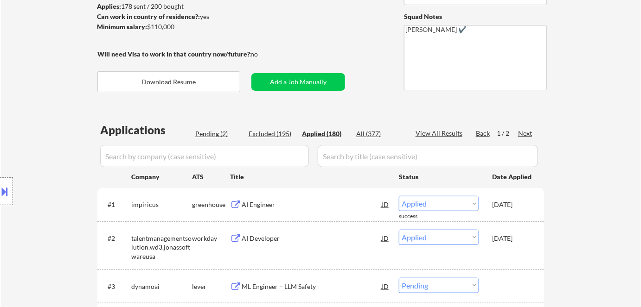
select select ""applied""
click at [223, 129] on div "Pending (2)" at bounding box center [218, 133] width 46 height 9
select select ""pending""
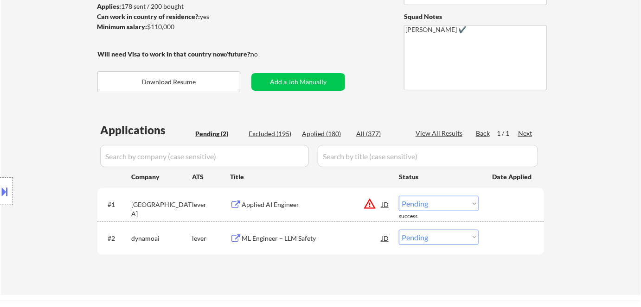
click at [297, 241] on div "ML Engineer – LLM Safety" at bounding box center [311, 238] width 140 height 9
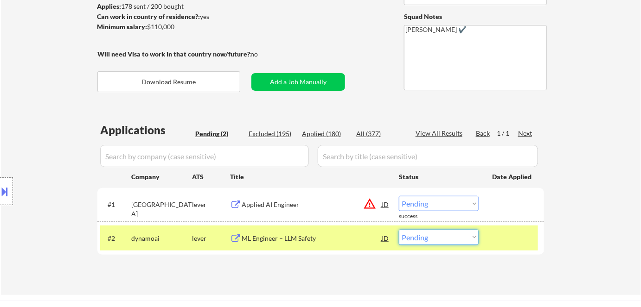
drag, startPoint x: 445, startPoint y: 229, endPoint x: 448, endPoint y: 235, distance: 6.2
click at [447, 234] on select "Choose an option... Pending Applied Excluded (Questions) Excluded (Expired) Exc…" at bounding box center [439, 237] width 80 height 15
select select ""excluded__expired_""
click at [399, 230] on select "Choose an option... Pending Applied Excluded (Questions) Excluded (Expired) Exc…" at bounding box center [439, 237] width 80 height 15
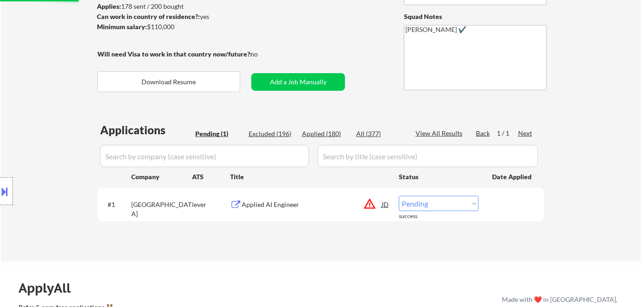
click at [269, 203] on div "Applied AI Engineer" at bounding box center [311, 204] width 140 height 9
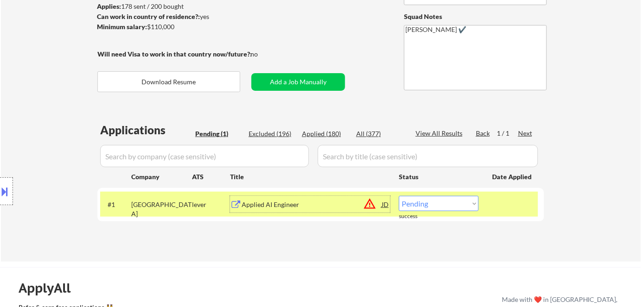
scroll to position [42, 0]
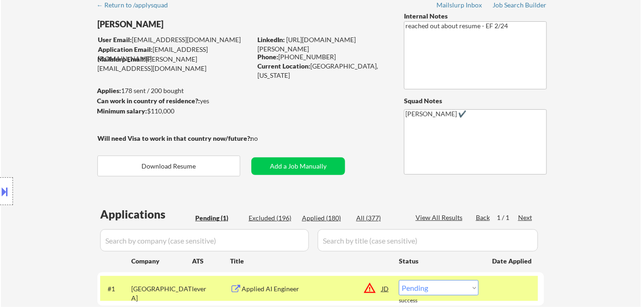
drag, startPoint x: 311, startPoint y: 66, endPoint x: 294, endPoint y: 74, distance: 17.8
click at [294, 74] on div "Current Location: [GEOGRAPHIC_DATA], [US_STATE]" at bounding box center [322, 71] width 131 height 18
copy div "[GEOGRAPHIC_DATA], [US_STATE]"
click at [9, 196] on button at bounding box center [5, 191] width 10 height 15
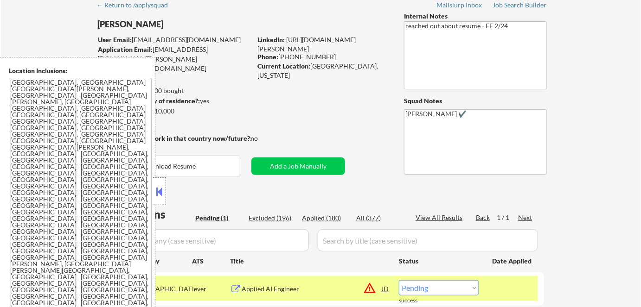
drag, startPoint x: 156, startPoint y: 192, endPoint x: 169, endPoint y: 189, distance: 13.8
click at [156, 192] on button at bounding box center [159, 192] width 10 height 14
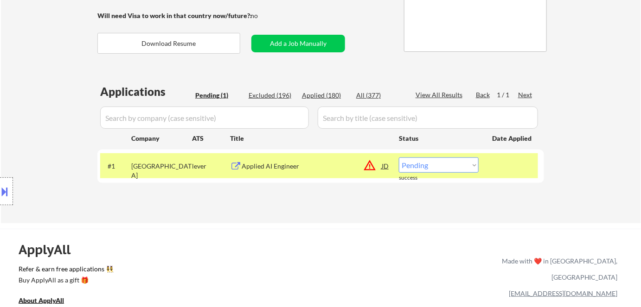
scroll to position [253, 0]
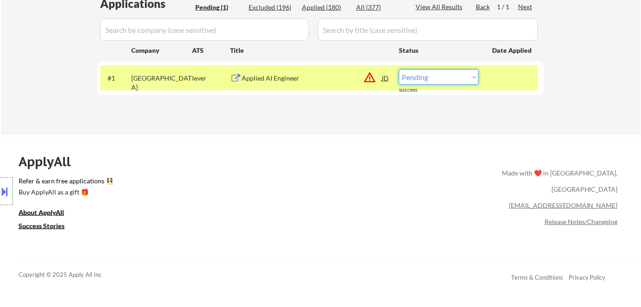
click at [426, 81] on select "Choose an option... Pending Applied Excluded (Questions) Excluded (Expired) Exc…" at bounding box center [439, 77] width 80 height 15
select select ""applied""
click at [399, 70] on select "Choose an option... Pending Applied Excluded (Questions) Excluded (Expired) Exc…" at bounding box center [439, 77] width 80 height 15
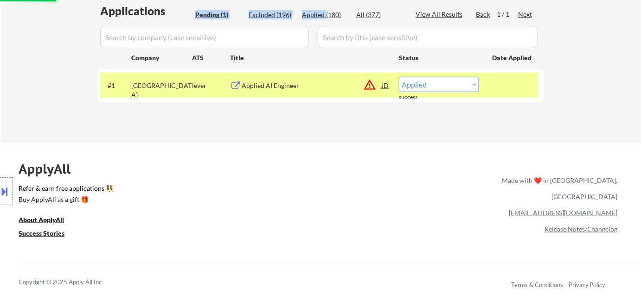
click at [326, 6] on div "Applications Pending (1) Excluded (196) Applied (180) All (377) View All Result…" at bounding box center [320, 63] width 446 height 121
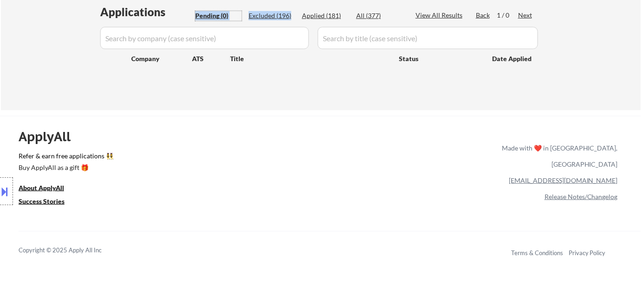
click at [259, 14] on div "Excluded (196)" at bounding box center [271, 15] width 46 height 9
click at [318, 18] on div "Applied (181)" at bounding box center [325, 15] width 46 height 9
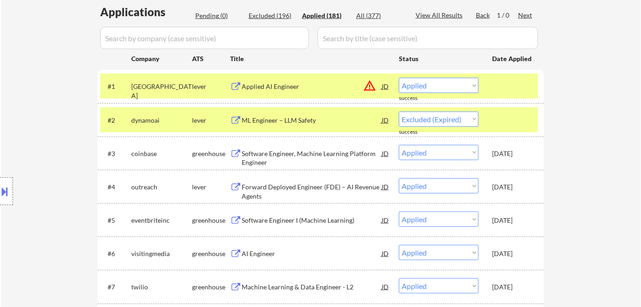
select select ""applied""
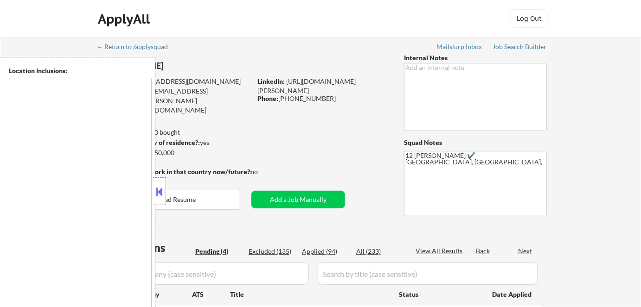
select select ""pending""
type textarea "[GEOGRAPHIC_DATA], [GEOGRAPHIC_DATA] [GEOGRAPHIC_DATA], [GEOGRAPHIC_DATA] [GEOG…"
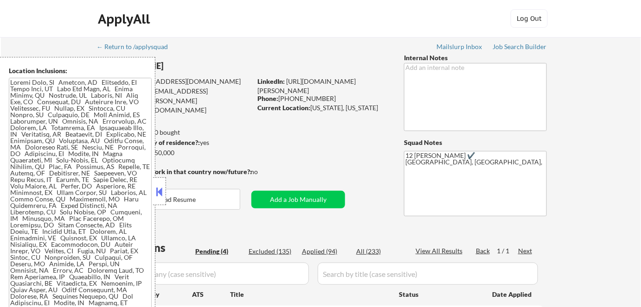
click at [162, 196] on button at bounding box center [159, 192] width 10 height 14
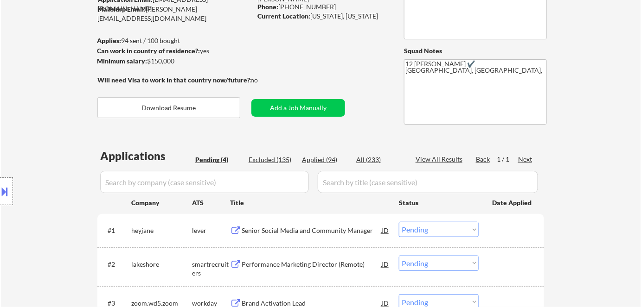
scroll to position [168, 0]
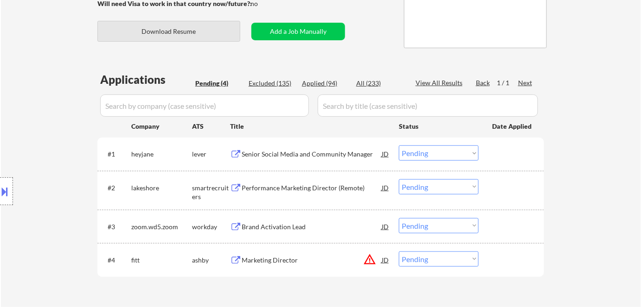
click at [199, 37] on button "Download Resume" at bounding box center [168, 31] width 143 height 21
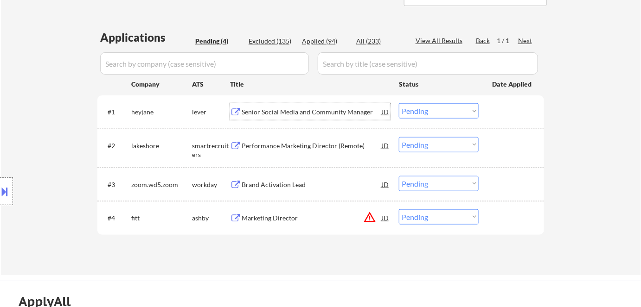
click at [280, 114] on div "Senior Social Media and Community Manager" at bounding box center [311, 112] width 140 height 9
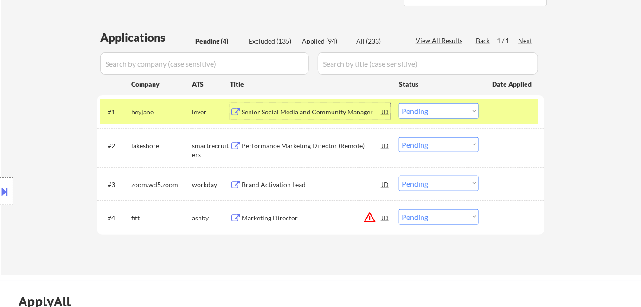
drag, startPoint x: 430, startPoint y: 106, endPoint x: 438, endPoint y: 118, distance: 14.3
click at [431, 107] on select "Choose an option... Pending Applied Excluded (Questions) Excluded (Expired) Exc…" at bounding box center [439, 110] width 80 height 15
click at [399, 103] on select "Choose an option... Pending Applied Excluded (Questions) Excluded (Expired) Exc…" at bounding box center [439, 110] width 80 height 15
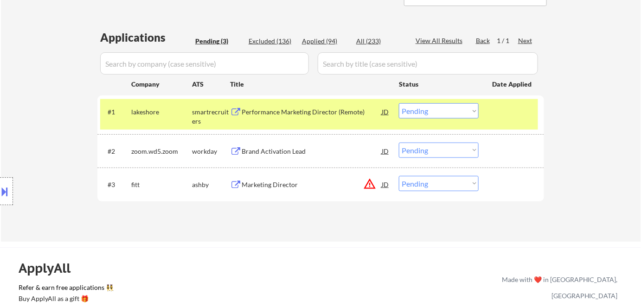
click at [309, 113] on div "Performance Marketing Director (Remote)" at bounding box center [311, 112] width 140 height 9
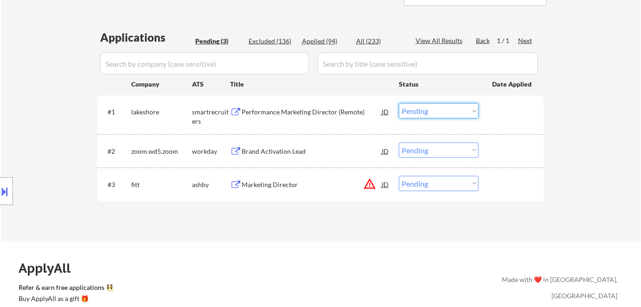
click at [419, 108] on select "Choose an option... Pending Applied Excluded (Questions) Excluded (Expired) Exc…" at bounding box center [439, 110] width 80 height 15
click at [399, 103] on select "Choose an option... Pending Applied Excluded (Questions) Excluded (Expired) Exc…" at bounding box center [439, 110] width 80 height 15
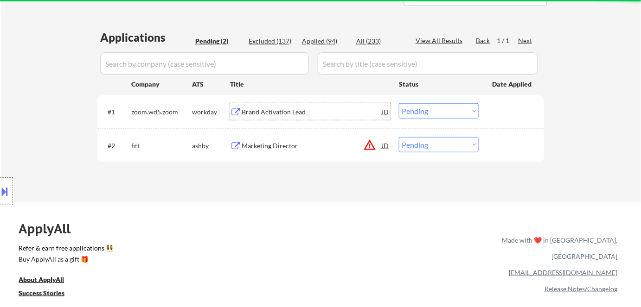
click at [266, 111] on div "Brand Activation Lead" at bounding box center [311, 112] width 140 height 9
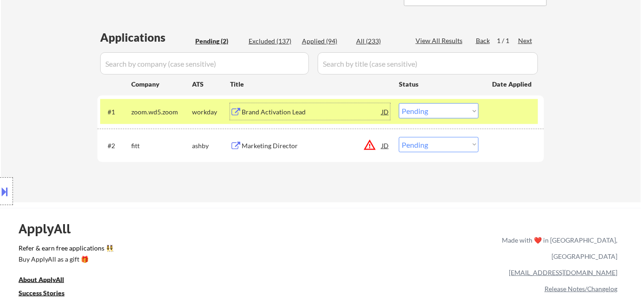
scroll to position [84, 0]
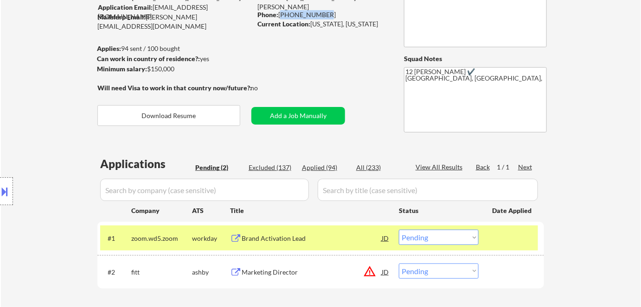
drag, startPoint x: 280, startPoint y: 16, endPoint x: 324, endPoint y: 17, distance: 43.6
click at [324, 17] on div "Phone: [PHONE_NUMBER]" at bounding box center [322, 14] width 131 height 9
copy div "[PHONE_NUMBER]"
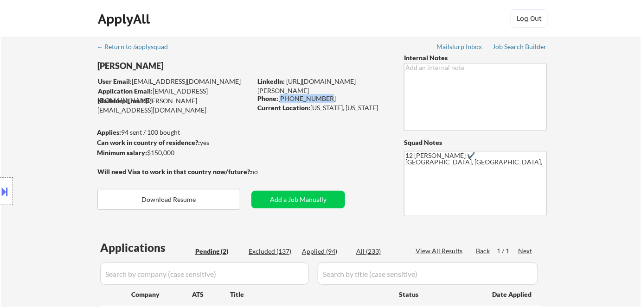
scroll to position [168, 0]
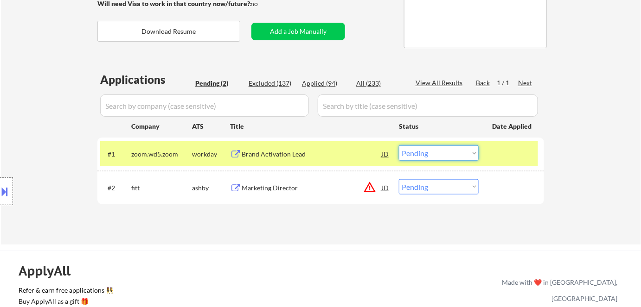
drag, startPoint x: 421, startPoint y: 155, endPoint x: 421, endPoint y: 160, distance: 5.1
click at [421, 155] on select "Choose an option... Pending Applied Excluded (Questions) Excluded (Expired) Exc…" at bounding box center [439, 153] width 80 height 15
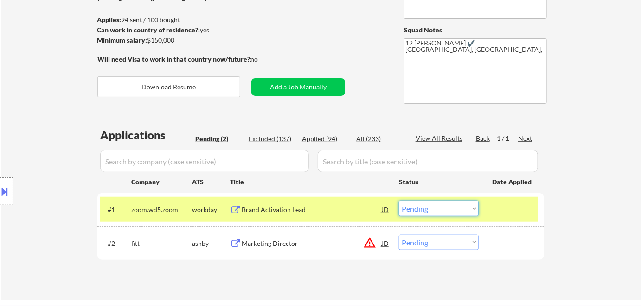
scroll to position [253, 0]
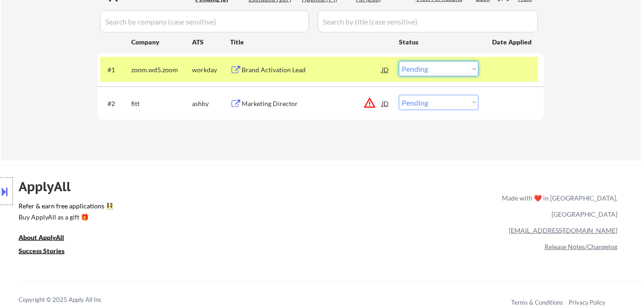
drag, startPoint x: 442, startPoint y: 66, endPoint x: 445, endPoint y: 76, distance: 9.8
click at [443, 67] on select "Choose an option... Pending Applied Excluded (Questions) Excluded (Expired) Exc…" at bounding box center [439, 68] width 80 height 15
click at [399, 61] on select "Choose an option... Pending Applied Excluded (Questions) Excluded (Expired) Exc…" at bounding box center [439, 68] width 80 height 15
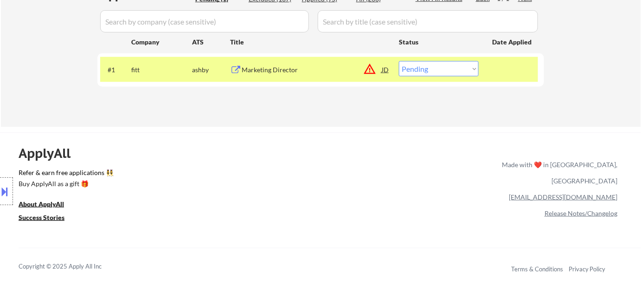
click at [279, 60] on div "#1 fitt ashby Marketing Director JD warning_amber Choose an option... Pending A…" at bounding box center [319, 69] width 438 height 25
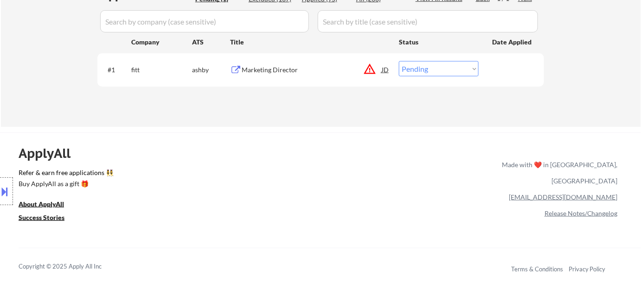
click at [275, 70] on div "Marketing Director" at bounding box center [311, 69] width 140 height 9
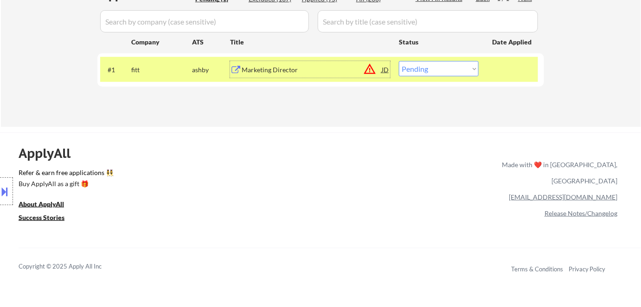
click at [446, 70] on select "Choose an option... Pending Applied Excluded (Questions) Excluded (Expired) Exc…" at bounding box center [439, 68] width 80 height 15
select select ""excluded__location_""
click at [399, 61] on select "Choose an option... Pending Applied Excluded (Questions) Excluded (Expired) Exc…" at bounding box center [439, 68] width 80 height 15
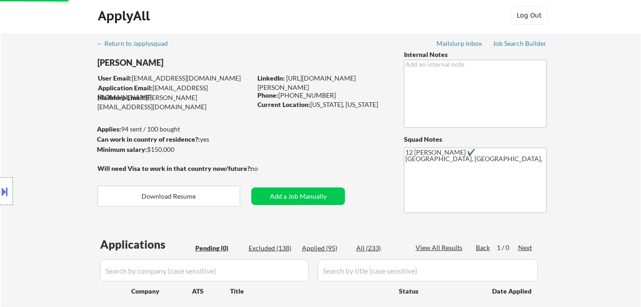
scroll to position [0, 0]
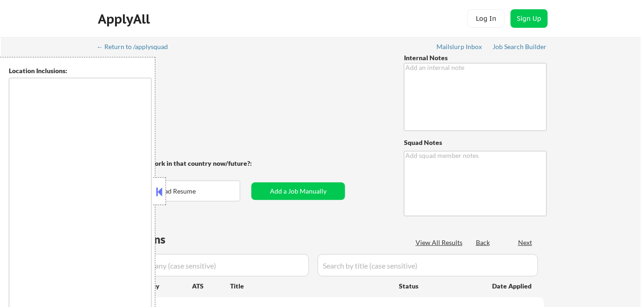
type textarea "outreach 3/17 AB"
type textarea "12 Marialynn"
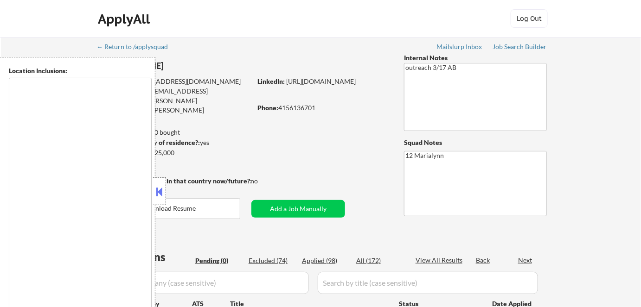
type textarea "[GEOGRAPHIC_DATA], [GEOGRAPHIC_DATA] [GEOGRAPHIC_DATA], [GEOGRAPHIC_DATA] [GEOG…"
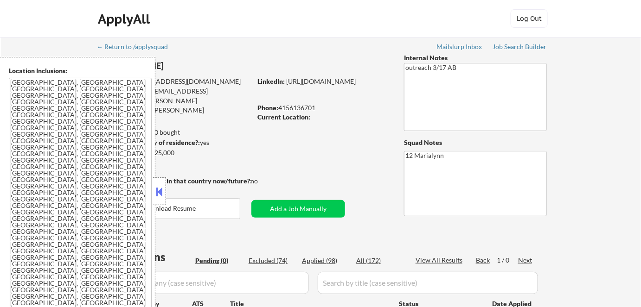
click at [163, 190] on button at bounding box center [159, 192] width 10 height 14
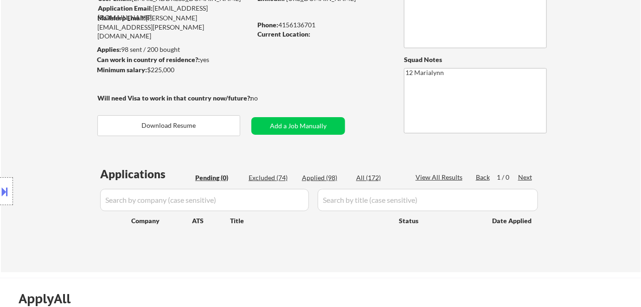
scroll to position [84, 0]
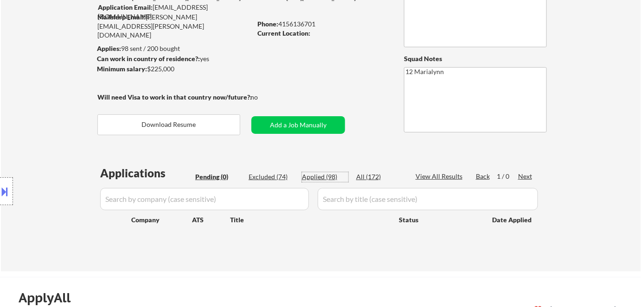
click at [311, 176] on div "Applied (98)" at bounding box center [325, 176] width 46 height 9
click at [313, 177] on div "Applied (98)" at bounding box center [325, 176] width 46 height 9
drag, startPoint x: 269, startPoint y: 172, endPoint x: 315, endPoint y: 134, distance: 59.9
click at [273, 172] on div "Excluded (74)" at bounding box center [271, 176] width 46 height 9
click at [317, 173] on div "Applied (98)" at bounding box center [325, 176] width 46 height 9
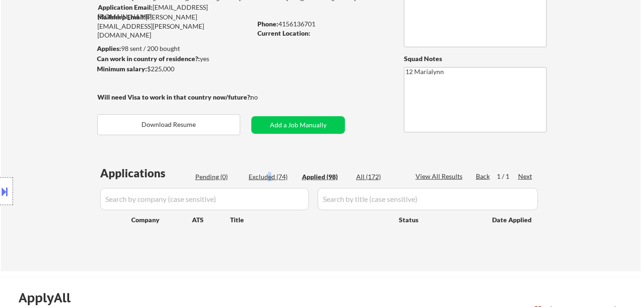
select select ""excluded__location_""
select select ""excluded__salary_""
select select ""excluded__location_""
select select ""excluded__salary_""
select select ""excluded__expired_""
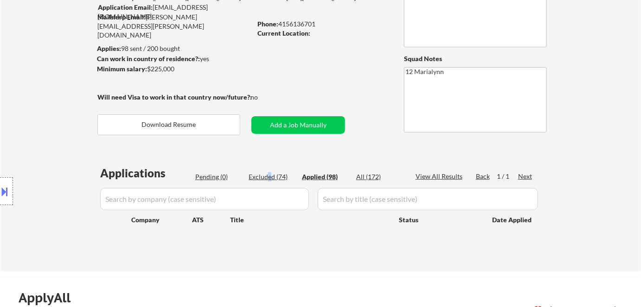
select select ""excluded""
select select ""excluded__expired_""
select select ""excluded__location_""
select select ""excluded__expired_""
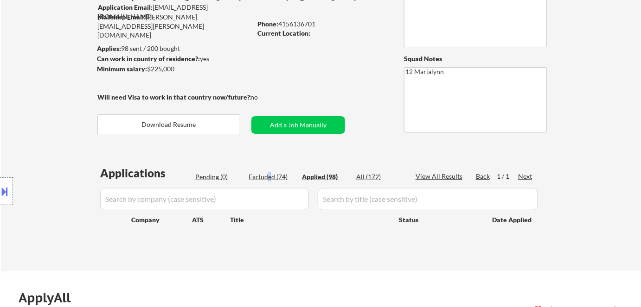
select select ""excluded__location_""
select select ""excluded__expired_""
select select ""excluded__bad_match_""
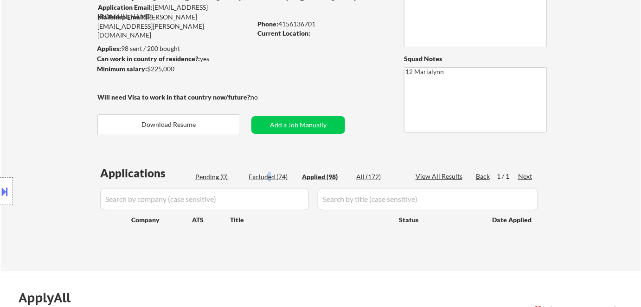
select select ""excluded__expired_""
select select ""excluded__bad_match_""
select select ""excluded__expired_""
select select ""excluded__salary_""
select select ""excluded""
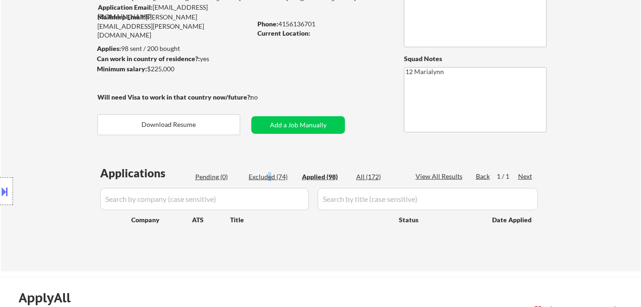
select select ""excluded__salary_""
select select ""excluded__expired_""
select select ""excluded__salary_""
select select ""excluded""
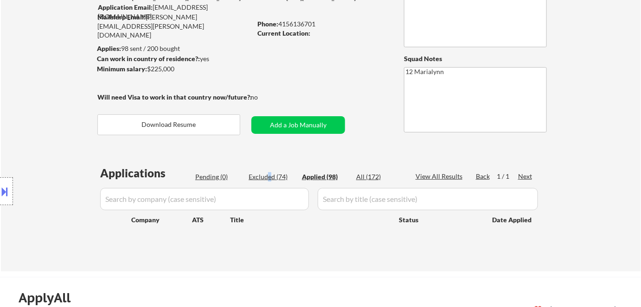
select select ""excluded""
select select ""excluded__salary_""
select select ""excluded__location_""
select select ""excluded""
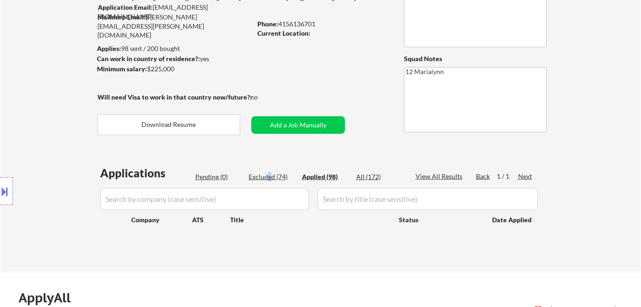
select select ""excluded__location_""
select select ""excluded__salary_""
select select ""excluded__expired_""
select select ""excluded__bad_match_""
select select ""excluded""
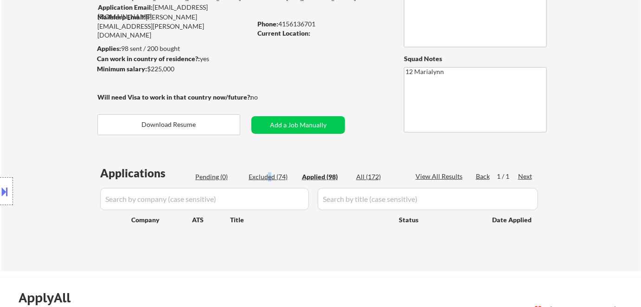
select select ""excluded__location_""
select select ""excluded__bad_match_""
select select ""excluded__expired_""
select select ""excluded""
select select ""excluded__bad_match_""
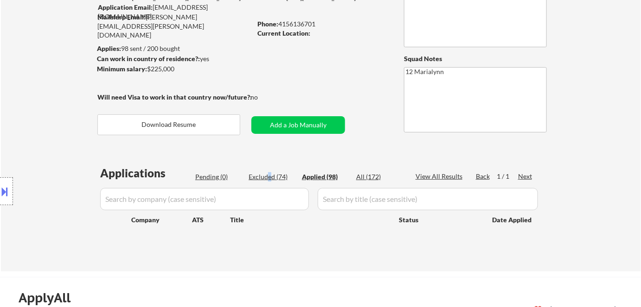
select select ""excluded__expired_""
select select ""excluded__bad_match_""
select select ""excluded__salary_""
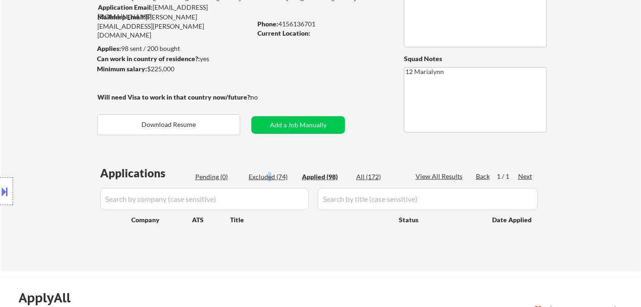
select select ""excluded__location_""
select select ""excluded__expired_""
select select ""excluded__salary_""
select select ""excluded__location_""
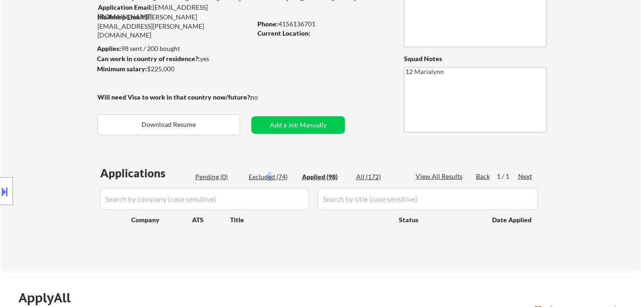
select select ""excluded""
select select ""excluded__salary_""
select select ""excluded__bad_match_""
select select ""excluded__expired_""
select select ""excluded__salary_""
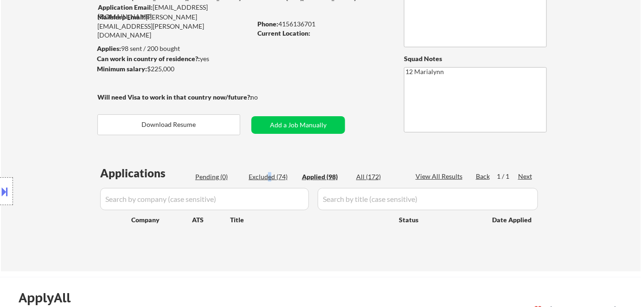
select select ""excluded__salary_""
select select ""excluded__expired_""
select select ""excluded__bad_match_""
select select ""excluded""
select select ""excluded__expired_""
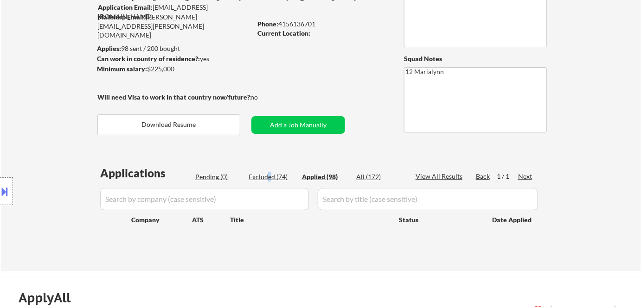
select select ""excluded""
select select ""excluded__salary_""
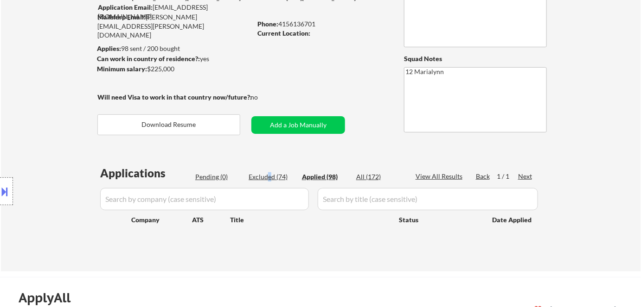
select select ""excluded__salary_""
select select ""excluded__expired_""
select select ""excluded""
select select ""excluded__salary_""
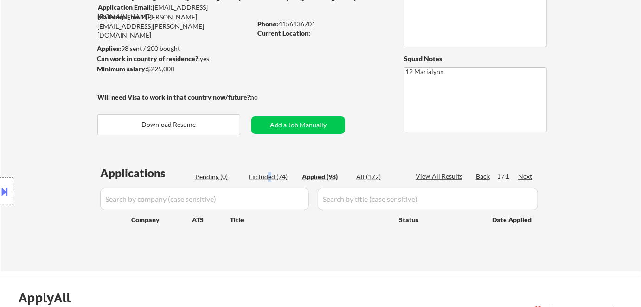
select select ""excluded__bad_match_""
select select ""excluded__location_""
select select ""excluded__bad_match_""
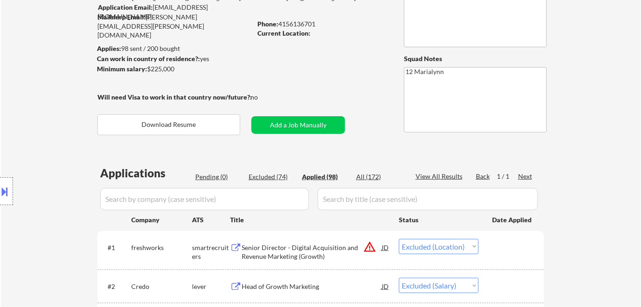
select select ""applied""
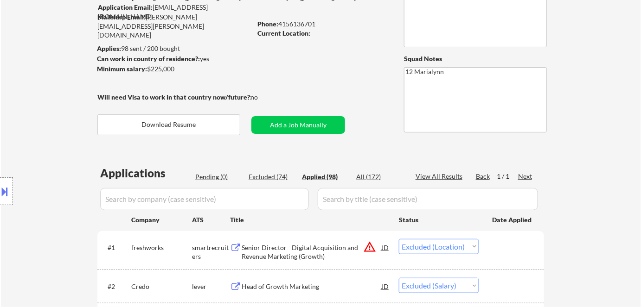
select select ""applied""
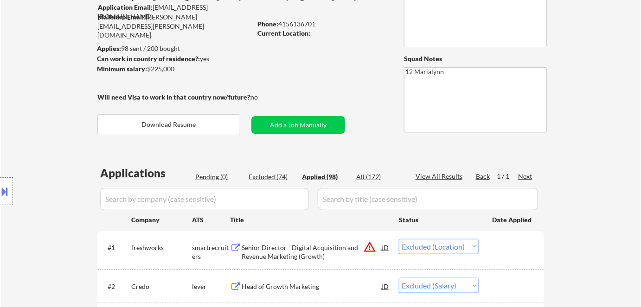
select select ""applied""
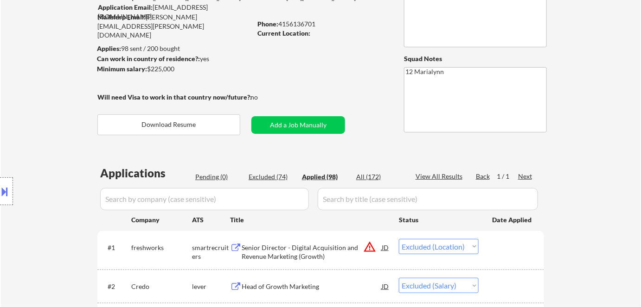
select select ""applied""
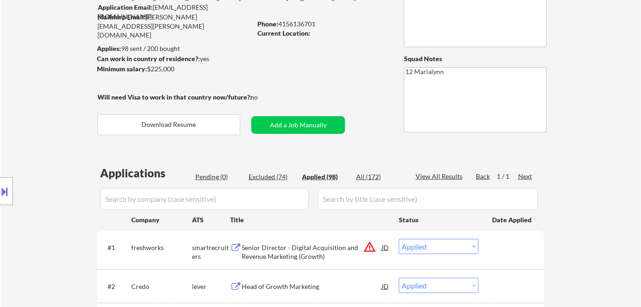
select select ""applied""
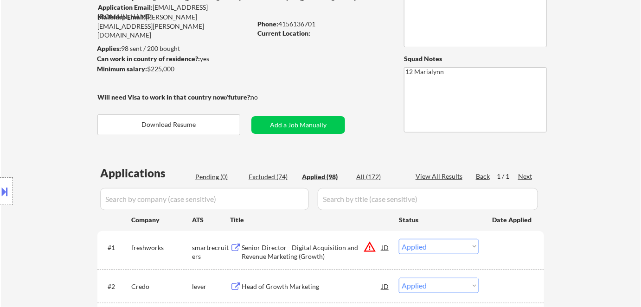
select select ""applied""
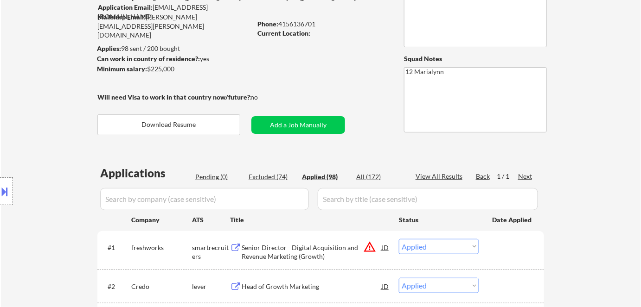
select select ""applied""
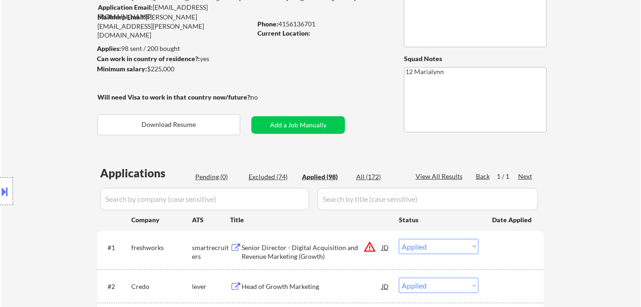
select select ""applied""
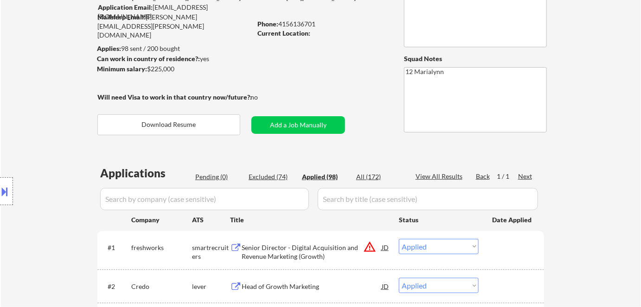
select select ""applied""
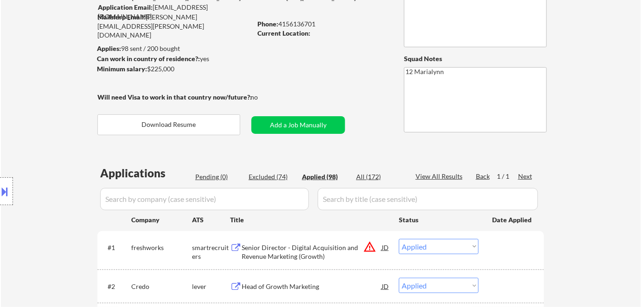
select select ""applied""
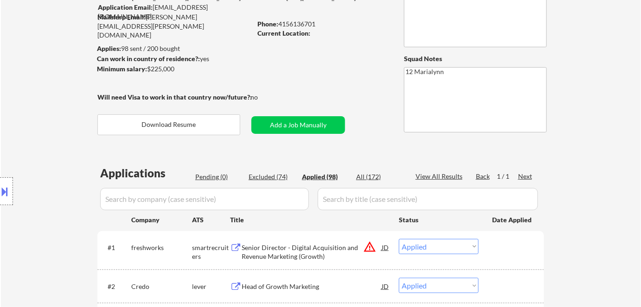
select select ""applied""
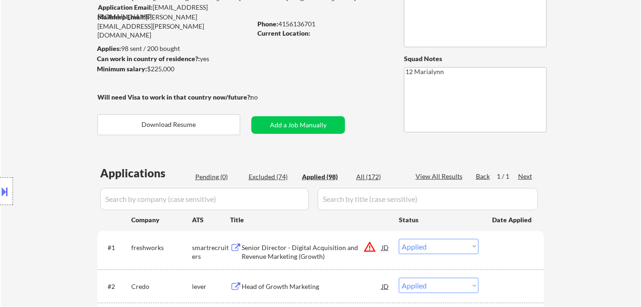
select select ""applied""
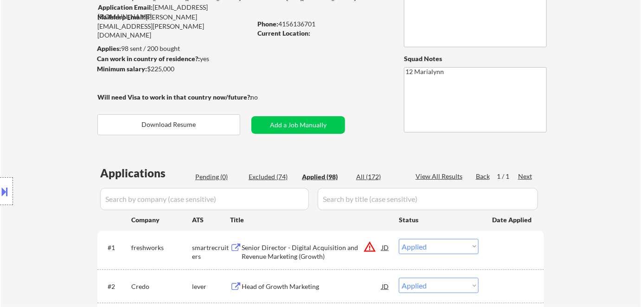
select select ""applied""
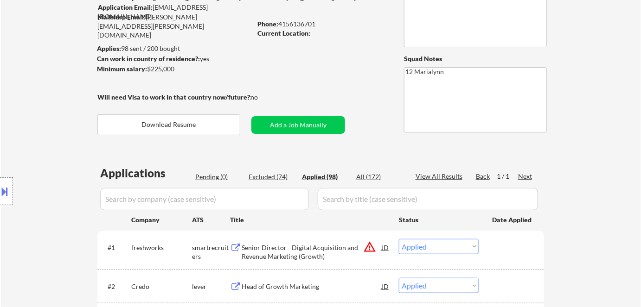
select select ""applied""
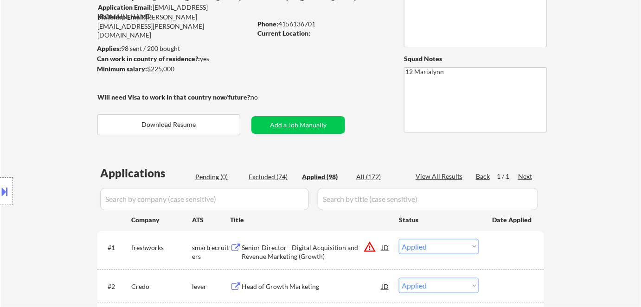
select select ""applied""
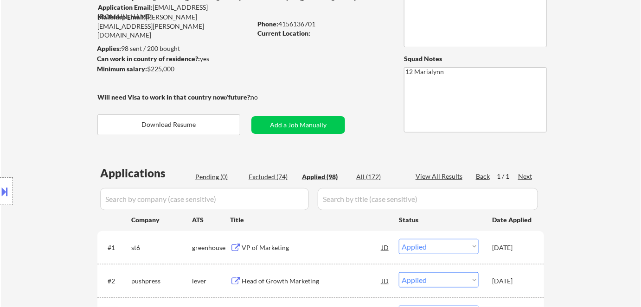
select select ""applied""
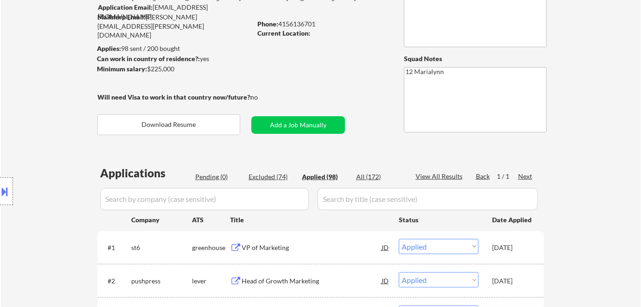
select select ""applied""
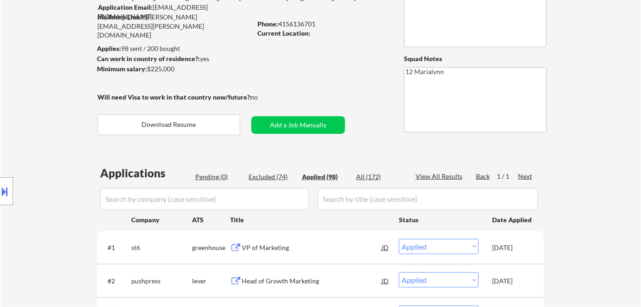
select select ""applied""
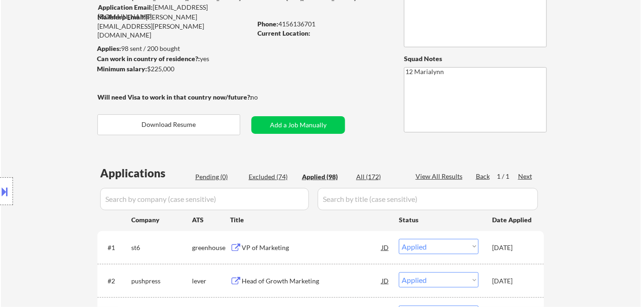
select select ""applied""
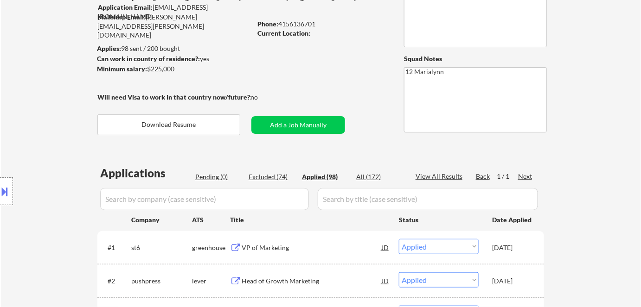
select select ""applied""
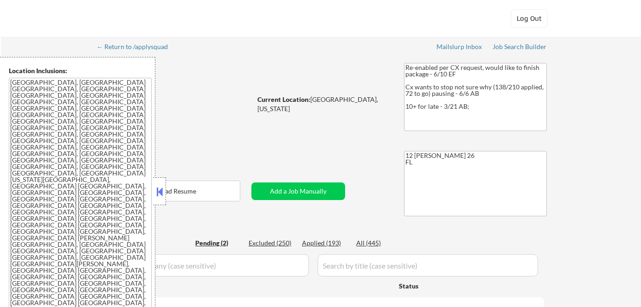
select select ""pending""
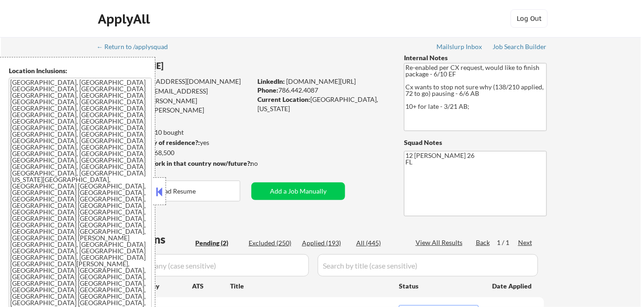
click at [161, 196] on button at bounding box center [159, 192] width 10 height 14
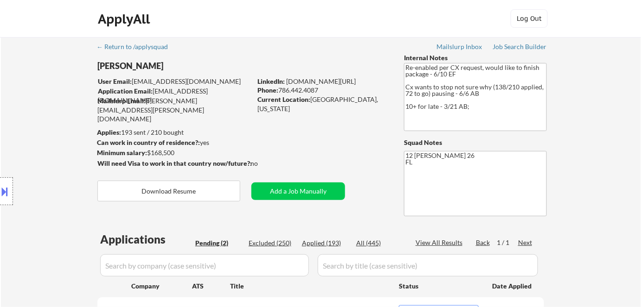
scroll to position [84, 0]
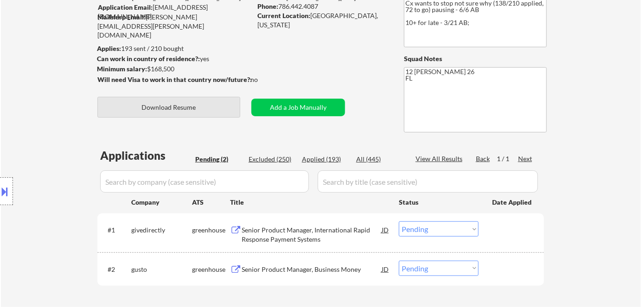
click at [199, 99] on button "Download Resume" at bounding box center [168, 107] width 143 height 21
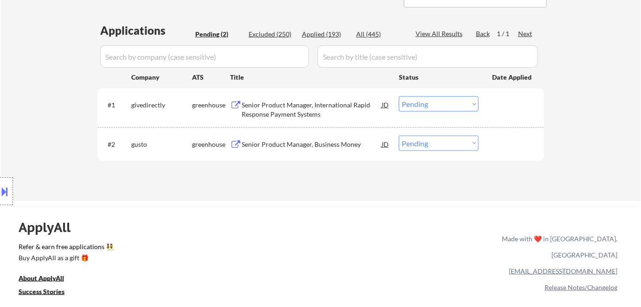
scroll to position [210, 0]
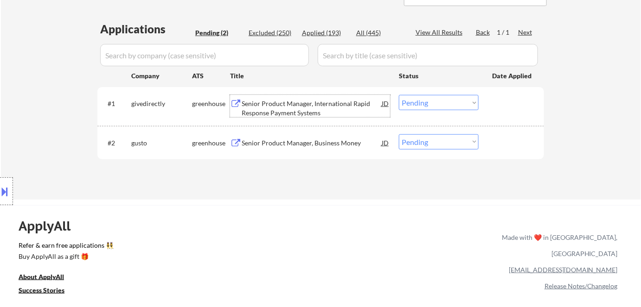
click at [284, 109] on div "Senior Product Manager, International Rapid Response Payment Systems" at bounding box center [311, 108] width 140 height 18
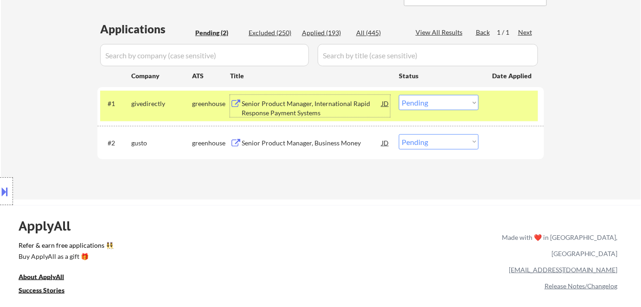
drag, startPoint x: 425, startPoint y: 105, endPoint x: 429, endPoint y: 109, distance: 4.9
click at [426, 106] on select "Choose an option... Pending Applied Excluded (Questions) Excluded (Expired) Exc…" at bounding box center [439, 102] width 80 height 15
click at [399, 95] on select "Choose an option... Pending Applied Excluded (Questions) Excluded (Expired) Exc…" at bounding box center [439, 102] width 80 height 15
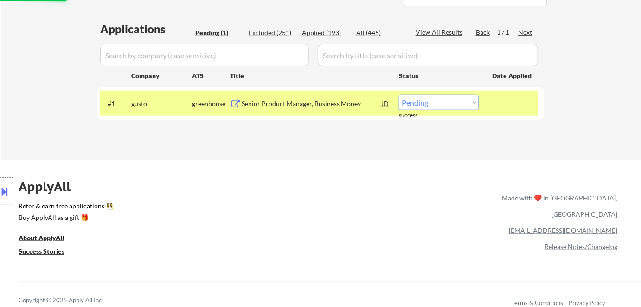
click at [270, 103] on div "Senior Product Manager, Business Money" at bounding box center [311, 103] width 140 height 9
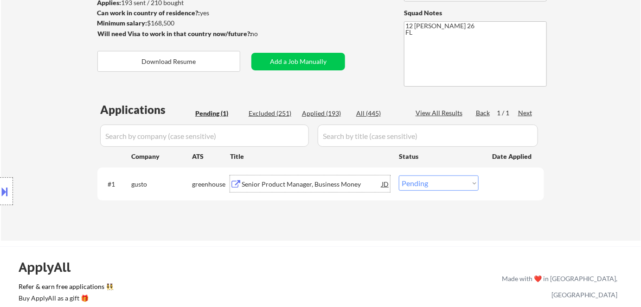
scroll to position [84, 0]
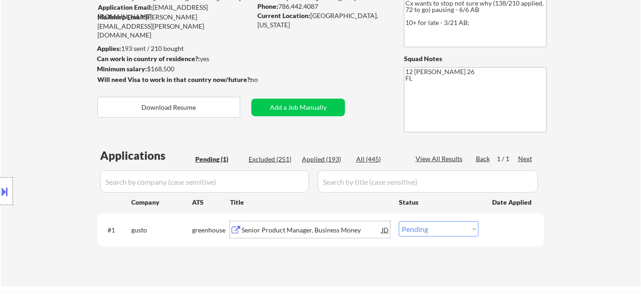
click at [447, 227] on select "Choose an option... Pending Applied Excluded (Questions) Excluded (Expired) Exc…" at bounding box center [439, 229] width 80 height 15
select select ""applied""
click at [399, 222] on select "Choose an option... Pending Applied Excluded (Questions) Excluded (Expired) Exc…" at bounding box center [439, 229] width 80 height 15
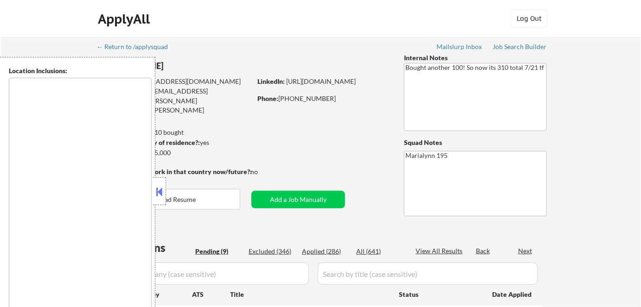
type textarea "[GEOGRAPHIC_DATA], [GEOGRAPHIC_DATA] [GEOGRAPHIC_DATA], [GEOGRAPHIC_DATA] [GEOG…"
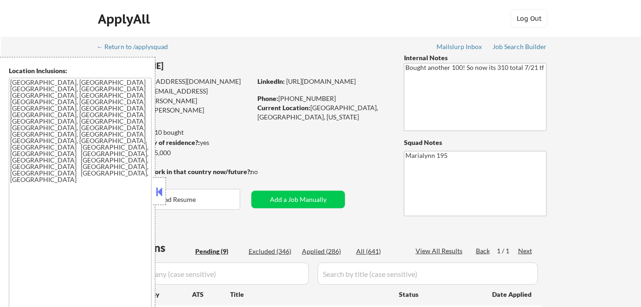
select select ""pending""
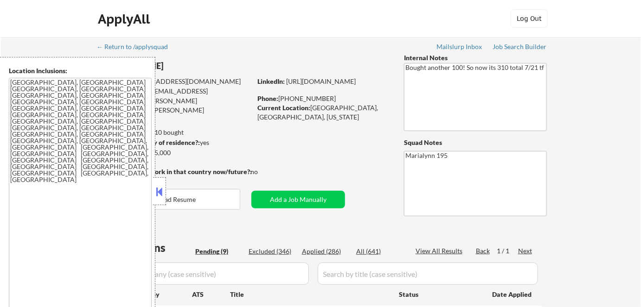
select select ""pending""
click at [157, 196] on button at bounding box center [159, 192] width 10 height 14
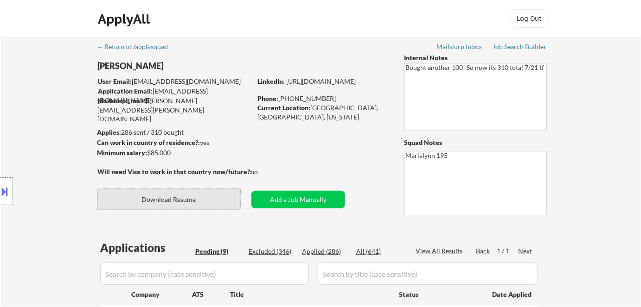
click at [197, 201] on button "Download Resume" at bounding box center [168, 199] width 143 height 21
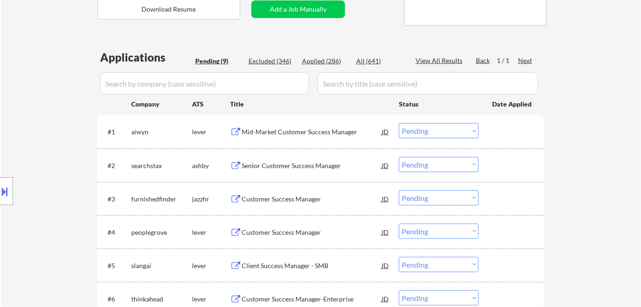
scroll to position [210, 0]
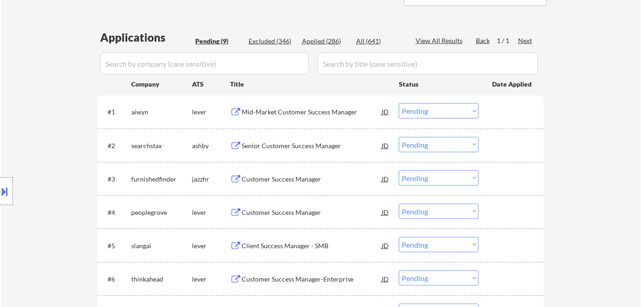
click at [280, 108] on div "Mid-Market Customer Success Manager" at bounding box center [311, 112] width 140 height 9
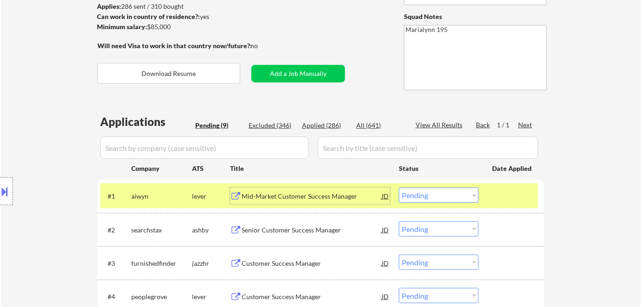
scroll to position [0, 0]
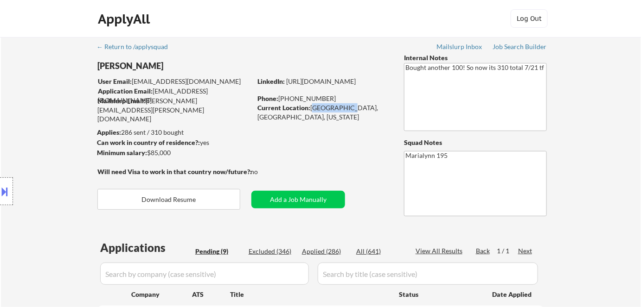
drag, startPoint x: 312, startPoint y: 109, endPoint x: 341, endPoint y: 110, distance: 28.8
click at [341, 110] on div "Current Location: [GEOGRAPHIC_DATA], [GEOGRAPHIC_DATA], [US_STATE]" at bounding box center [322, 112] width 131 height 18
copy div "[GEOGRAPHIC_DATA], [GEOGRAPHIC_DATA],"
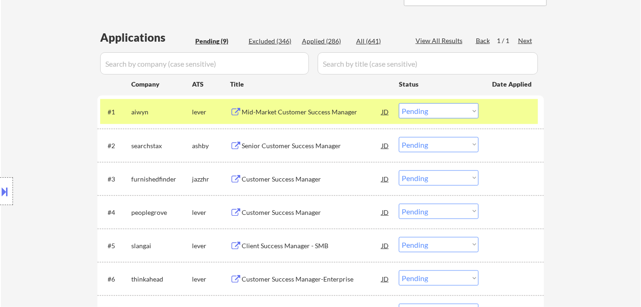
click at [425, 108] on select "Choose an option... Pending Applied Excluded (Questions) Excluded (Expired) Exc…" at bounding box center [439, 110] width 80 height 15
click at [399, 103] on select "Choose an option... Pending Applied Excluded (Questions) Excluded (Expired) Exc…" at bounding box center [439, 110] width 80 height 15
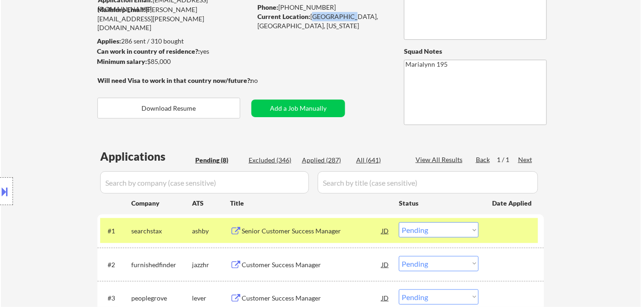
scroll to position [168, 0]
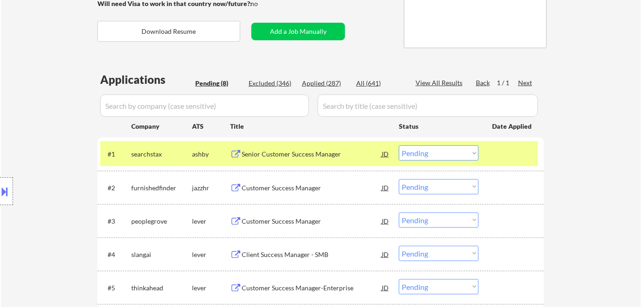
click at [312, 156] on div "Senior Customer Success Manager" at bounding box center [311, 154] width 140 height 9
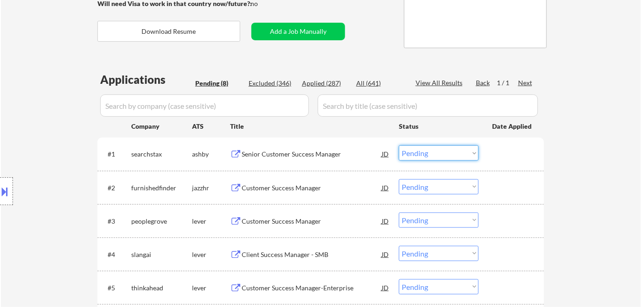
click at [425, 152] on select "Choose an option... Pending Applied Excluded (Questions) Excluded (Expired) Exc…" at bounding box center [439, 153] width 80 height 15
click at [399, 146] on select "Choose an option... Pending Applied Excluded (Questions) Excluded (Expired) Exc…" at bounding box center [439, 153] width 80 height 15
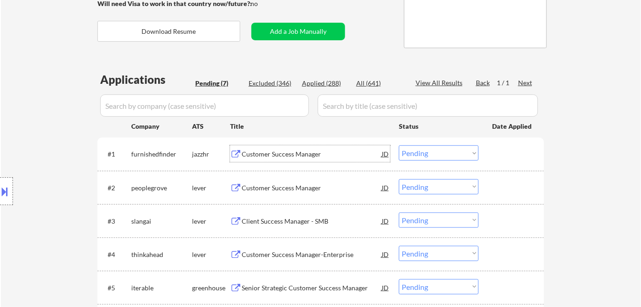
click at [290, 153] on div "Customer Success Manager" at bounding box center [311, 154] width 140 height 9
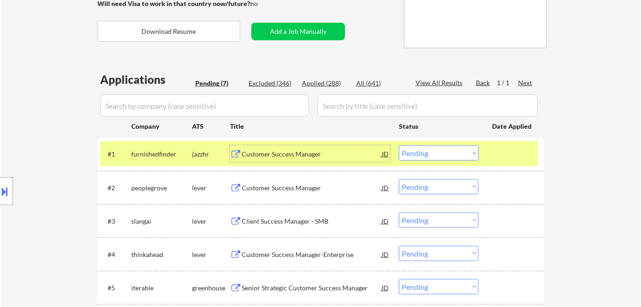
drag, startPoint x: 421, startPoint y: 150, endPoint x: 426, endPoint y: 160, distance: 11.6
click at [421, 150] on select "Choose an option... Pending Applied Excluded (Questions) Excluded (Expired) Exc…" at bounding box center [439, 153] width 80 height 15
click at [399, 146] on select "Choose an option... Pending Applied Excluded (Questions) Excluded (Expired) Exc…" at bounding box center [439, 153] width 80 height 15
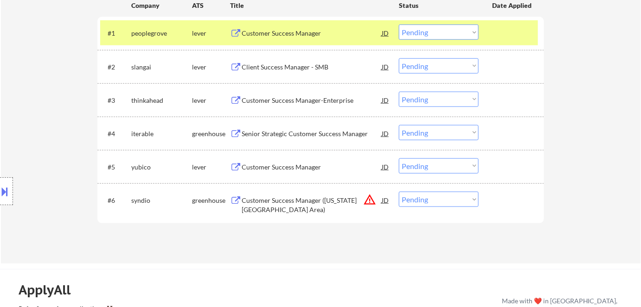
scroll to position [210, 0]
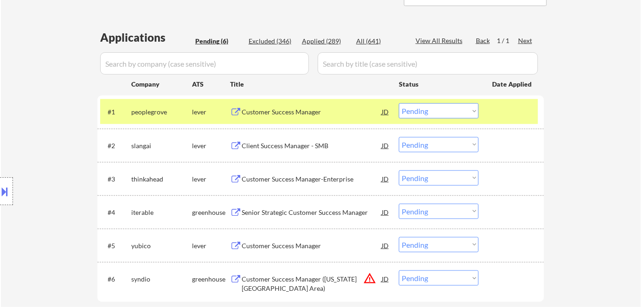
click at [259, 110] on div "Customer Success Manager" at bounding box center [311, 112] width 140 height 9
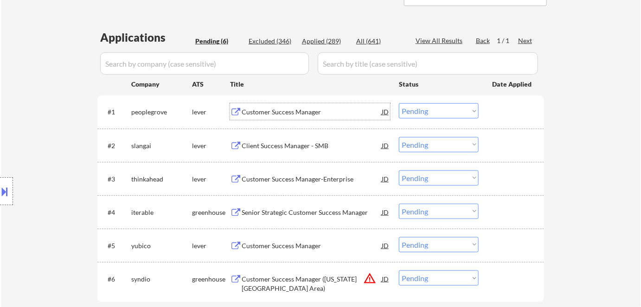
drag, startPoint x: 434, startPoint y: 111, endPoint x: 439, endPoint y: 120, distance: 10.4
click at [439, 120] on div "#1 peoplegrove lever Customer Success Manager JD Choose an option... Pending Ap…" at bounding box center [319, 111] width 438 height 25
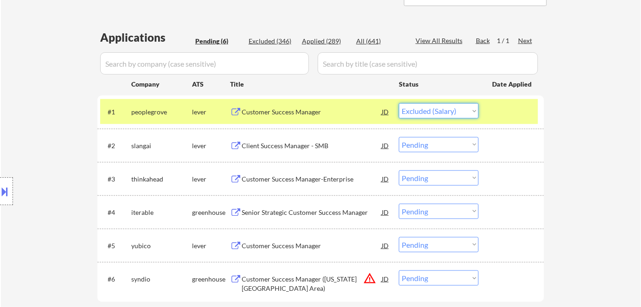
click at [399, 103] on select "Choose an option... Pending Applied Excluded (Questions) Excluded (Expired) Exc…" at bounding box center [439, 110] width 80 height 15
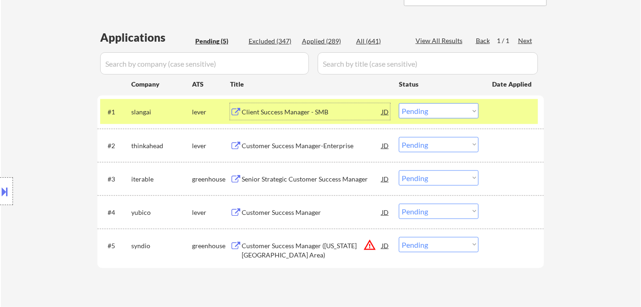
click at [274, 114] on div "Client Success Manager - SMB" at bounding box center [311, 112] width 140 height 9
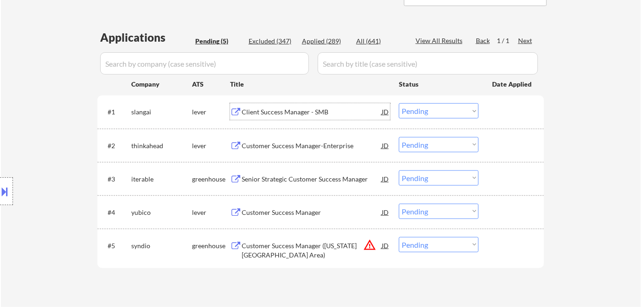
click at [416, 111] on select "Choose an option... Pending Applied Excluded (Questions) Excluded (Expired) Exc…" at bounding box center [439, 110] width 80 height 15
click at [399, 103] on select "Choose an option... Pending Applied Excluded (Questions) Excluded (Expired) Exc…" at bounding box center [439, 110] width 80 height 15
click at [337, 141] on div "Customer Success Manager-Enterprise" at bounding box center [311, 145] width 140 height 9
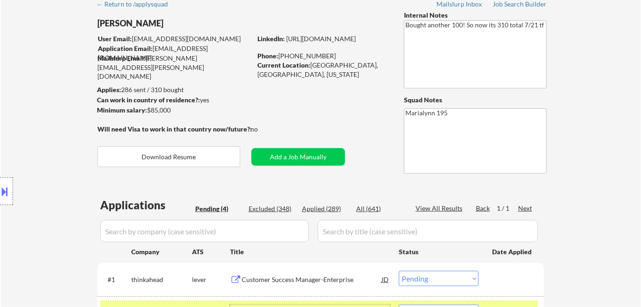
scroll to position [42, 0]
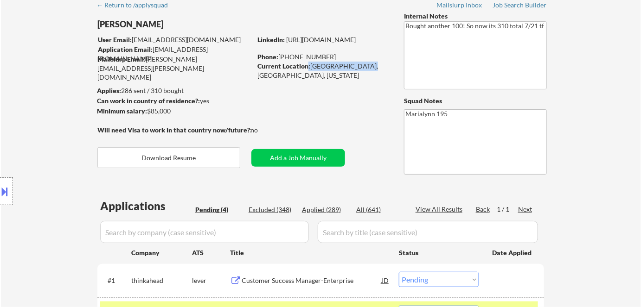
drag, startPoint x: 308, startPoint y: 64, endPoint x: 360, endPoint y: 66, distance: 52.4
click at [360, 66] on div "Current Location: [GEOGRAPHIC_DATA], [GEOGRAPHIC_DATA], [US_STATE]" at bounding box center [322, 71] width 131 height 18
copy div ": [GEOGRAPHIC_DATA], [GEOGRAPHIC_DATA], [US_STATE]"
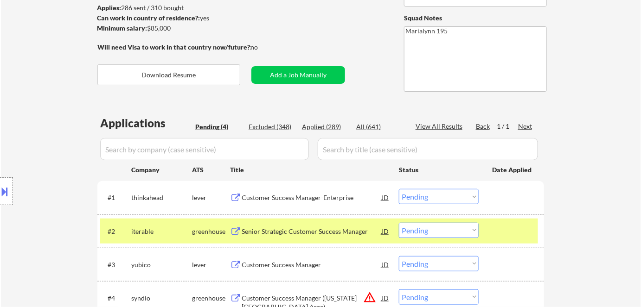
scroll to position [210, 0]
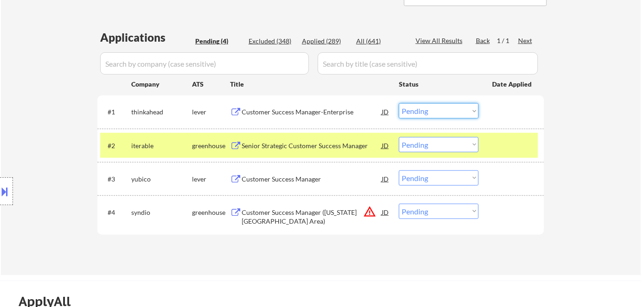
click at [413, 110] on select "Choose an option... Pending Applied Excluded (Questions) Excluded (Expired) Exc…" at bounding box center [439, 110] width 80 height 15
click at [399, 103] on select "Choose an option... Pending Applied Excluded (Questions) Excluded (Expired) Exc…" at bounding box center [439, 110] width 80 height 15
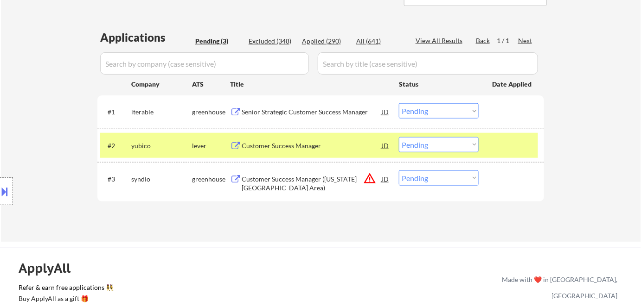
drag, startPoint x: 151, startPoint y: 149, endPoint x: 194, endPoint y: 126, distance: 48.9
click at [151, 149] on div "Location Inclusions: [GEOGRAPHIC_DATA], [GEOGRAPHIC_DATA] [GEOGRAPHIC_DATA], [G…" at bounding box center [83, 191] width 166 height 269
click at [215, 144] on div "lever" at bounding box center [211, 145] width 38 height 9
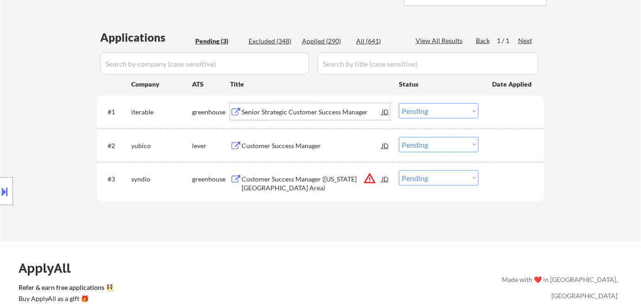
click at [267, 109] on div "Senior Strategic Customer Success Manager" at bounding box center [311, 112] width 140 height 9
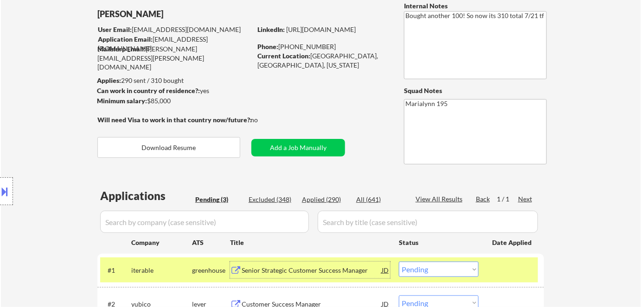
scroll to position [0, 0]
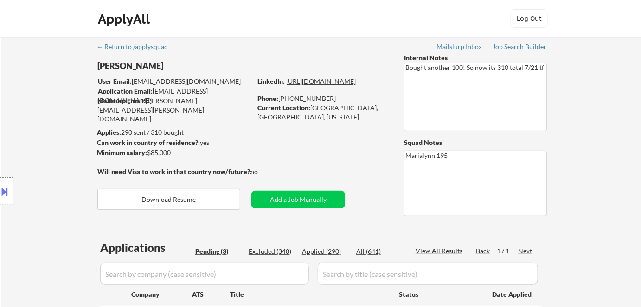
click at [341, 85] on link "[URL][DOMAIN_NAME]" at bounding box center [321, 81] width 70 height 8
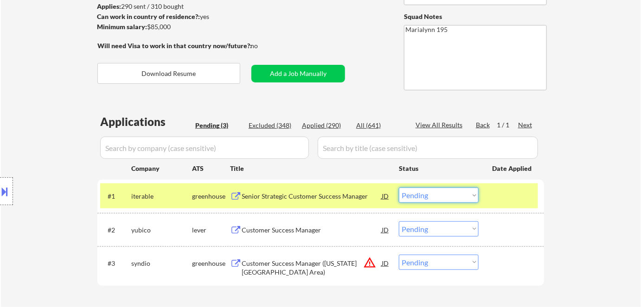
click at [427, 197] on select "Choose an option... Pending Applied Excluded (Questions) Excluded (Expired) Exc…" at bounding box center [439, 195] width 80 height 15
click at [399, 188] on select "Choose an option... Pending Applied Excluded (Questions) Excluded (Expired) Exc…" at bounding box center [439, 195] width 80 height 15
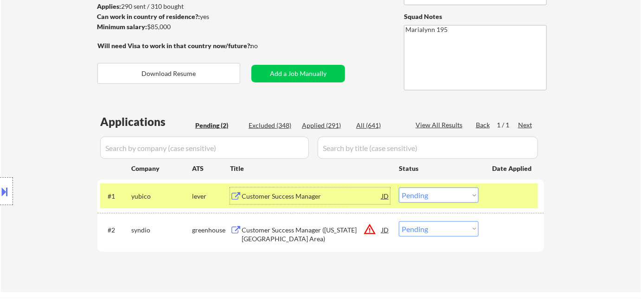
click at [267, 196] on div "Customer Success Manager" at bounding box center [311, 196] width 140 height 9
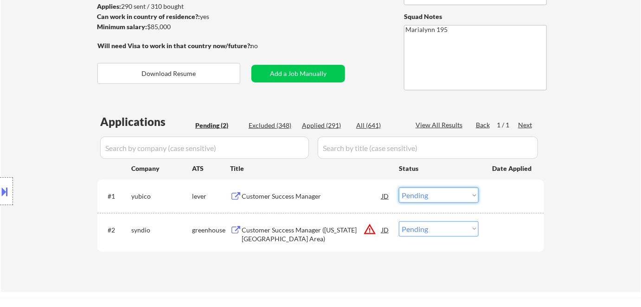
drag, startPoint x: 425, startPoint y: 197, endPoint x: 429, endPoint y: 200, distance: 5.6
click at [425, 197] on select "Choose an option... Pending Applied Excluded (Questions) Excluded (Expired) Exc…" at bounding box center [439, 195] width 80 height 15
click at [399, 188] on select "Choose an option... Pending Applied Excluded (Questions) Excluded (Expired) Exc…" at bounding box center [439, 195] width 80 height 15
select select ""pending""
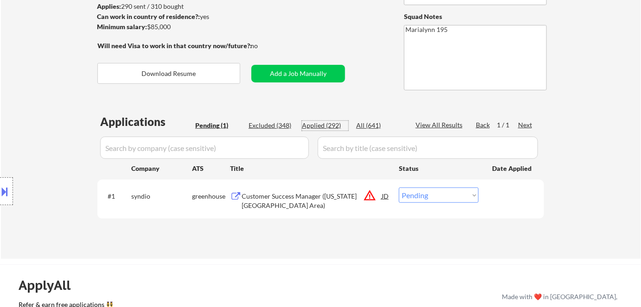
click at [326, 124] on div "Applied (292)" at bounding box center [325, 125] width 46 height 9
click at [334, 122] on div "Applied (292)" at bounding box center [325, 125] width 46 height 9
click at [300, 197] on div "Customer Success Manager ([US_STATE][GEOGRAPHIC_DATA] Area)" at bounding box center [311, 201] width 140 height 18
select select ""applied""
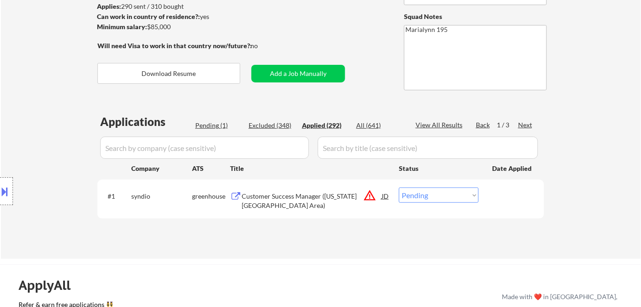
select select ""applied""
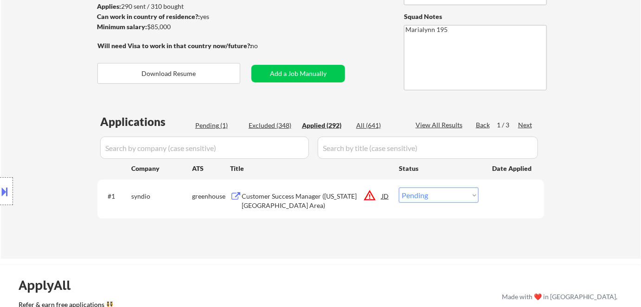
select select ""applied""
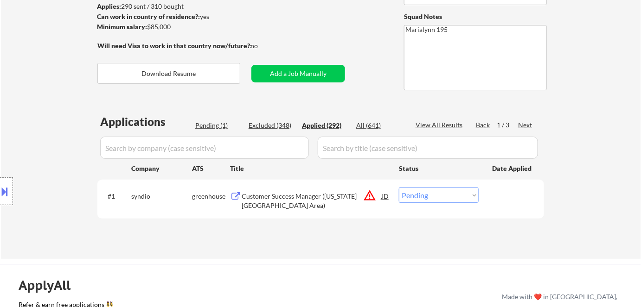
select select ""applied""
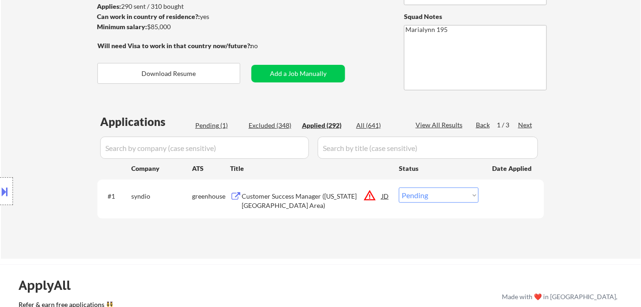
select select ""applied""
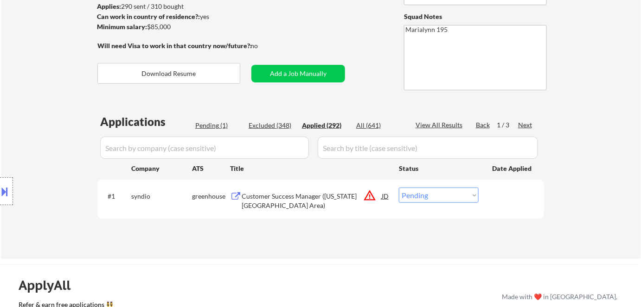
select select ""applied""
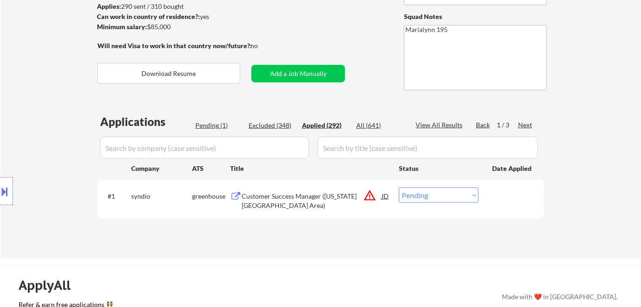
select select ""applied""
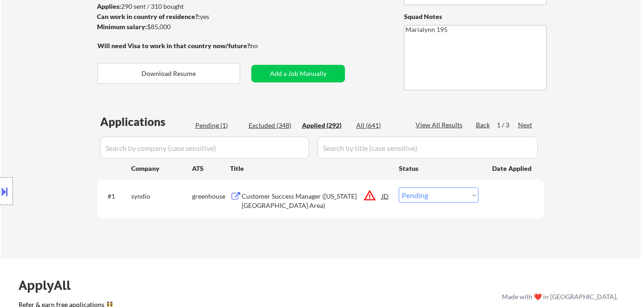
select select ""applied""
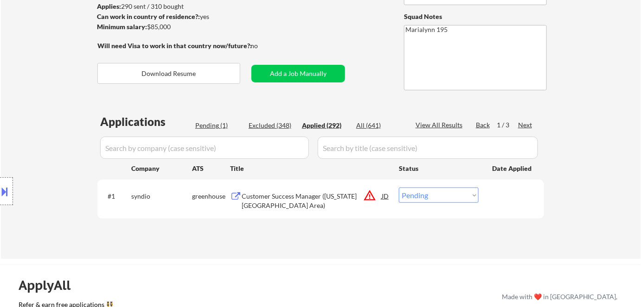
select select ""applied""
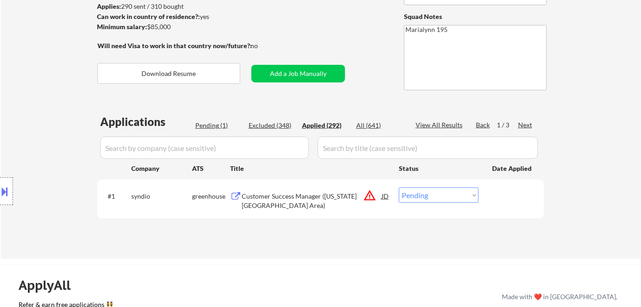
select select ""applied""
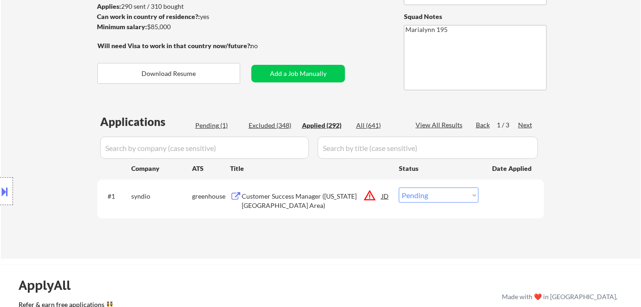
select select ""applied""
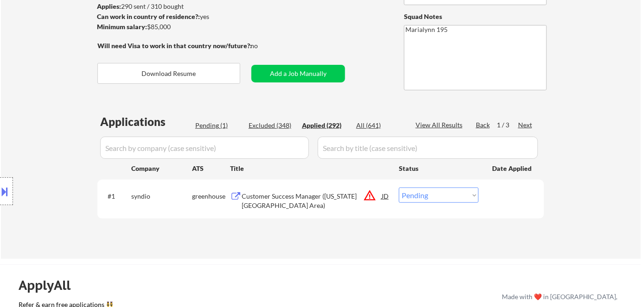
select select ""applied""
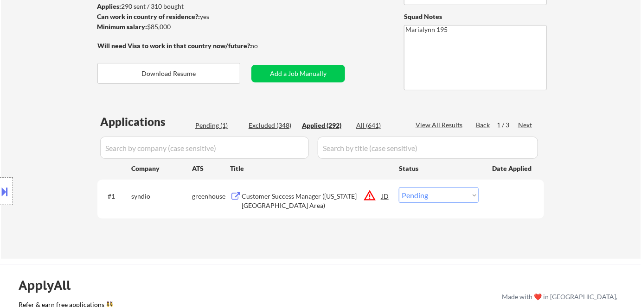
select select ""applied""
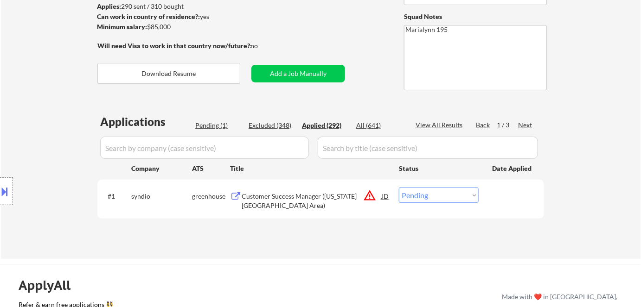
select select ""applied""
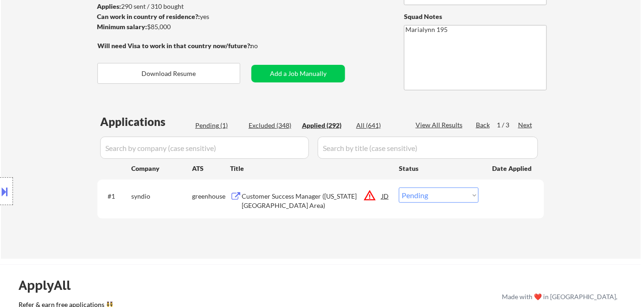
select select ""applied""
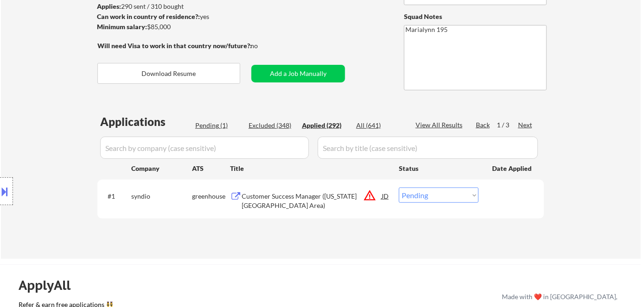
select select ""applied""
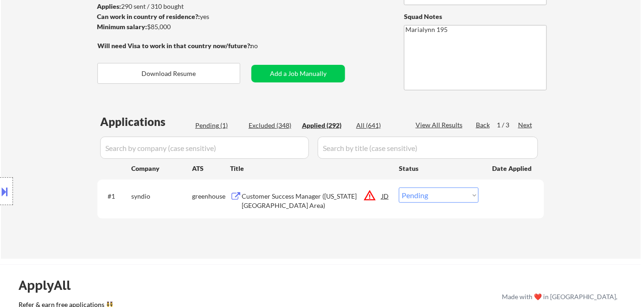
select select ""applied""
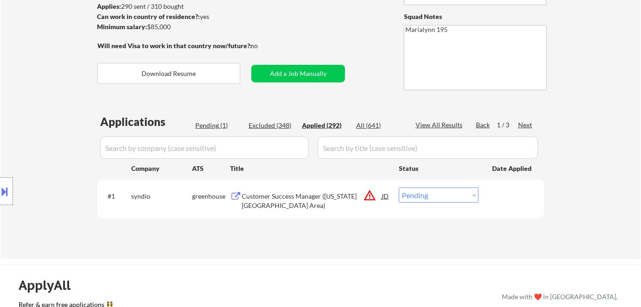
select select ""applied""
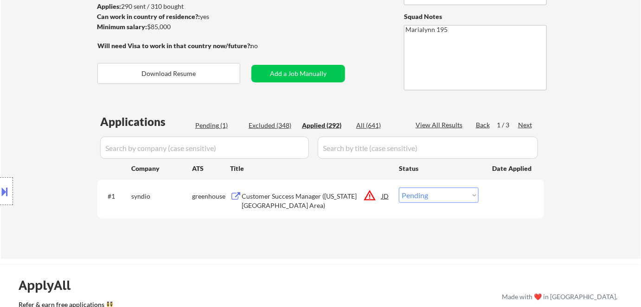
select select ""applied""
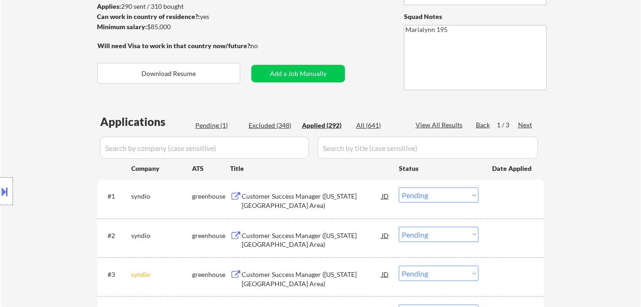
select select ""applied""
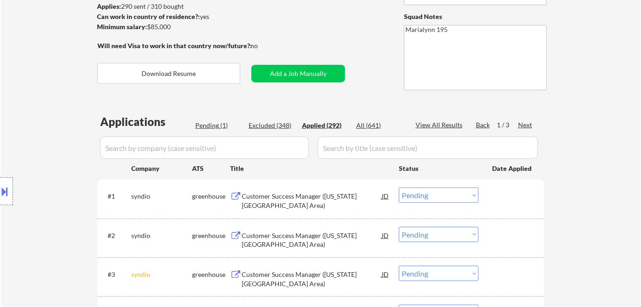
select select ""applied""
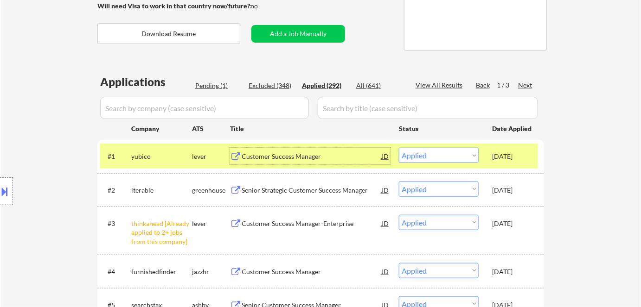
scroll to position [210, 0]
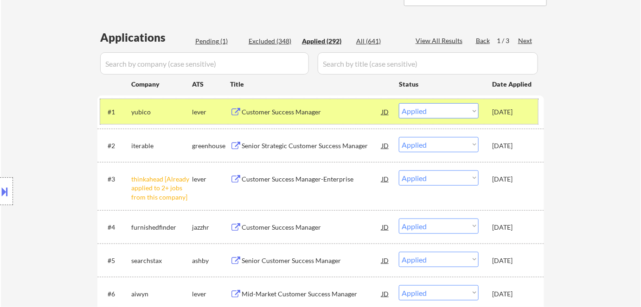
drag, startPoint x: 167, startPoint y: 106, endPoint x: 174, endPoint y: 104, distance: 7.6
click at [167, 107] on div "yubico" at bounding box center [161, 111] width 61 height 17
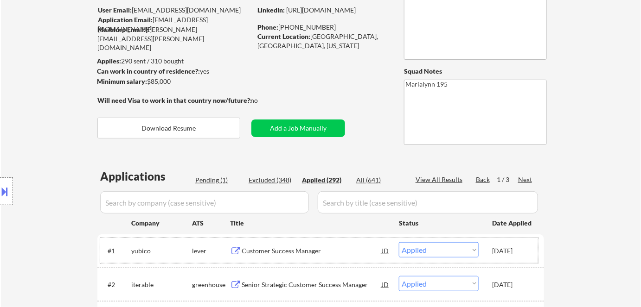
scroll to position [168, 0]
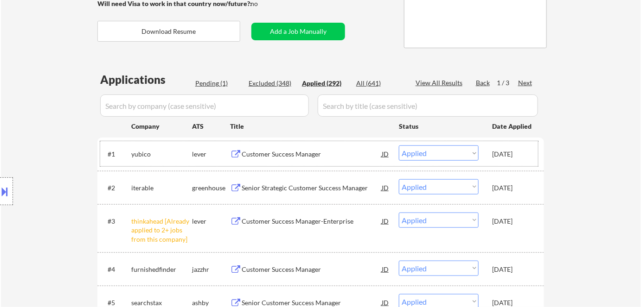
click at [205, 82] on div "Pending (1)" at bounding box center [218, 83] width 46 height 9
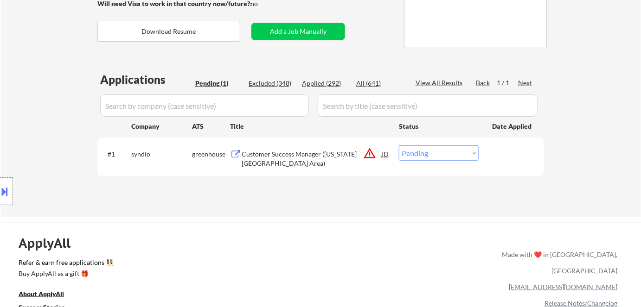
click at [269, 162] on div "Customer Success Manager ([US_STATE][GEOGRAPHIC_DATA] Area)" at bounding box center [311, 159] width 140 height 18
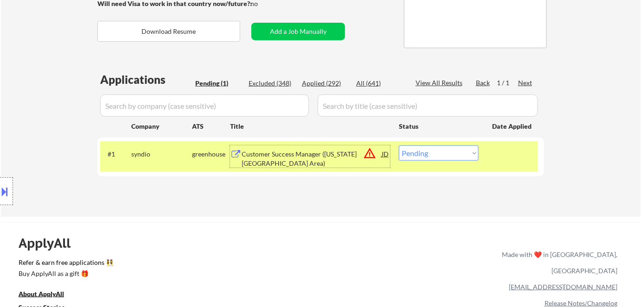
drag, startPoint x: 419, startPoint y: 146, endPoint x: 423, endPoint y: 159, distance: 14.1
click at [419, 148] on select "Choose an option... Pending Applied Excluded (Questions) Excluded (Expired) Exc…" at bounding box center [439, 153] width 80 height 15
click at [399, 146] on select "Choose an option... Pending Applied Excluded (Questions) Excluded (Expired) Exc…" at bounding box center [439, 153] width 80 height 15
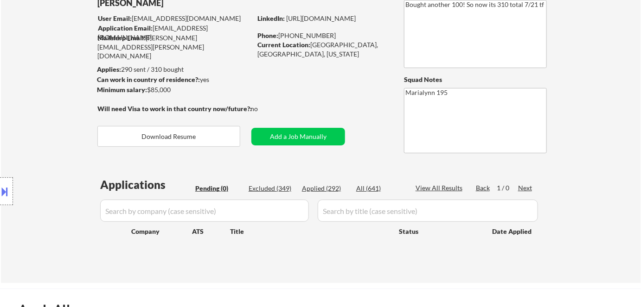
scroll to position [126, 0]
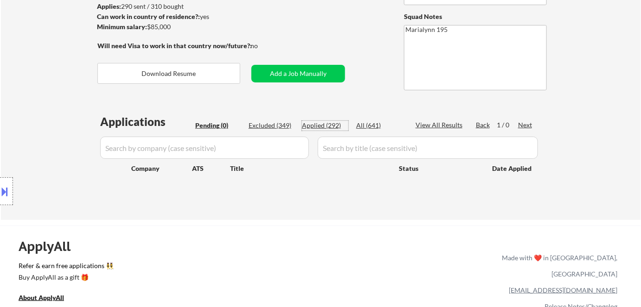
drag, startPoint x: 318, startPoint y: 127, endPoint x: 292, endPoint y: 36, distance: 94.3
click at [319, 127] on div "Applied (292)" at bounding box center [325, 125] width 46 height 9
select select ""applied""
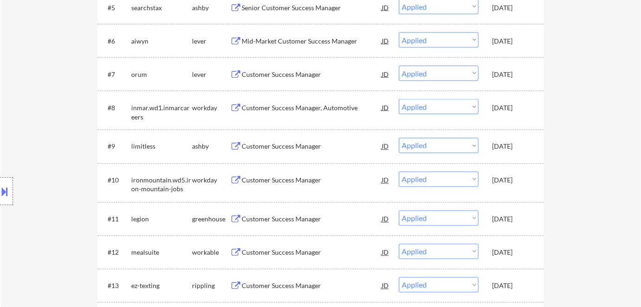
scroll to position [421, 0]
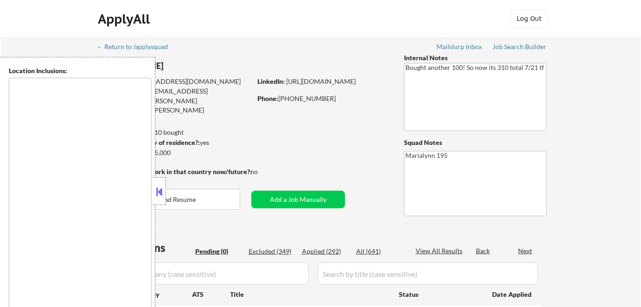
type textarea "[GEOGRAPHIC_DATA], [GEOGRAPHIC_DATA] [GEOGRAPHIC_DATA], [GEOGRAPHIC_DATA] [GEOG…"
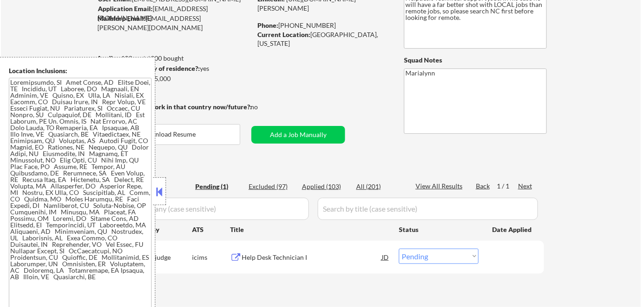
scroll to position [84, 0]
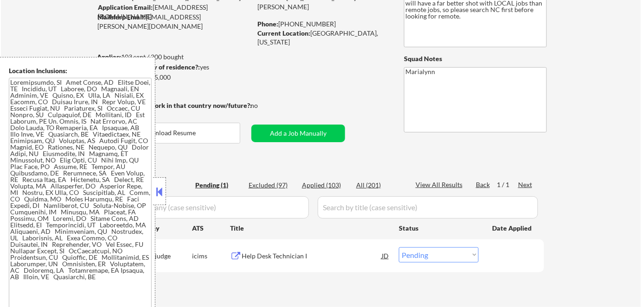
click at [160, 189] on button at bounding box center [159, 192] width 10 height 14
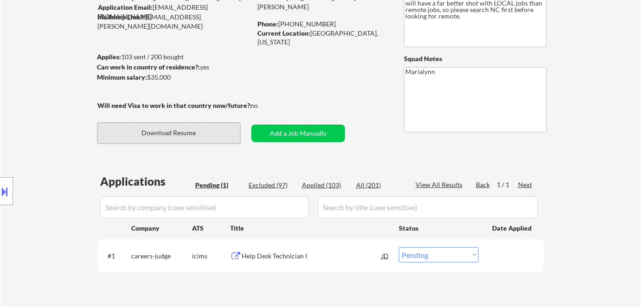
click at [203, 135] on button "Download Resume" at bounding box center [168, 133] width 143 height 21
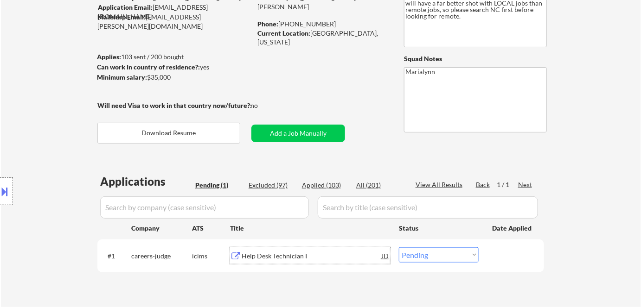
click at [268, 253] on div "Help Desk Technician I" at bounding box center [311, 256] width 140 height 9
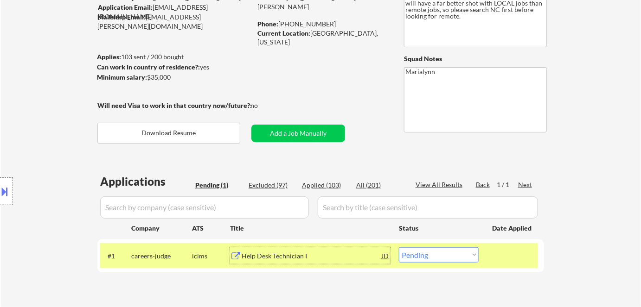
scroll to position [210, 0]
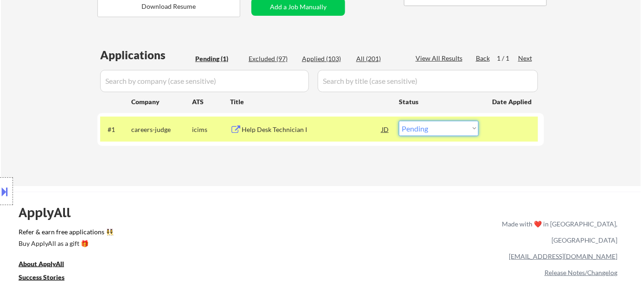
click at [449, 121] on select "Choose an option... Pending Applied Excluded (Questions) Excluded (Expired) Exc…" at bounding box center [439, 128] width 80 height 15
select select ""excluded__location_""
click at [399, 121] on select "Choose an option... Pending Applied Excluded (Questions) Excluded (Expired) Exc…" at bounding box center [439, 128] width 80 height 15
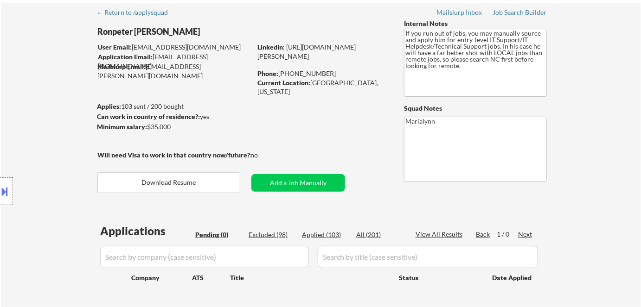
scroll to position [84, 0]
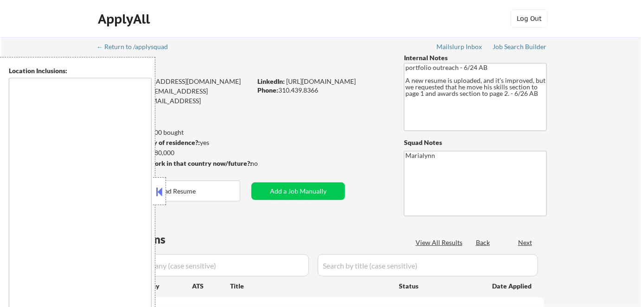
select select ""pending""
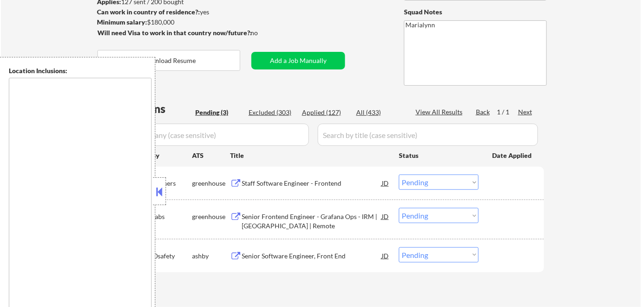
scroll to position [168, 0]
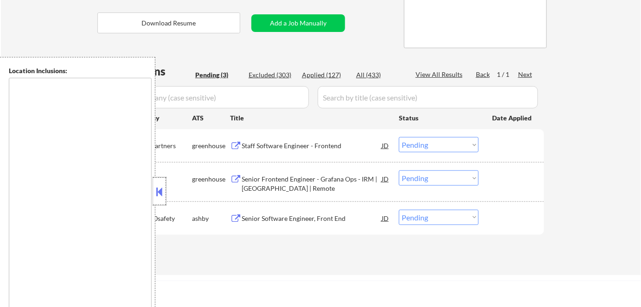
click at [161, 183] on div at bounding box center [159, 192] width 13 height 28
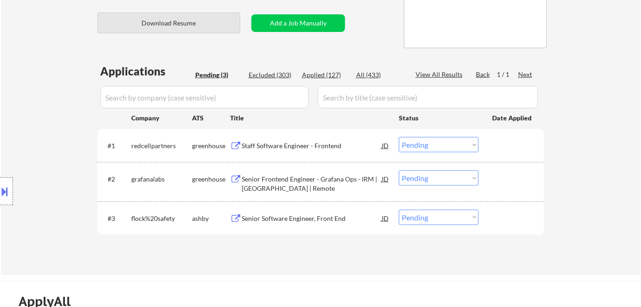
click at [204, 22] on button "Download Resume" at bounding box center [168, 23] width 143 height 21
click at [267, 144] on div "Staff Software Engineer - Frontend" at bounding box center [311, 145] width 140 height 9
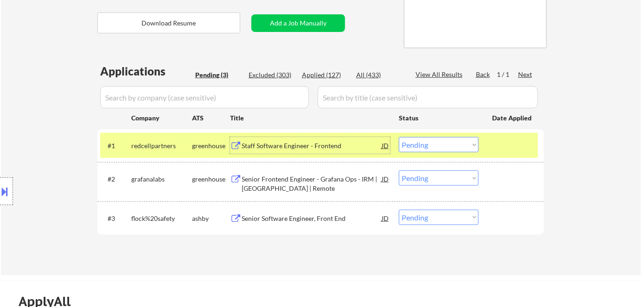
click at [297, 146] on div "Staff Software Engineer - Frontend" at bounding box center [311, 145] width 140 height 9
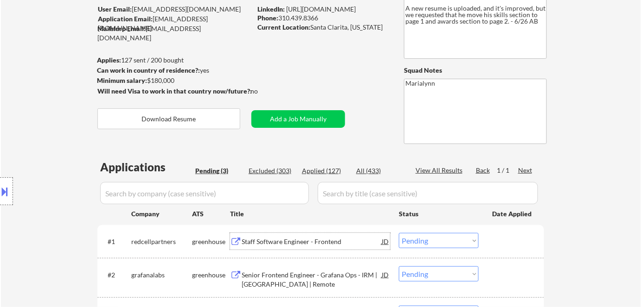
scroll to position [42, 0]
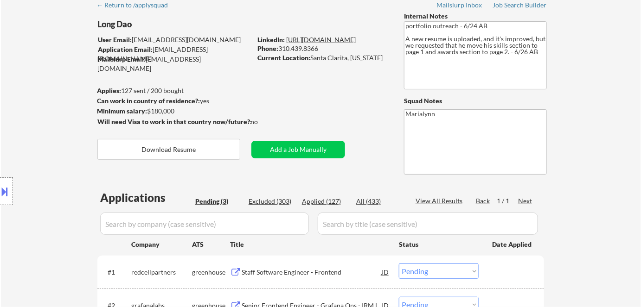
click at [307, 39] on link "https://www.linkedin.com/in/long-d/" at bounding box center [321, 40] width 70 height 8
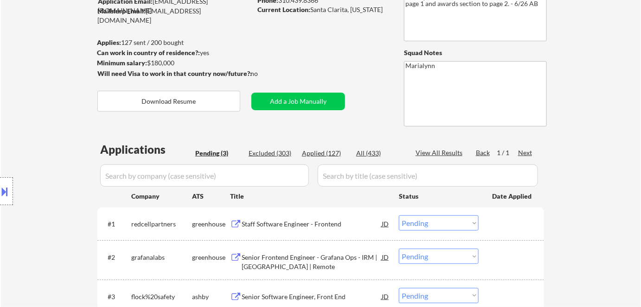
scroll to position [168, 0]
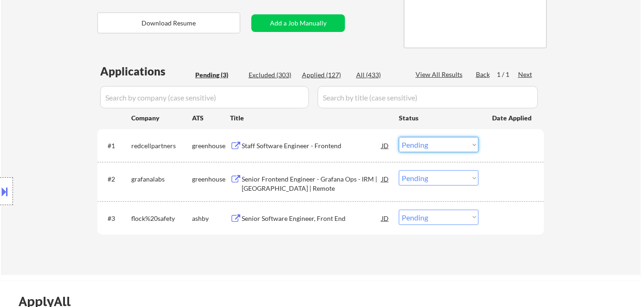
drag, startPoint x: 419, startPoint y: 143, endPoint x: 415, endPoint y: 152, distance: 9.7
click at [420, 143] on select "Choose an option... Pending Applied Excluded (Questions) Excluded (Expired) Exc…" at bounding box center [439, 144] width 80 height 15
click at [399, 137] on select "Choose an option... Pending Applied Excluded (Questions) Excluded (Expired) Exc…" at bounding box center [439, 144] width 80 height 15
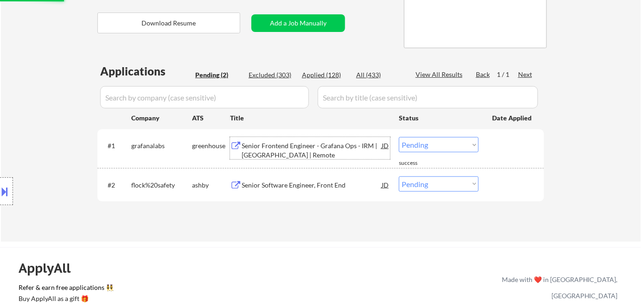
click at [267, 143] on div "Senior Frontend Engineer - Grafana Ops - IRM | USA | Remote" at bounding box center [311, 150] width 140 height 18
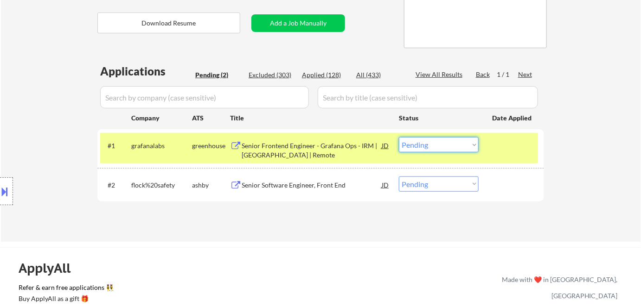
drag, startPoint x: 429, startPoint y: 141, endPoint x: 430, endPoint y: 152, distance: 10.8
click at [429, 142] on select "Choose an option... Pending Applied Excluded (Questions) Excluded (Expired) Exc…" at bounding box center [439, 144] width 80 height 15
click at [399, 137] on select "Choose an option... Pending Applied Excluded (Questions) Excluded (Expired) Exc…" at bounding box center [439, 144] width 80 height 15
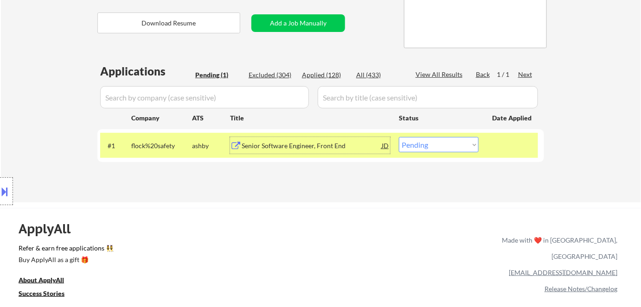
click at [290, 148] on div "Senior Software Engineer, Front End" at bounding box center [311, 145] width 140 height 9
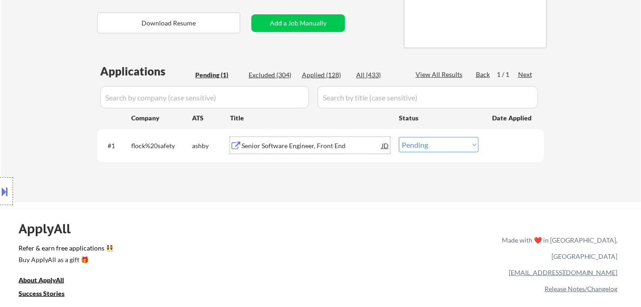
drag, startPoint x: 418, startPoint y: 144, endPoint x: 422, endPoint y: 152, distance: 8.9
click at [418, 144] on select "Choose an option... Pending Applied Excluded (Questions) Excluded (Expired) Exc…" at bounding box center [439, 144] width 80 height 15
select select ""applied""
click at [399, 137] on select "Choose an option... Pending Applied Excluded (Questions) Excluded (Expired) Exc…" at bounding box center [439, 144] width 80 height 15
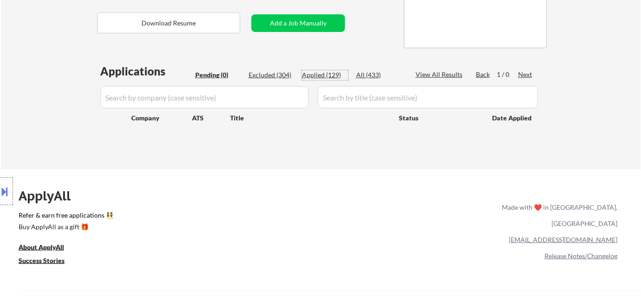
click at [325, 73] on div "Applied (129)" at bounding box center [325, 74] width 46 height 9
select select ""applied""
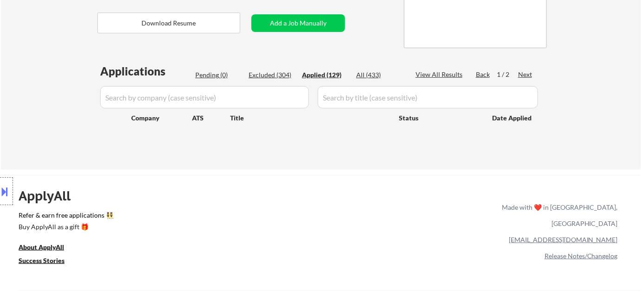
select select ""applied""
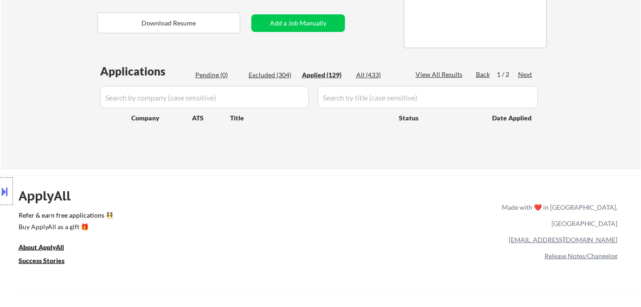
select select ""applied""
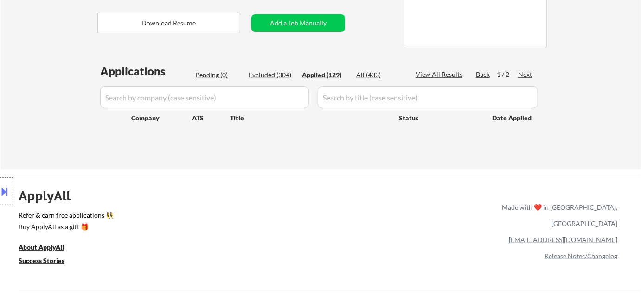
select select ""applied""
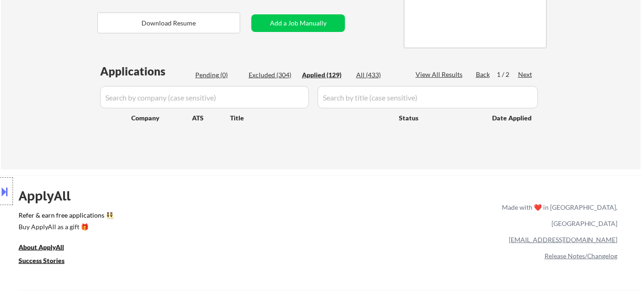
select select ""applied""
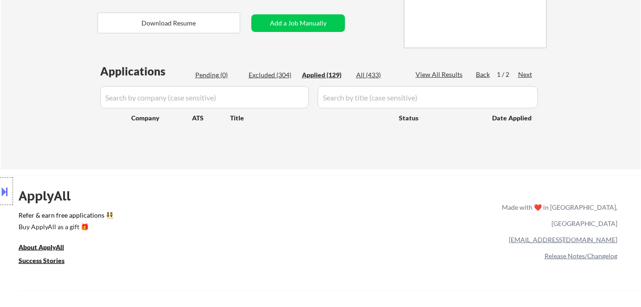
select select ""applied""
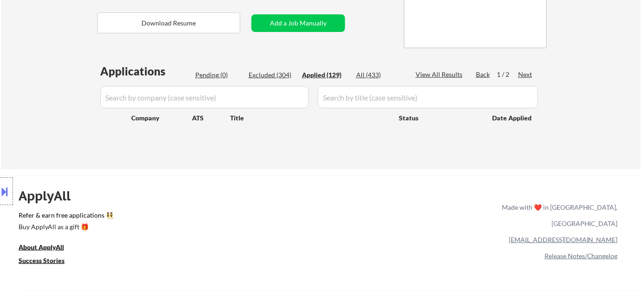
select select ""applied""
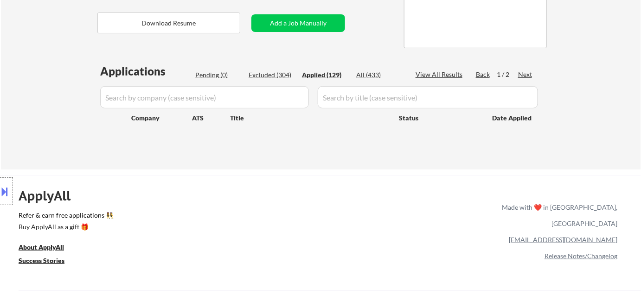
select select ""applied""
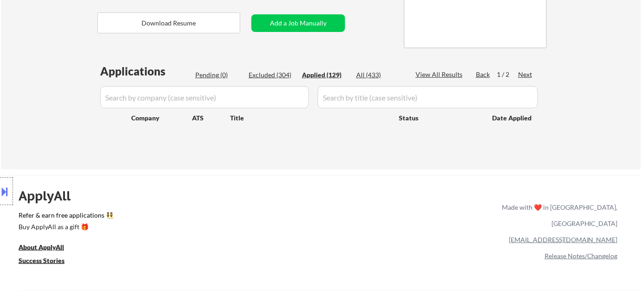
select select ""applied""
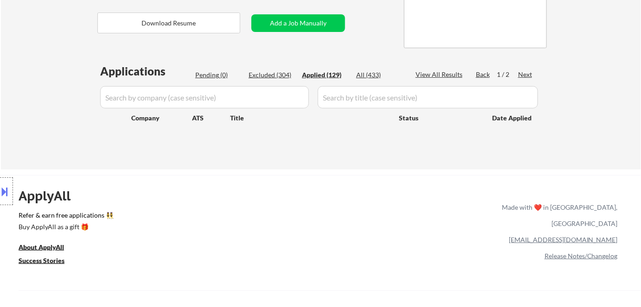
select select ""applied""
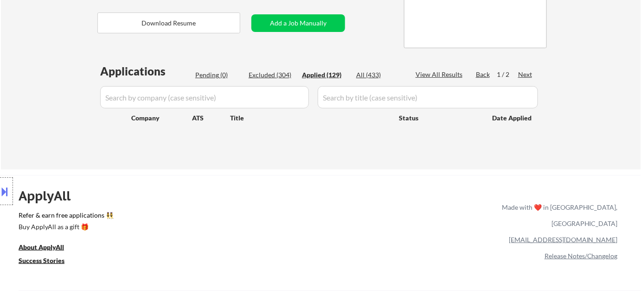
select select ""applied""
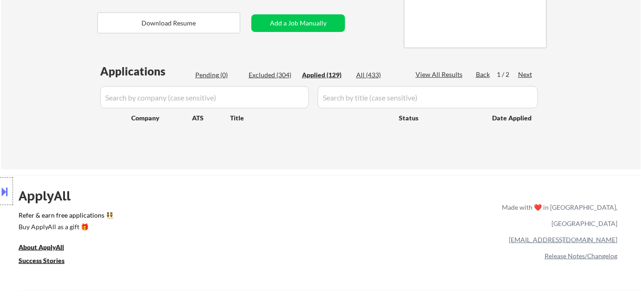
select select ""applied""
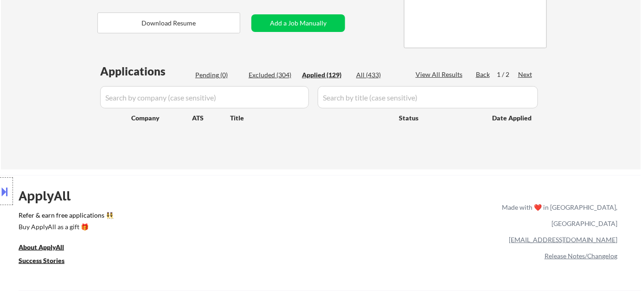
select select ""applied""
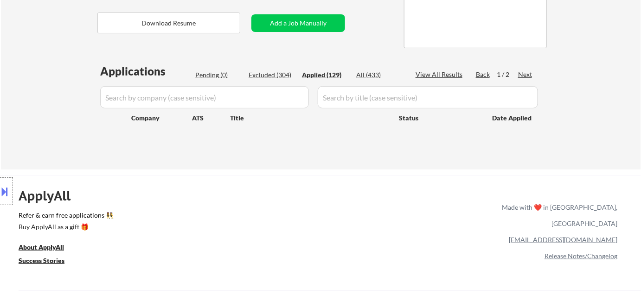
select select ""applied""
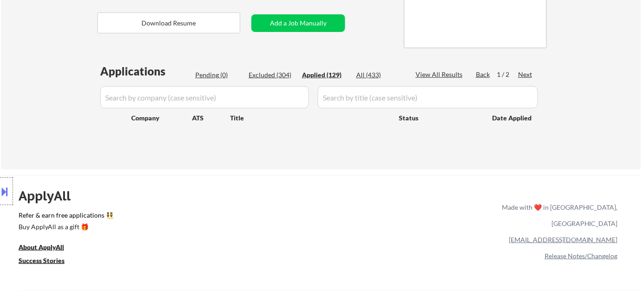
select select ""applied""
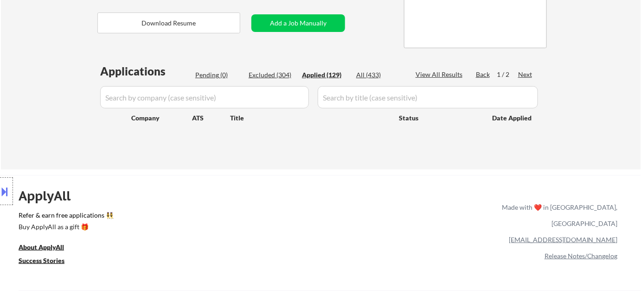
select select ""applied""
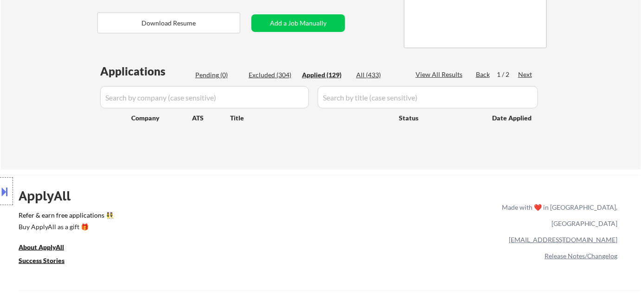
select select ""applied""
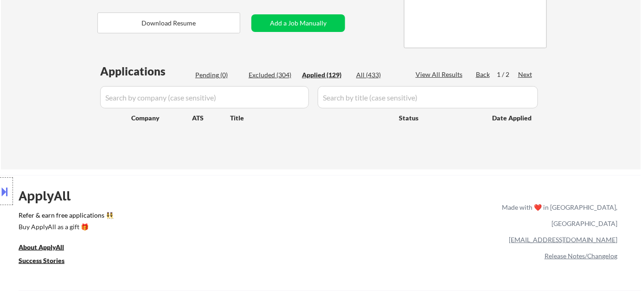
select select ""applied""
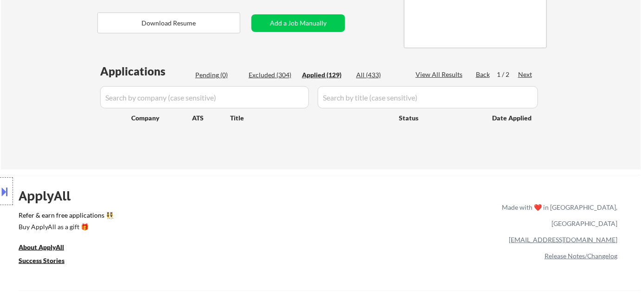
select select ""applied""
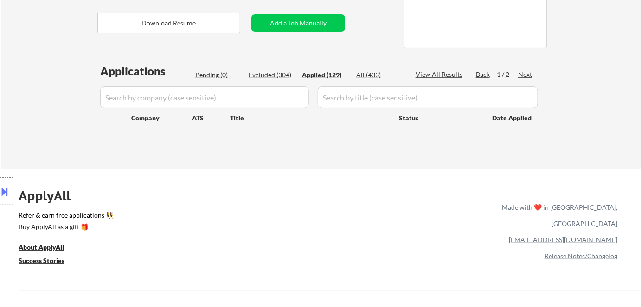
select select ""applied""
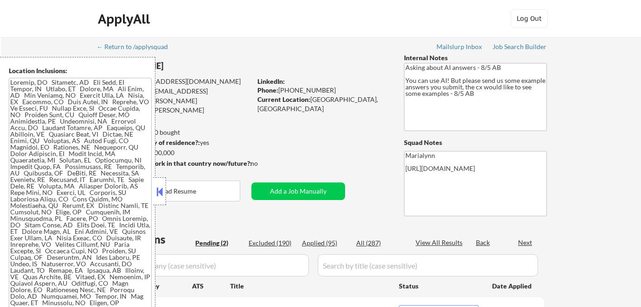
select select ""pending""
click at [160, 187] on button at bounding box center [159, 192] width 10 height 14
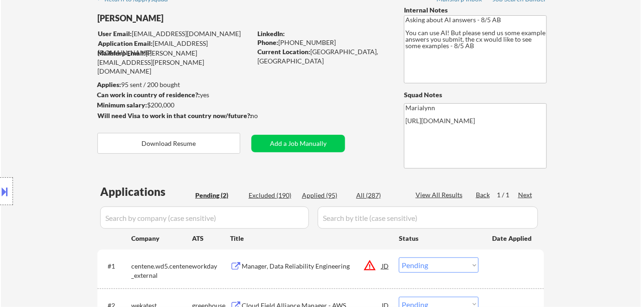
scroll to position [84, 0]
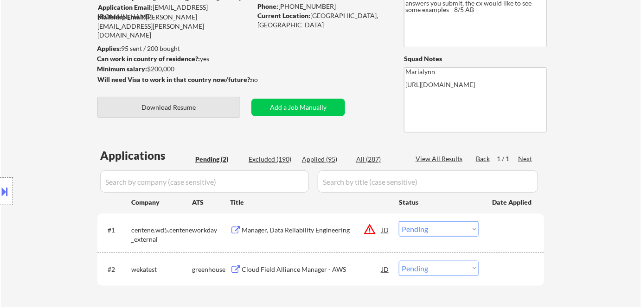
click at [185, 109] on button "Download Resume" at bounding box center [168, 107] width 143 height 21
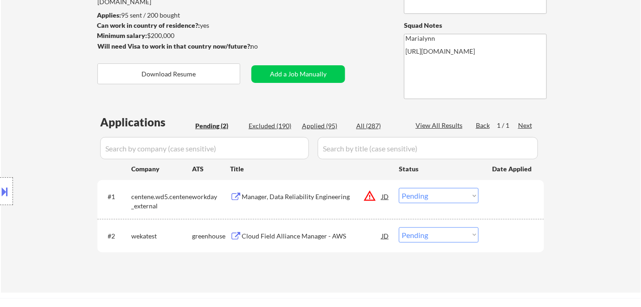
scroll to position [126, 0]
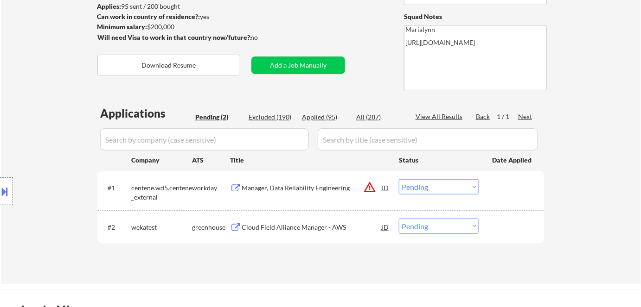
click at [256, 225] on div "Cloud Field Alliance Manager - AWS" at bounding box center [311, 227] width 140 height 9
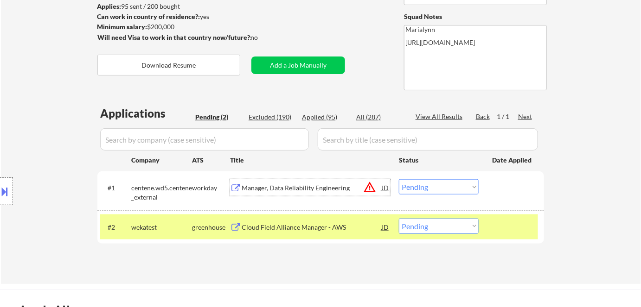
click at [317, 184] on div "Manager, Data Reliability Engineering" at bounding box center [311, 188] width 140 height 9
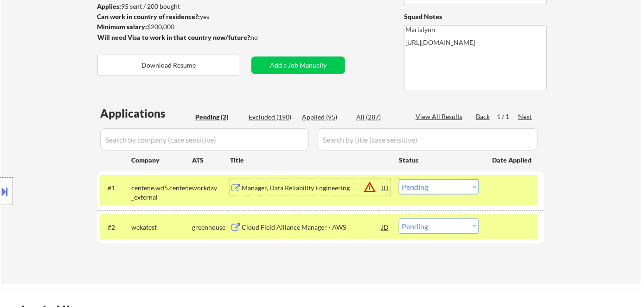
click at [448, 184] on select "Choose an option... Pending Applied Excluded (Questions) Excluded (Expired) Exc…" at bounding box center [439, 186] width 80 height 15
click at [399, 179] on select "Choose an option... Pending Applied Excluded (Questions) Excluded (Expired) Exc…" at bounding box center [439, 186] width 80 height 15
click at [451, 222] on select "Choose an option... Pending Applied Excluded (Questions) Excluded (Expired) Exc…" at bounding box center [439, 226] width 80 height 15
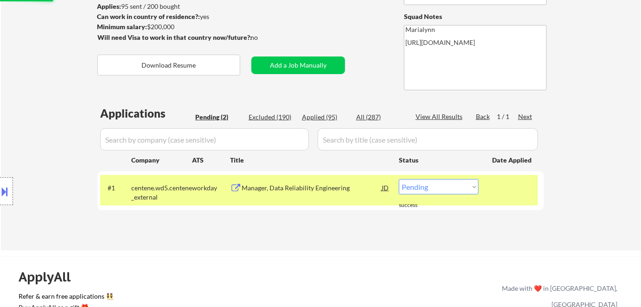
click at [463, 175] on div "#1 centene.wd5.centene_external workday Manager, Data Reliability Engineering J…" at bounding box center [319, 190] width 438 height 31
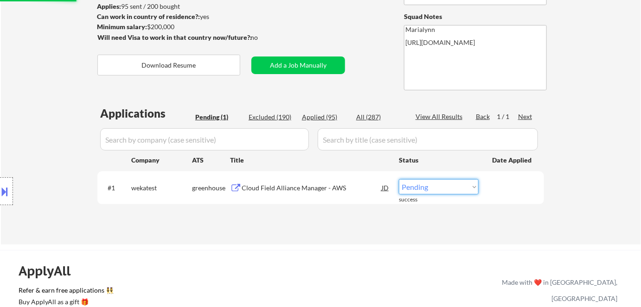
click at [428, 187] on select "Choose an option... Pending Applied Excluded (Questions) Excluded (Expired) Exc…" at bounding box center [439, 186] width 80 height 15
select select ""excluded__bad_match_""
click at [399, 179] on select "Choose an option... Pending Applied Excluded (Questions) Excluded (Expired) Exc…" at bounding box center [439, 186] width 80 height 15
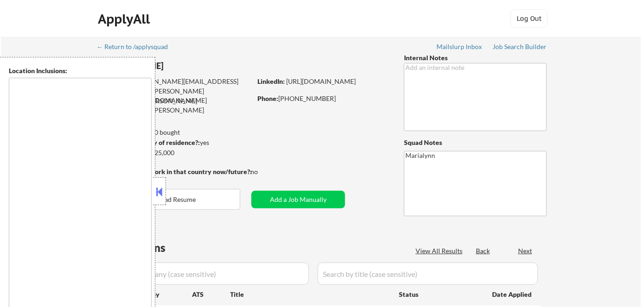
type textarea "[GEOGRAPHIC_DATA], [GEOGRAPHIC_DATA] [GEOGRAPHIC_DATA], [GEOGRAPHIC_DATA] [GEOG…"
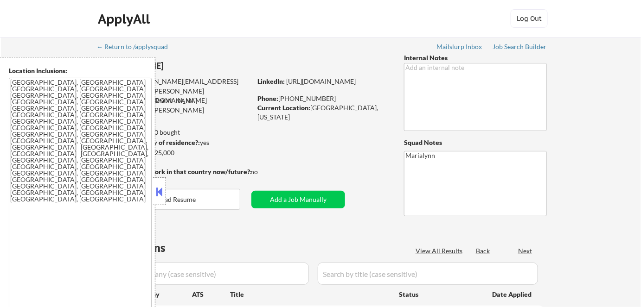
select select ""pending""
click at [157, 188] on button at bounding box center [159, 192] width 10 height 14
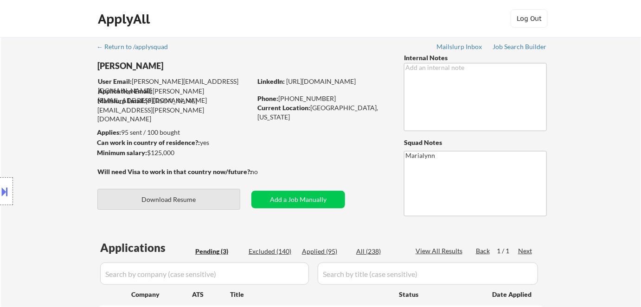
click at [195, 202] on button "Download Resume" at bounding box center [168, 199] width 143 height 21
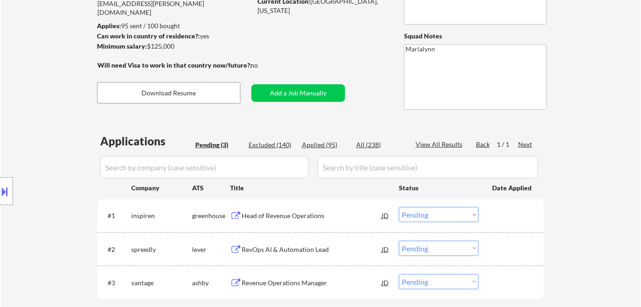
scroll to position [168, 0]
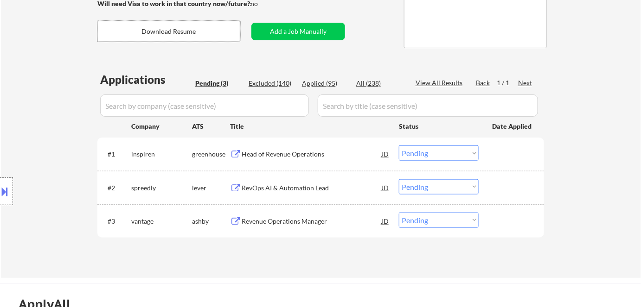
click at [293, 159] on div "Head of Revenue Operations" at bounding box center [311, 154] width 140 height 9
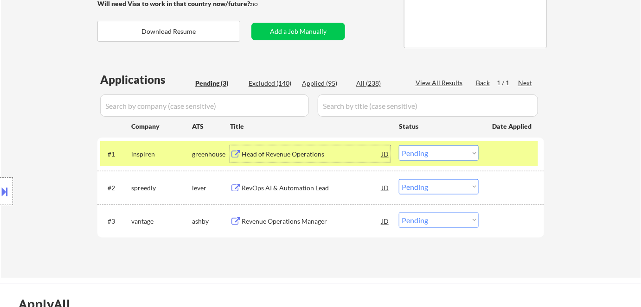
click at [418, 157] on select "Choose an option... Pending Applied Excluded (Questions) Excluded (Expired) Exc…" at bounding box center [439, 153] width 80 height 15
click at [399, 146] on select "Choose an option... Pending Applied Excluded (Questions) Excluded (Expired) Exc…" at bounding box center [439, 153] width 80 height 15
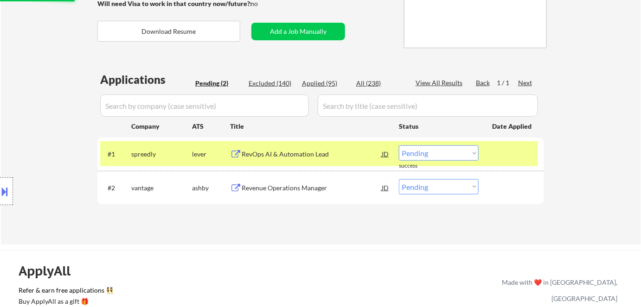
click at [278, 157] on div "RevOps AI & Automation Lead" at bounding box center [311, 154] width 140 height 9
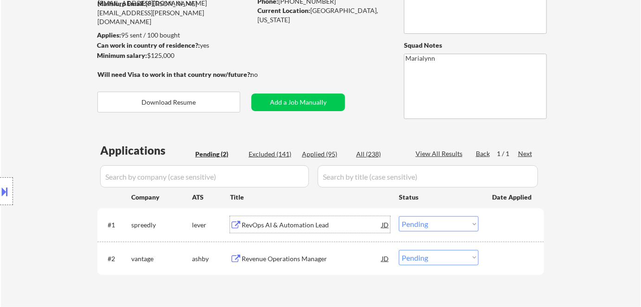
scroll to position [126, 0]
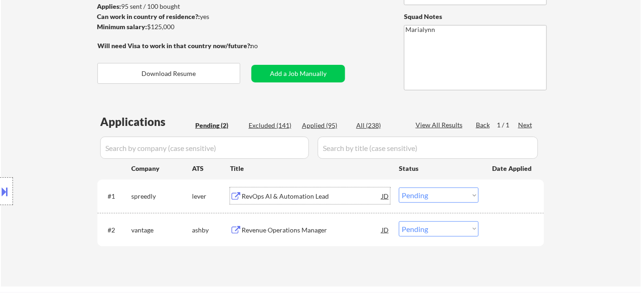
click at [424, 197] on select "Choose an option... Pending Applied Excluded (Questions) Excluded (Expired) Exc…" at bounding box center [439, 195] width 80 height 15
click at [399, 188] on select "Choose an option... Pending Applied Excluded (Questions) Excluded (Expired) Exc…" at bounding box center [439, 195] width 80 height 15
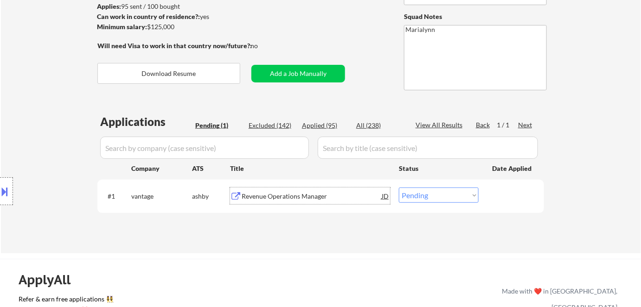
click at [282, 195] on div "Revenue Operations Manager" at bounding box center [311, 196] width 140 height 9
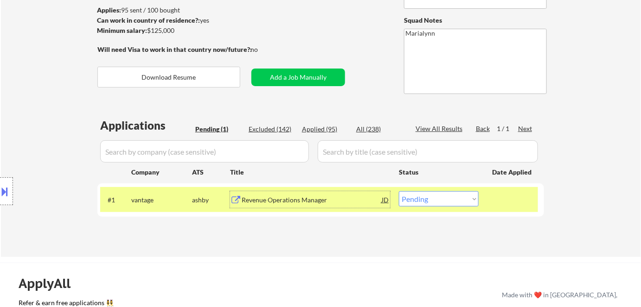
scroll to position [168, 0]
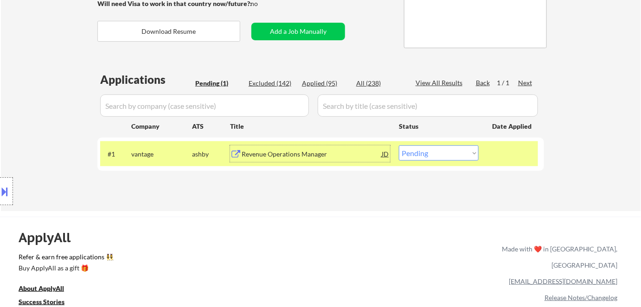
click at [431, 153] on select "Choose an option... Pending Applied Excluded (Questions) Excluded (Expired) Exc…" at bounding box center [439, 153] width 80 height 15
select select ""applied""
click at [399, 146] on select "Choose an option... Pending Applied Excluded (Questions) Excluded (Expired) Exc…" at bounding box center [439, 153] width 80 height 15
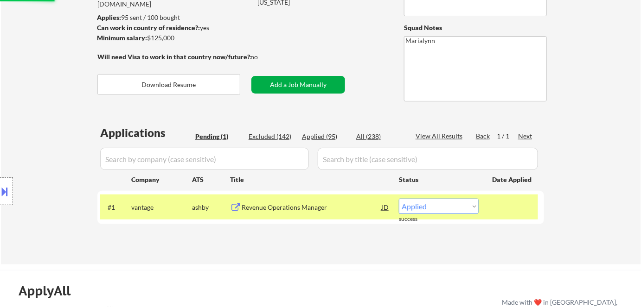
scroll to position [84, 0]
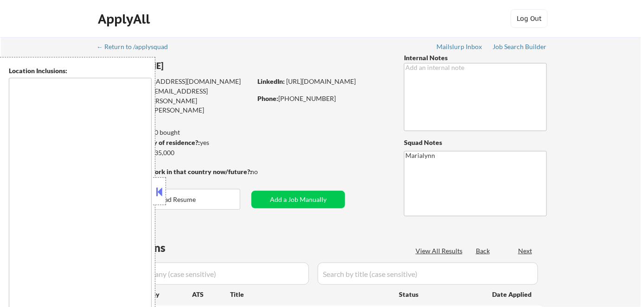
select select ""pending""
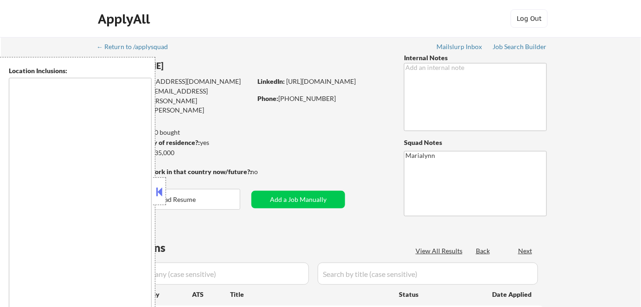
select select ""pending""
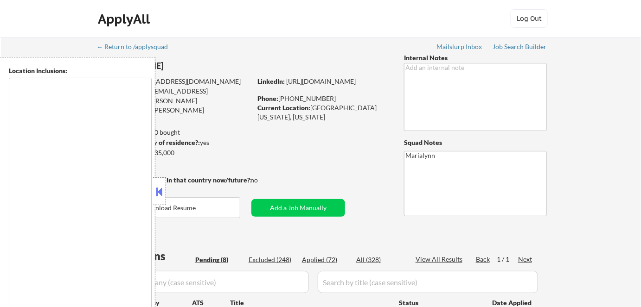
click at [154, 187] on button at bounding box center [159, 192] width 10 height 14
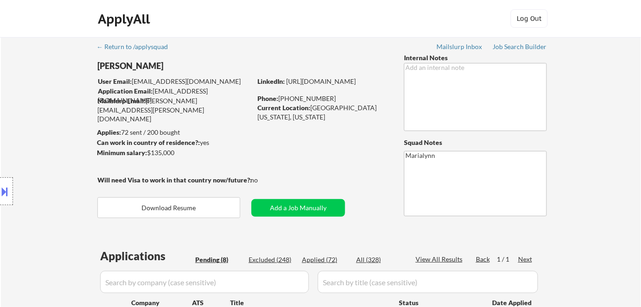
scroll to position [126, 0]
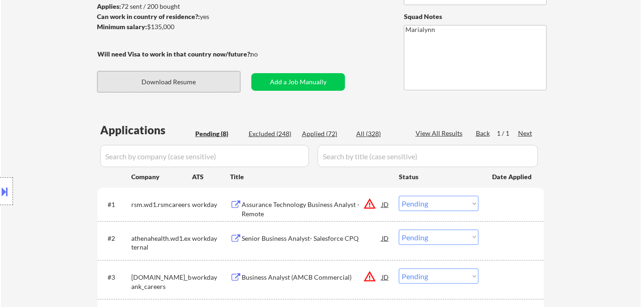
click at [194, 85] on button "Download Resume" at bounding box center [168, 81] width 143 height 21
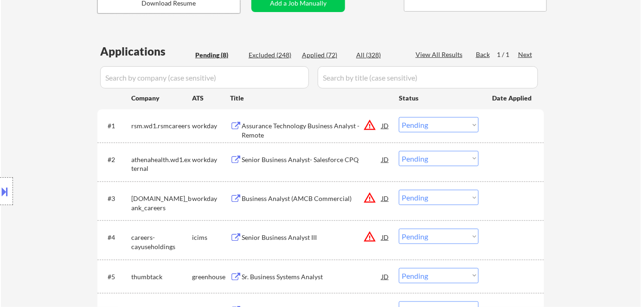
scroll to position [210, 0]
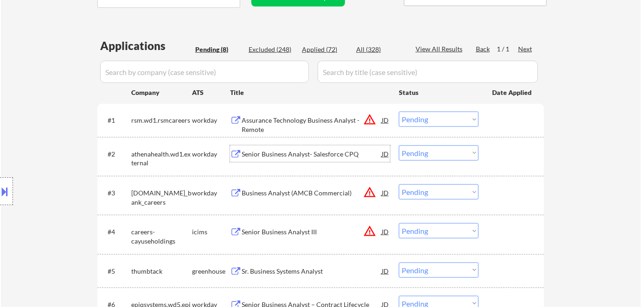
click at [291, 152] on div "Senior Business Analyst- Salesforce CPQ" at bounding box center [311, 154] width 140 height 9
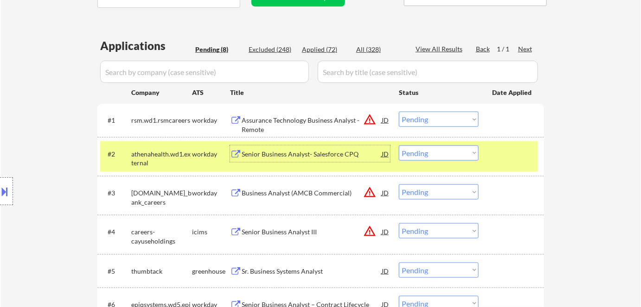
click at [443, 154] on select "Choose an option... Pending Applied Excluded (Questions) Excluded (Expired) Exc…" at bounding box center [439, 153] width 80 height 15
click at [399, 146] on select "Choose an option... Pending Applied Excluded (Questions) Excluded (Expired) Exc…" at bounding box center [439, 153] width 80 height 15
select select ""pending""
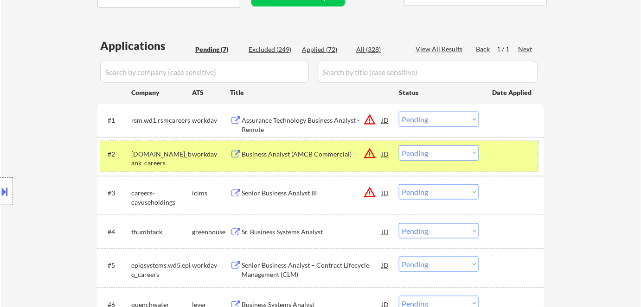
click at [182, 155] on div "td.wd3.td_bank_careers" at bounding box center [161, 159] width 61 height 18
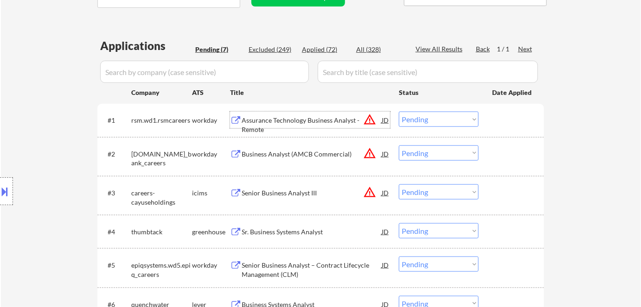
click at [305, 113] on div "Assurance Technology Business Analyst - Remote" at bounding box center [311, 120] width 140 height 17
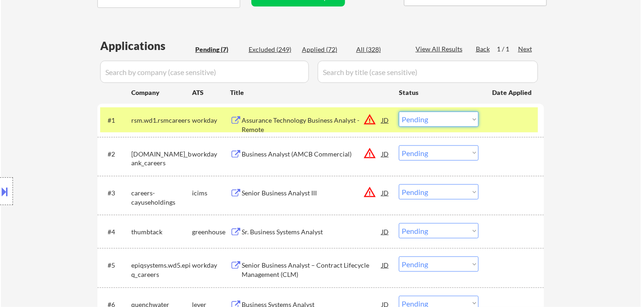
click at [438, 115] on select "Choose an option... Pending Applied Excluded (Questions) Excluded (Expired) Exc…" at bounding box center [439, 119] width 80 height 15
click at [399, 112] on select "Choose an option... Pending Applied Excluded (Questions) Excluded (Expired) Exc…" at bounding box center [439, 119] width 80 height 15
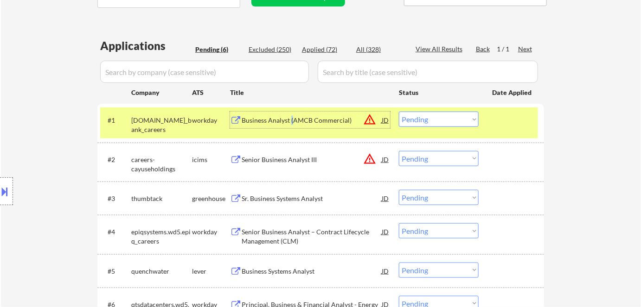
click at [292, 122] on div "Business Analyst (AMCB Commercial)" at bounding box center [311, 120] width 140 height 9
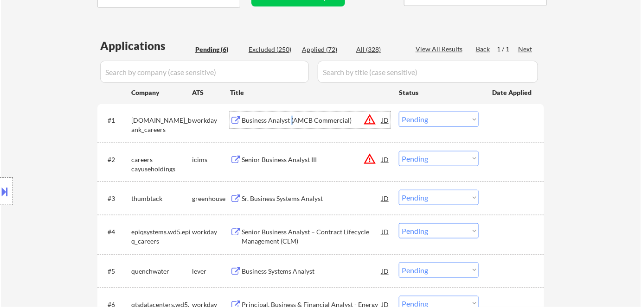
drag, startPoint x: 423, startPoint y: 116, endPoint x: 428, endPoint y: 126, distance: 11.0
click at [424, 116] on select "Choose an option... Pending Applied Excluded (Questions) Excluded (Expired) Exc…" at bounding box center [439, 119] width 80 height 15
click at [399, 112] on select "Choose an option... Pending Applied Excluded (Questions) Excluded (Expired) Exc…" at bounding box center [439, 119] width 80 height 15
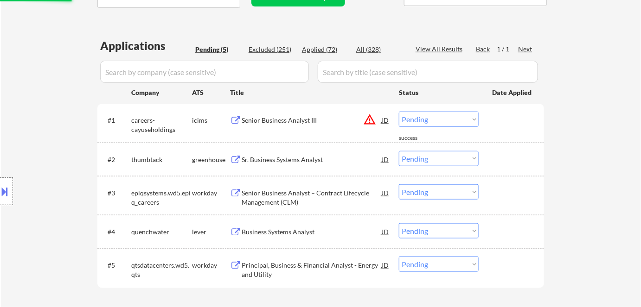
click at [285, 121] on div "Senior Business Analyst III" at bounding box center [311, 120] width 140 height 9
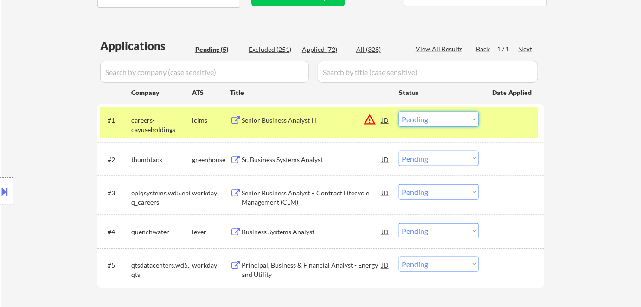
drag, startPoint x: 420, startPoint y: 121, endPoint x: 425, endPoint y: 126, distance: 5.9
click at [420, 121] on select "Choose an option... Pending Applied Excluded (Questions) Excluded (Expired) Exc…" at bounding box center [439, 119] width 80 height 15
click at [399, 112] on select "Choose an option... Pending Applied Excluded (Questions) Excluded (Expired) Exc…" at bounding box center [439, 119] width 80 height 15
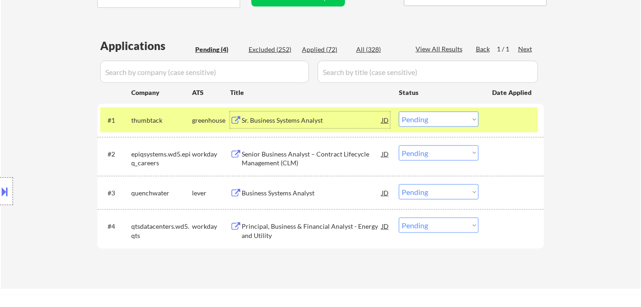
click at [266, 119] on div "Sr. Business Systems Analyst" at bounding box center [311, 120] width 140 height 9
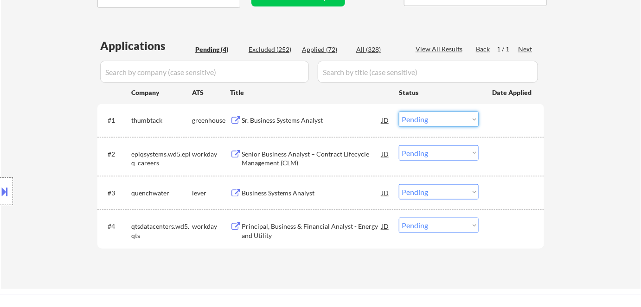
click at [422, 119] on select "Choose an option... Pending Applied Excluded (Questions) Excluded (Expired) Exc…" at bounding box center [439, 119] width 80 height 15
click at [399, 112] on select "Choose an option... Pending Applied Excluded (Questions) Excluded (Expired) Exc…" at bounding box center [439, 119] width 80 height 15
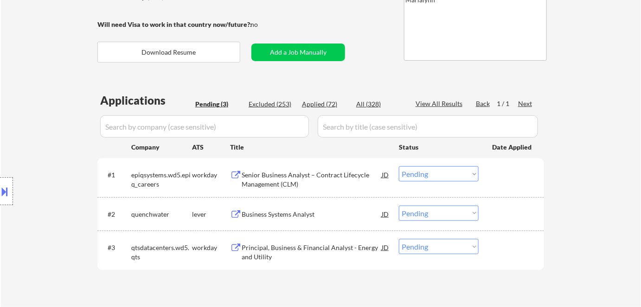
scroll to position [168, 0]
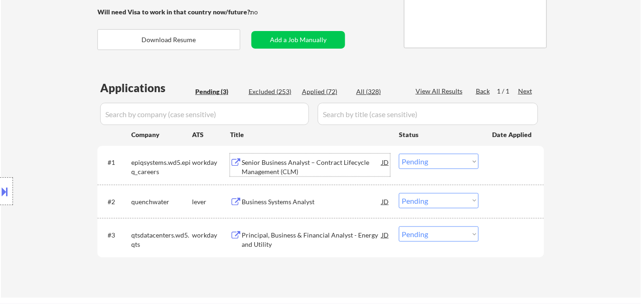
click at [301, 159] on div "Senior Business Analyst – Contract Lifecycle Management (CLM)" at bounding box center [311, 167] width 140 height 18
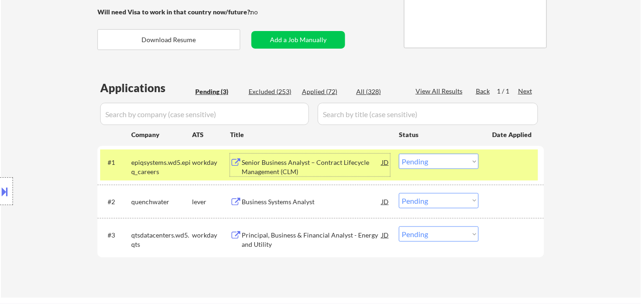
click at [443, 163] on select "Choose an option... Pending Applied Excluded (Questions) Excluded (Expired) Exc…" at bounding box center [439, 161] width 80 height 15
click at [399, 154] on select "Choose an option... Pending Applied Excluded (Questions) Excluded (Expired) Exc…" at bounding box center [439, 161] width 80 height 15
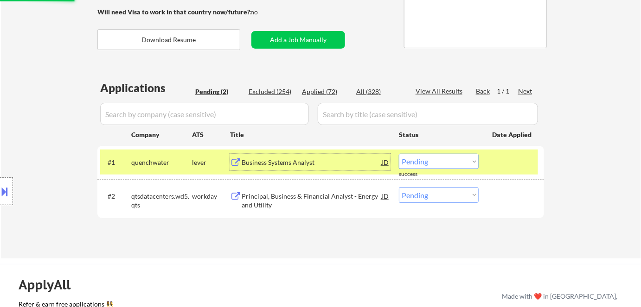
click at [282, 165] on div "Business Systems Analyst" at bounding box center [311, 162] width 140 height 9
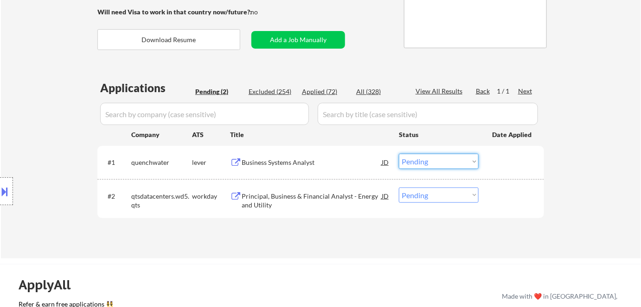
click at [421, 159] on select "Choose an option... Pending Applied Excluded (Questions) Excluded (Expired) Exc…" at bounding box center [439, 161] width 80 height 15
click at [399, 154] on select "Choose an option... Pending Applied Excluded (Questions) Excluded (Expired) Exc…" at bounding box center [439, 161] width 80 height 15
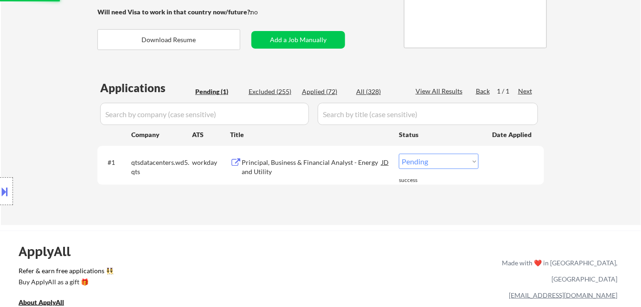
click at [272, 159] on div "Principal, Business & Financial Analyst - Energy and Utility" at bounding box center [311, 167] width 140 height 18
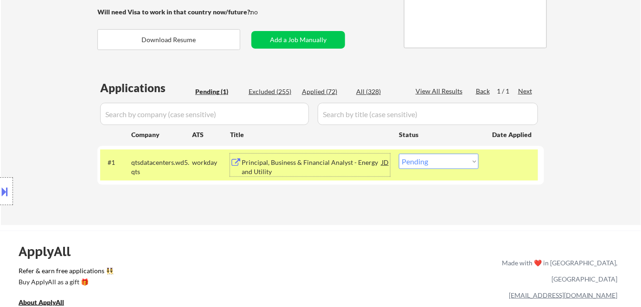
drag, startPoint x: 429, startPoint y: 161, endPoint x: 438, endPoint y: 168, distance: 11.3
click at [430, 161] on select "Choose an option... Pending Applied Excluded (Questions) Excluded (Expired) Exc…" at bounding box center [439, 161] width 80 height 15
select select ""excluded__salary_""
click at [399, 154] on select "Choose an option... Pending Applied Excluded (Questions) Excluded (Expired) Exc…" at bounding box center [439, 161] width 80 height 15
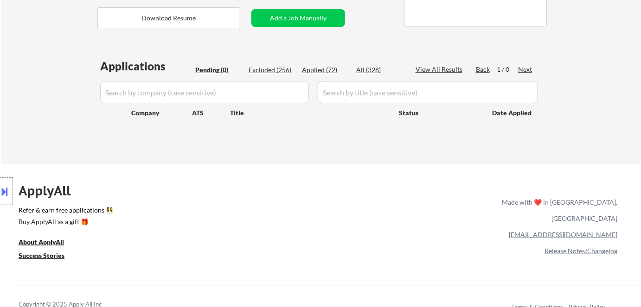
scroll to position [84, 0]
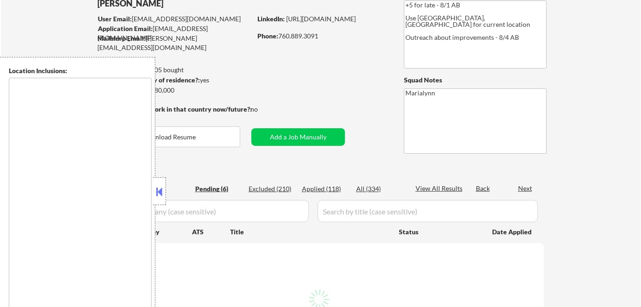
select select ""pending""
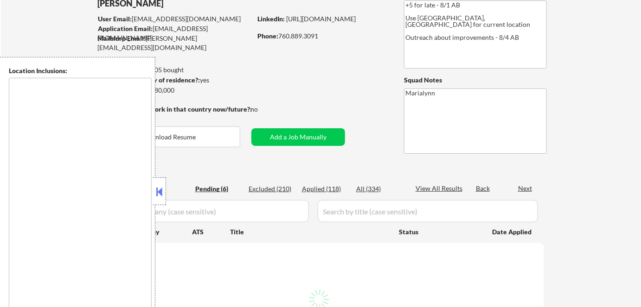
select select ""pending""
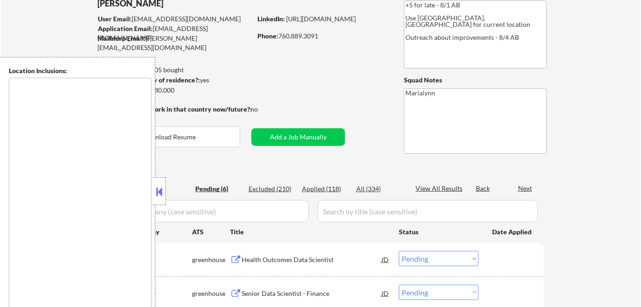
scroll to position [126, 0]
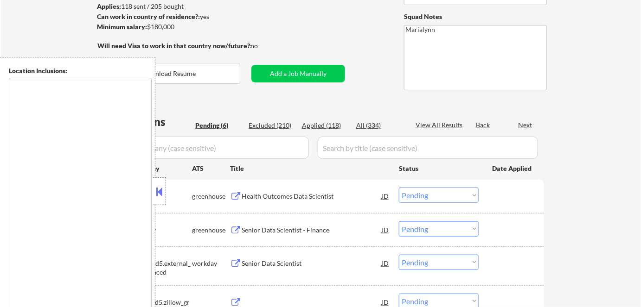
type textarea "[GEOGRAPHIC_DATA], [GEOGRAPHIC_DATA] [GEOGRAPHIC_DATA], [GEOGRAPHIC_DATA] [GEOG…"
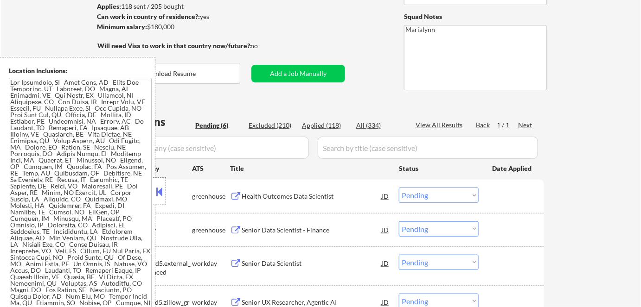
click at [159, 185] on button at bounding box center [159, 192] width 10 height 14
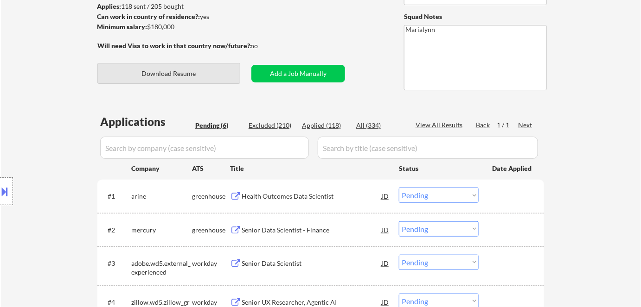
click at [178, 73] on button "Download Resume" at bounding box center [168, 73] width 143 height 21
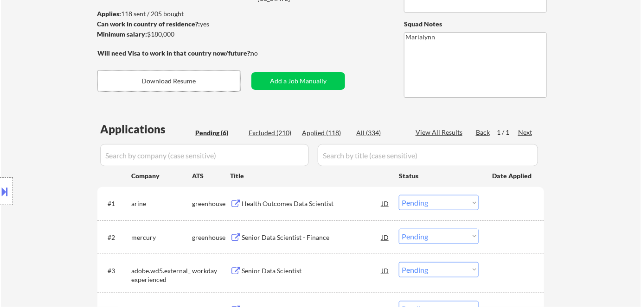
scroll to position [168, 0]
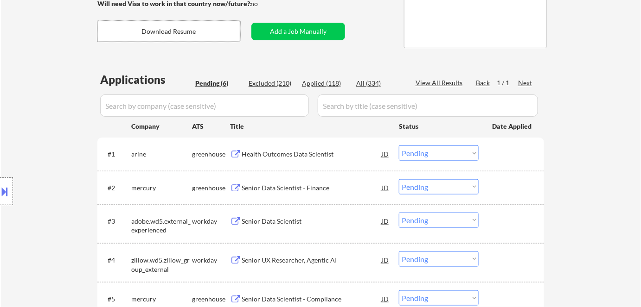
click at [287, 156] on div "Health Outcomes Data Scientist" at bounding box center [311, 154] width 140 height 9
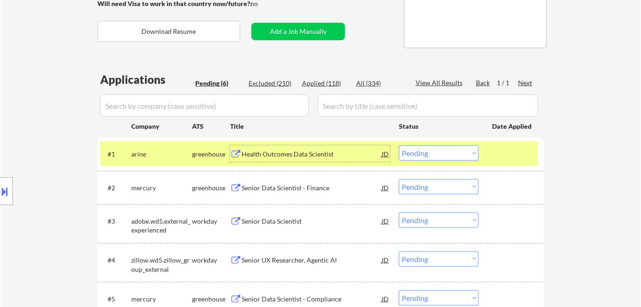
drag, startPoint x: 429, startPoint y: 154, endPoint x: 433, endPoint y: 160, distance: 7.3
click at [429, 154] on select "Choose an option... Pending Applied Excluded (Questions) Excluded (Expired) Exc…" at bounding box center [439, 153] width 80 height 15
click at [399, 146] on select "Choose an option... Pending Applied Excluded (Questions) Excluded (Expired) Exc…" at bounding box center [439, 153] width 80 height 15
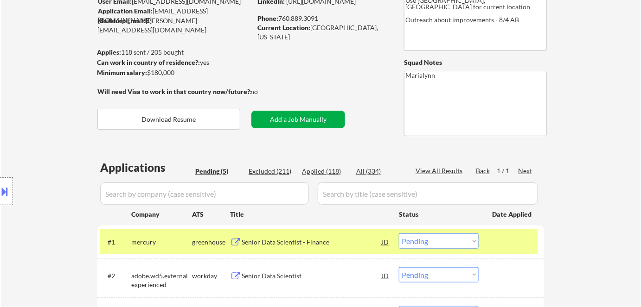
scroll to position [126, 0]
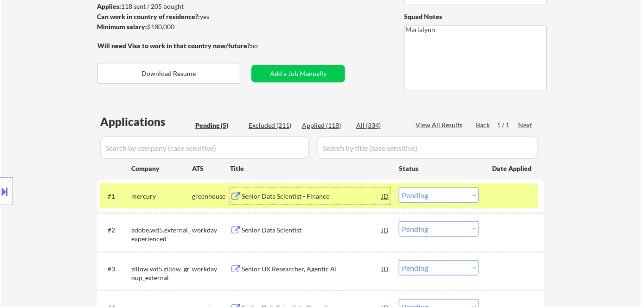
click at [287, 197] on div "Senior Data Scientist - Finance" at bounding box center [311, 196] width 140 height 9
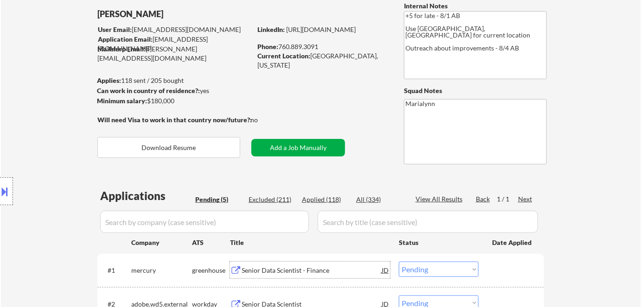
scroll to position [0, 0]
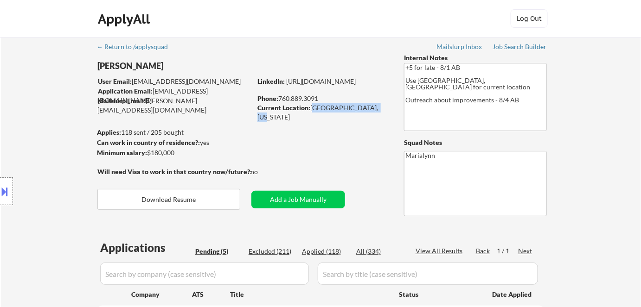
drag, startPoint x: 311, startPoint y: 108, endPoint x: 374, endPoint y: 110, distance: 63.6
click at [374, 110] on div "Current Location: [GEOGRAPHIC_DATA], [US_STATE]" at bounding box center [322, 112] width 131 height 18
copy div "[GEOGRAPHIC_DATA], [US_STATE]"
click at [6, 189] on button at bounding box center [5, 191] width 10 height 15
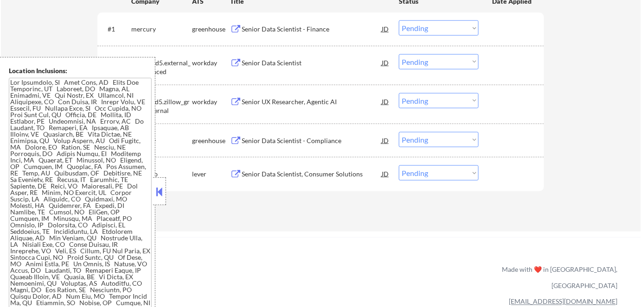
scroll to position [295, 0]
click at [156, 183] on div at bounding box center [159, 192] width 13 height 28
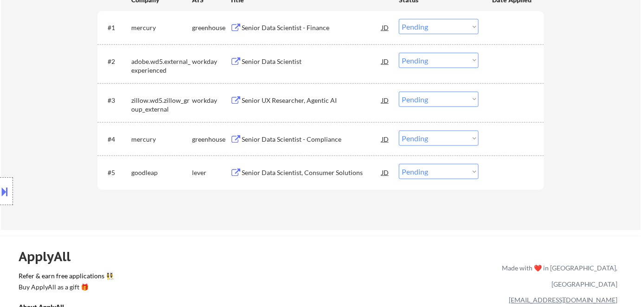
scroll to position [168, 0]
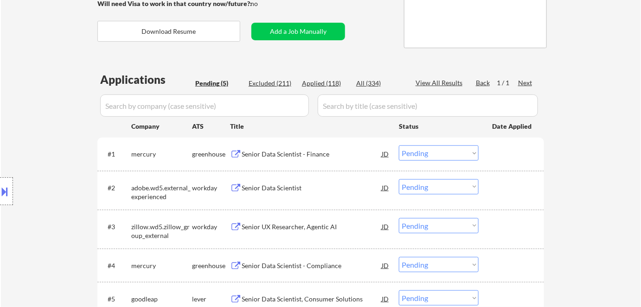
click at [432, 156] on select "Choose an option... Pending Applied Excluded (Questions) Excluded (Expired) Exc…" at bounding box center [439, 153] width 80 height 15
click at [399, 146] on select "Choose an option... Pending Applied Excluded (Questions) Excluded (Expired) Exc…" at bounding box center [439, 153] width 80 height 15
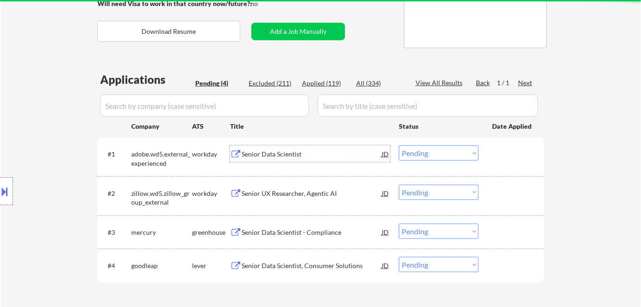
click at [286, 153] on div "Senior Data Scientist" at bounding box center [311, 154] width 140 height 9
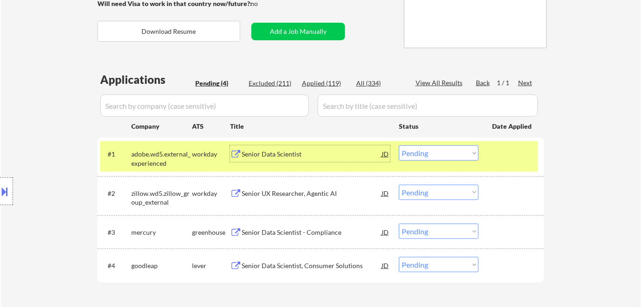
scroll to position [42, 0]
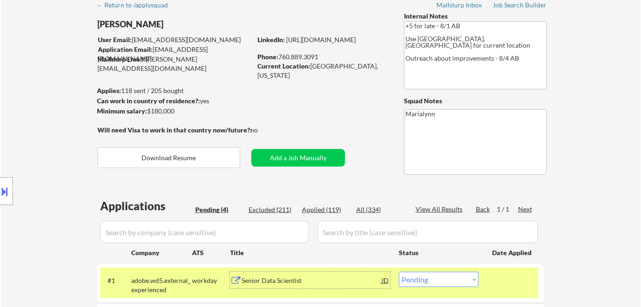
click at [314, 52] on div "Phone: [PHONE_NUMBER]" at bounding box center [322, 56] width 131 height 9
click at [317, 44] on div "LinkedIn: [URL][DOMAIN_NAME]" at bounding box center [323, 39] width 133 height 9
click at [317, 44] on link "[URL][DOMAIN_NAME]" at bounding box center [321, 40] width 70 height 8
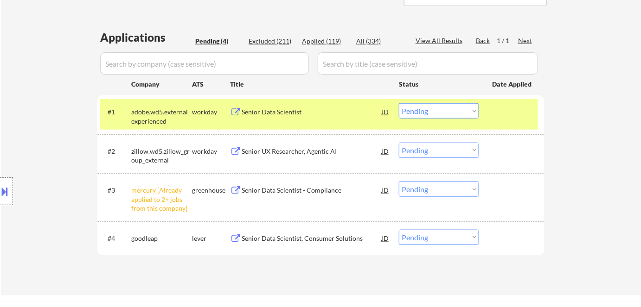
click at [408, 108] on select "Choose an option... Pending Applied Excluded (Questions) Excluded (Expired) Exc…" at bounding box center [439, 110] width 80 height 15
click at [399, 103] on select "Choose an option... Pending Applied Excluded (Questions) Excluded (Expired) Exc…" at bounding box center [439, 110] width 80 height 15
select select ""pending""
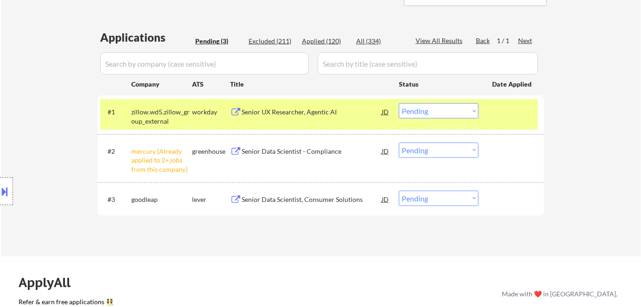
click at [428, 153] on select "Choose an option... Pending Applied Excluded (Questions) Excluded (Expired) Exc…" at bounding box center [439, 150] width 80 height 15
click at [399, 143] on select "Choose an option... Pending Applied Excluded (Questions) Excluded (Expired) Exc…" at bounding box center [439, 150] width 80 height 15
select select ""pending""
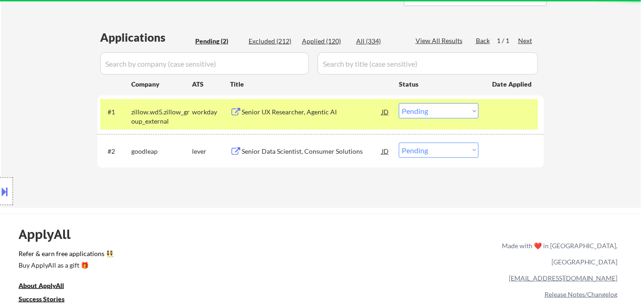
click at [273, 110] on div "Senior UX Researcher, Agentic AI" at bounding box center [311, 112] width 140 height 9
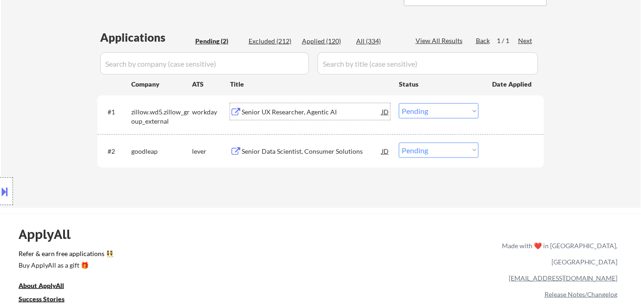
drag, startPoint x: 421, startPoint y: 110, endPoint x: 427, endPoint y: 118, distance: 9.6
click at [425, 115] on select "Choose an option... Pending Applied Excluded (Questions) Excluded (Expired) Exc…" at bounding box center [439, 110] width 80 height 15
click at [399, 103] on select "Choose an option... Pending Applied Excluded (Questions) Excluded (Expired) Exc…" at bounding box center [439, 110] width 80 height 15
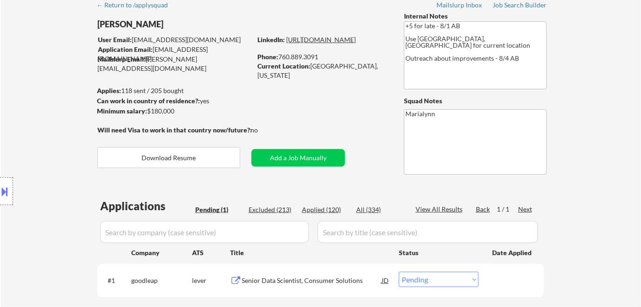
scroll to position [168, 0]
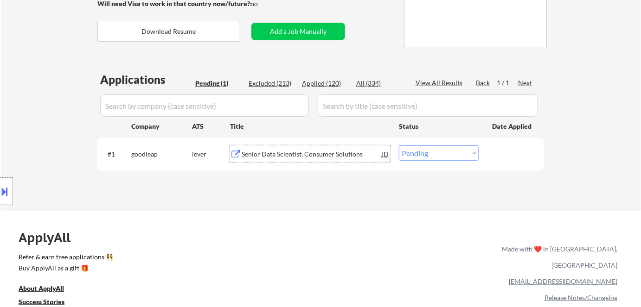
click at [275, 154] on div "Senior Data Scientist, Consumer Solutions" at bounding box center [311, 154] width 140 height 9
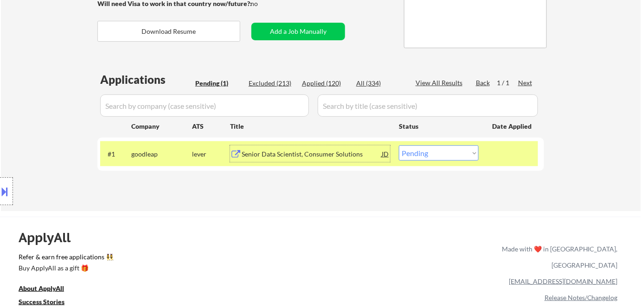
click at [440, 154] on select "Choose an option... Pending Applied Excluded (Questions) Excluded (Expired) Exc…" at bounding box center [439, 153] width 80 height 15
select select ""excluded__salary_""
click at [399, 146] on select "Choose an option... Pending Applied Excluded (Questions) Excluded (Expired) Exc…" at bounding box center [439, 153] width 80 height 15
select select ""excluded__salary_""
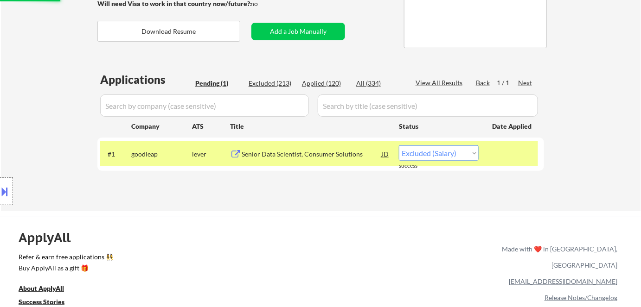
select select ""excluded__salary_""
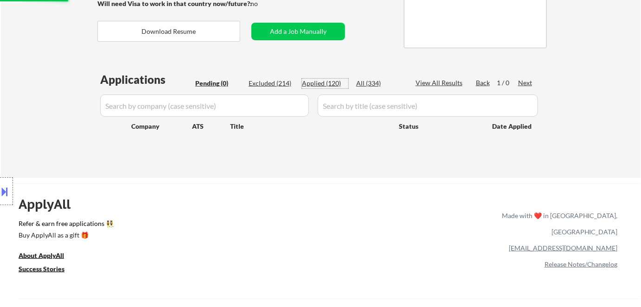
click at [331, 83] on div "Applied (120)" at bounding box center [325, 83] width 46 height 9
select select ""applied""
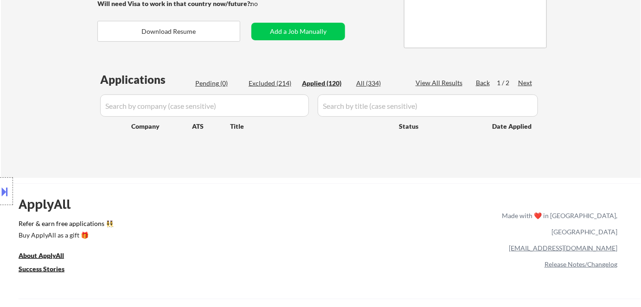
select select ""applied""
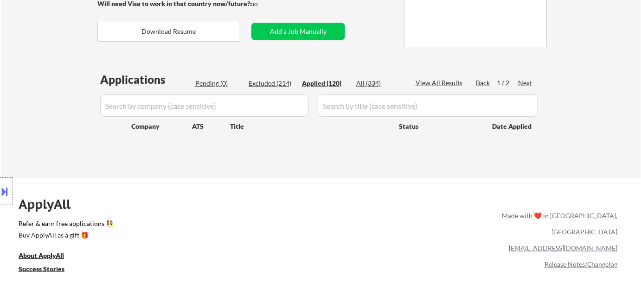
select select ""applied""
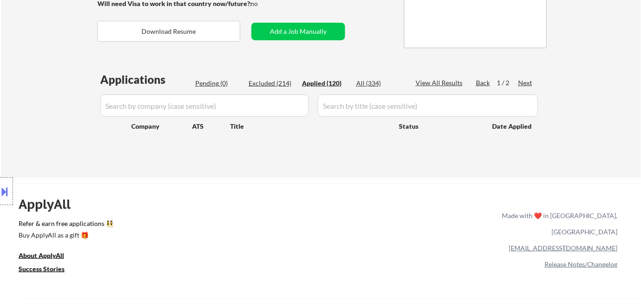
select select ""applied""
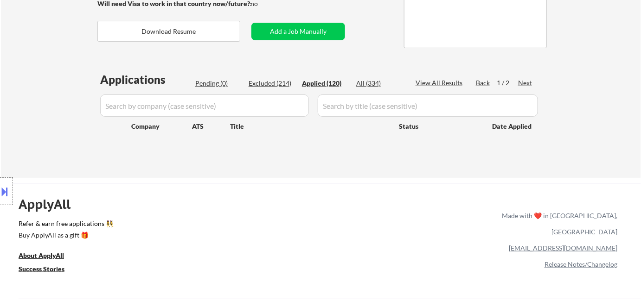
select select ""applied""
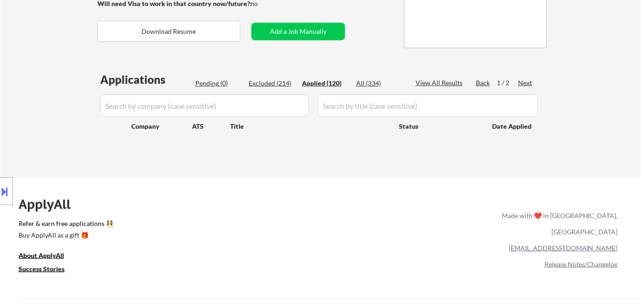
select select ""applied""
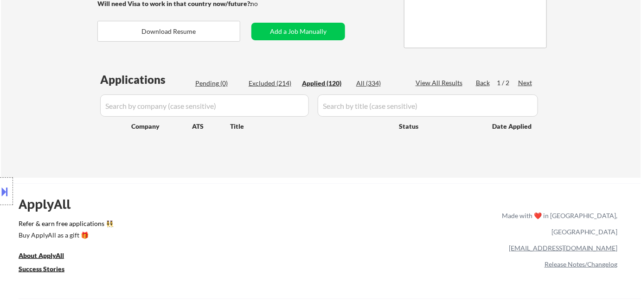
select select ""applied""
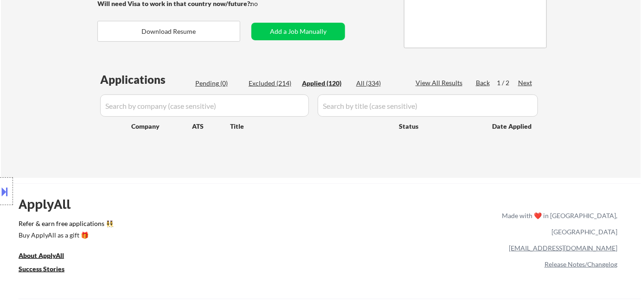
select select ""applied""
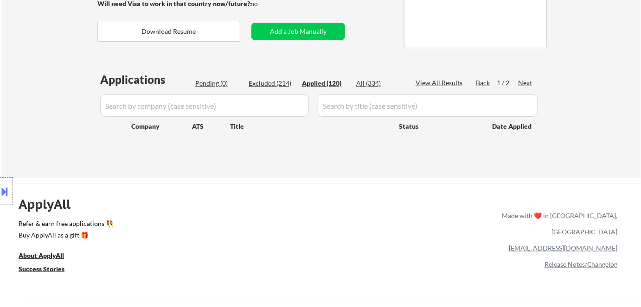
select select ""applied""
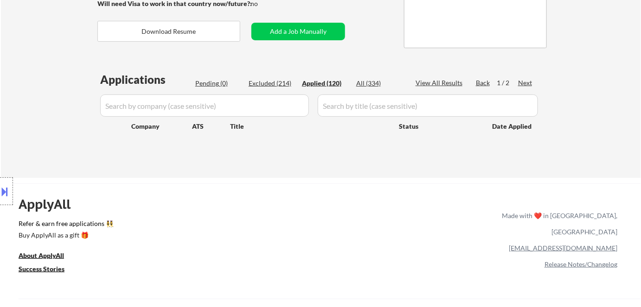
select select ""applied""
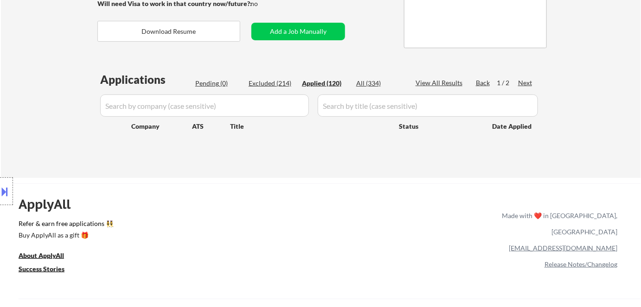
select select ""applied""
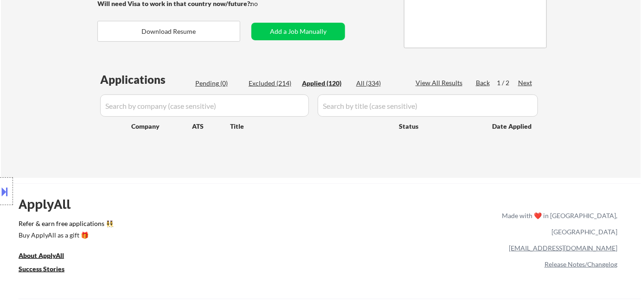
select select ""applied""
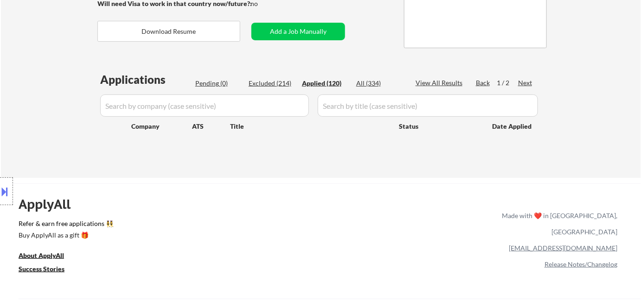
select select ""applied""
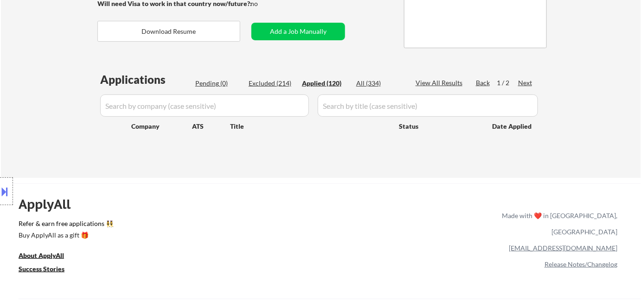
select select ""applied""
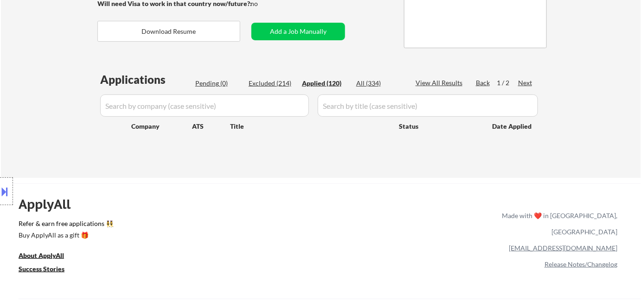
select select ""applied""
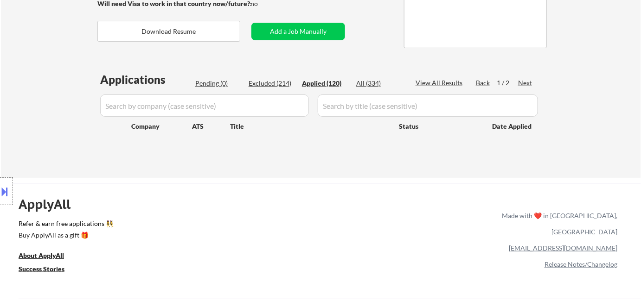
select select ""applied""
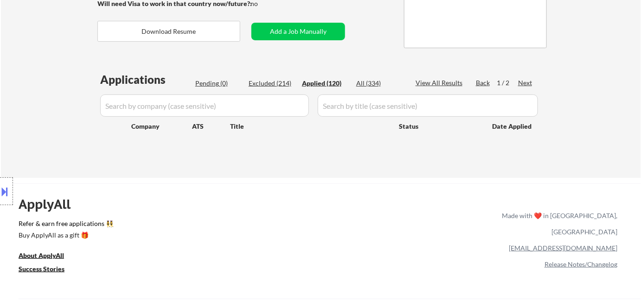
select select ""applied""
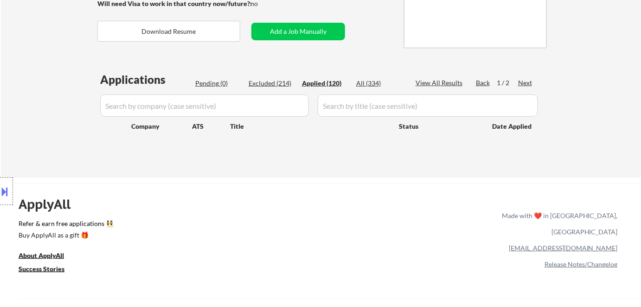
select select ""applied""
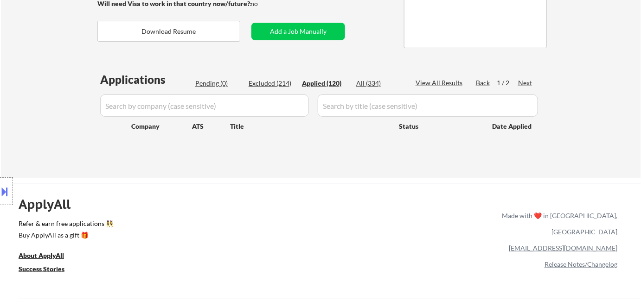
select select ""applied""
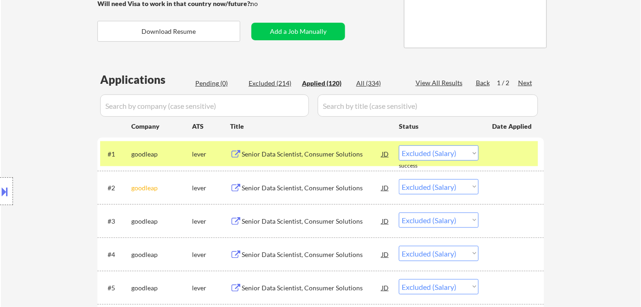
select select ""applied""
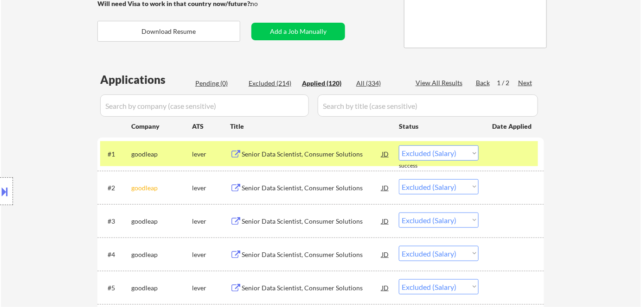
select select ""applied""
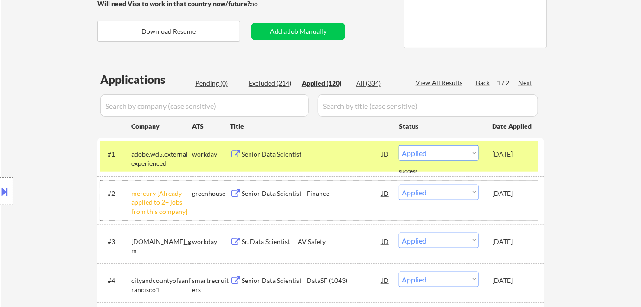
click at [318, 216] on div "#2 mercury [Already applied to 2+ jobs from this company] greenhouse Senior Dat…" at bounding box center [319, 201] width 438 height 40
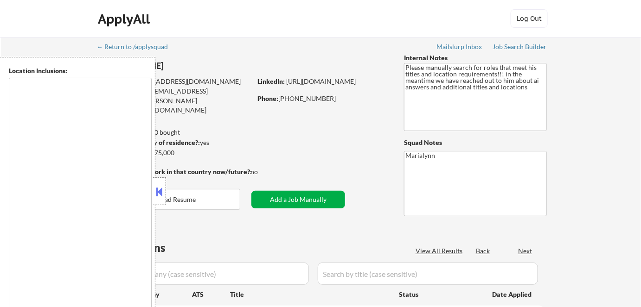
type textarea "[GEOGRAPHIC_DATA], [GEOGRAPHIC_DATA] [GEOGRAPHIC_DATA], [GEOGRAPHIC_DATA] [GEOG…"
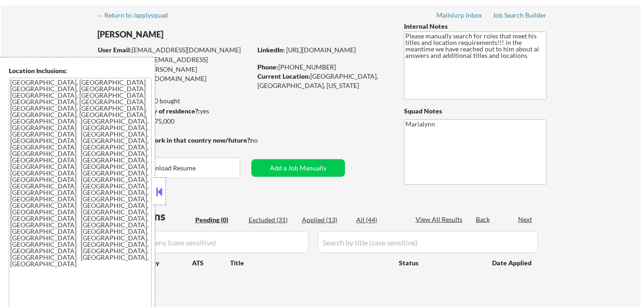
scroll to position [126, 0]
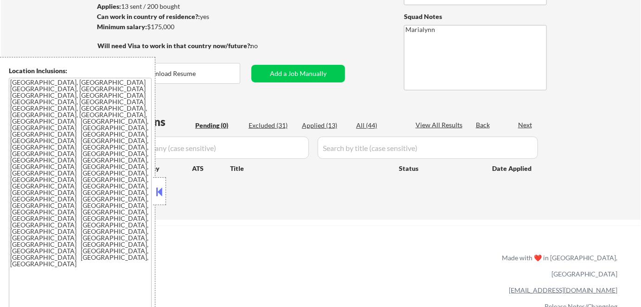
click at [158, 193] on button at bounding box center [159, 192] width 10 height 14
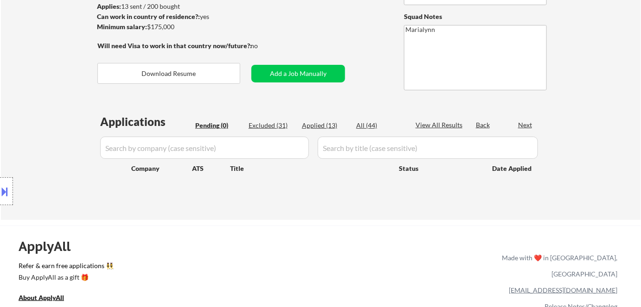
scroll to position [0, 0]
